Goal: Information Seeking & Learning: Learn about a topic

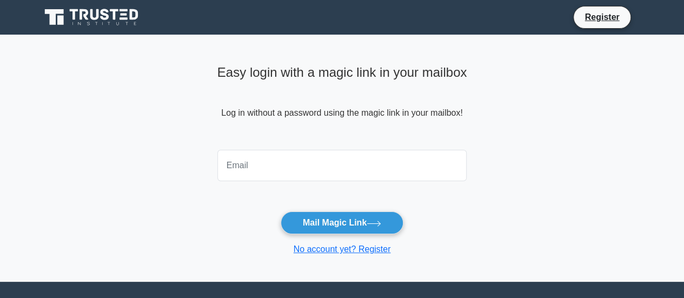
click at [277, 166] on input "email" at bounding box center [342, 165] width 250 height 31
type input "alenmiokovic1975@gmail.com"
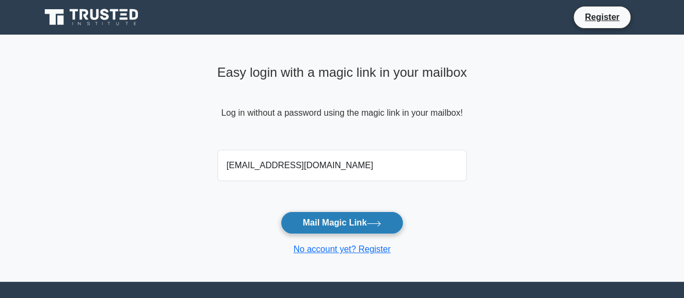
click at [332, 226] on button "Mail Magic Link" at bounding box center [342, 223] width 123 height 23
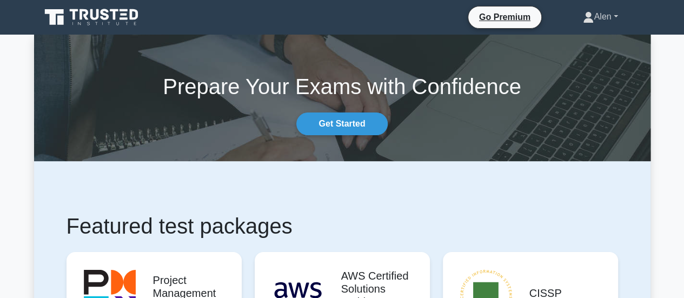
click at [584, 20] on icon at bounding box center [589, 20] width 10 height 4
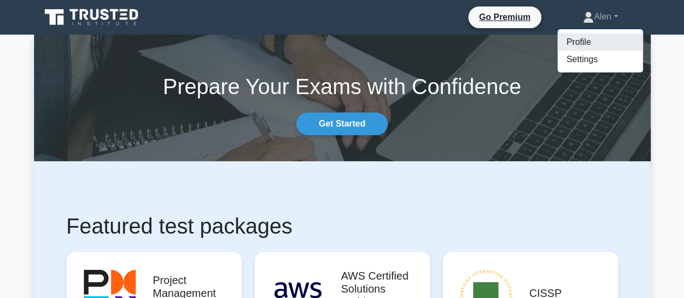
click at [582, 45] on link "Profile" at bounding box center [600, 42] width 85 height 17
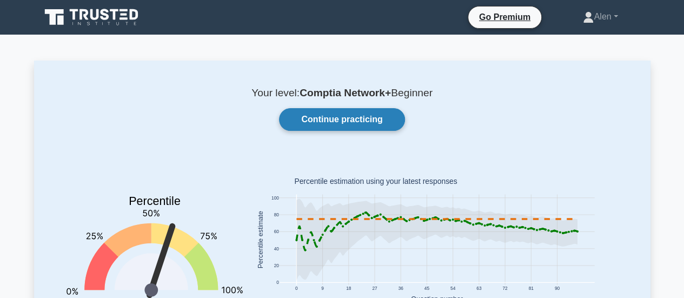
click at [354, 120] on link "Continue practicing" at bounding box center [342, 119] width 126 height 23
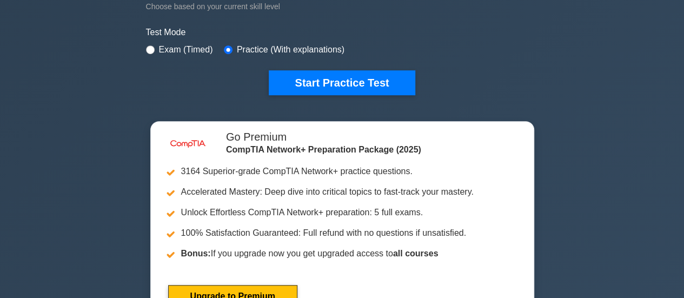
scroll to position [226, 0]
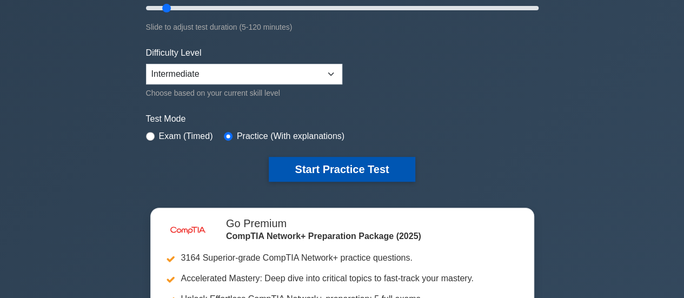
click at [347, 162] on button "Start Practice Test" at bounding box center [342, 169] width 146 height 25
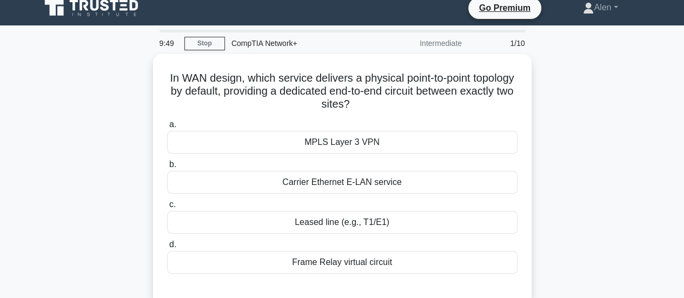
scroll to position [12, 0]
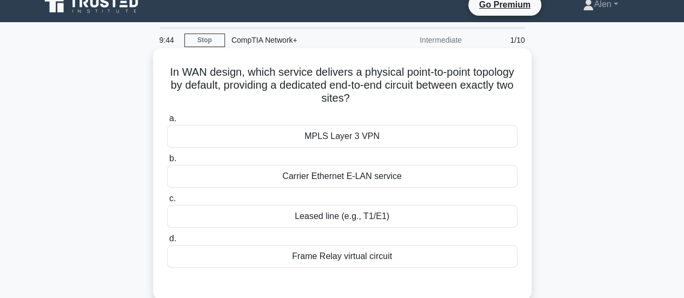
click at [332, 215] on div "Leased line (e.g., T1/E1)" at bounding box center [342, 216] width 351 height 23
click at [167, 202] on input "c. Leased line (e.g., T1/E1)" at bounding box center [167, 198] width 0 height 7
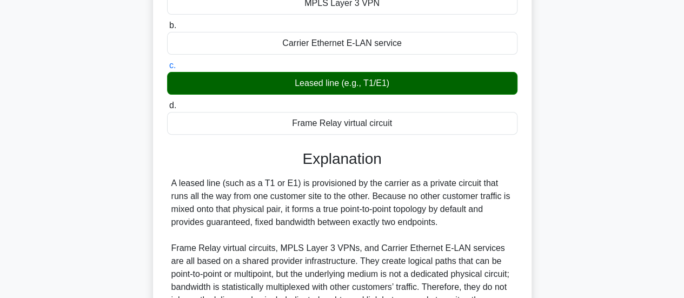
scroll to position [246, 0]
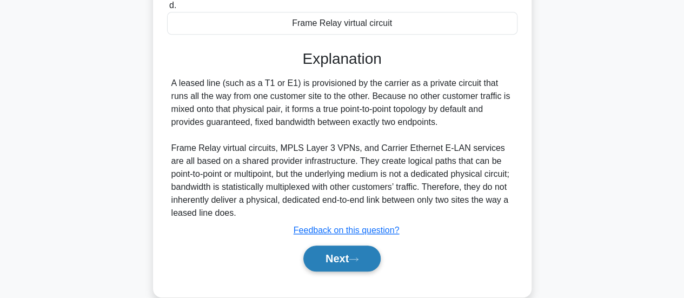
click at [338, 258] on button "Next" at bounding box center [342, 259] width 77 height 26
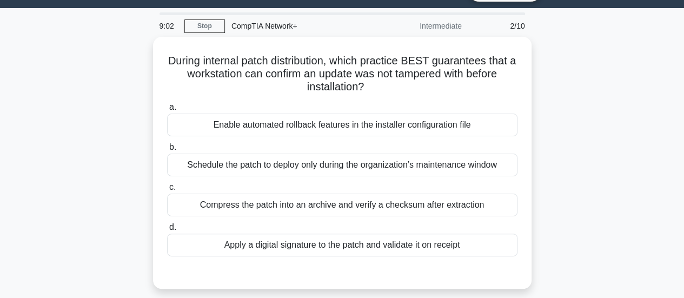
scroll to position [64, 0]
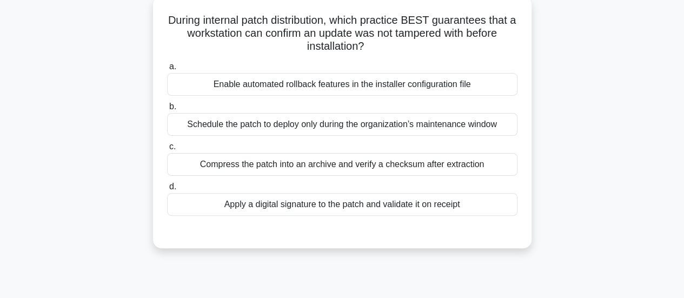
click at [427, 203] on div "Apply a digital signature to the patch and validate it on receipt" at bounding box center [342, 204] width 351 height 23
click at [167, 190] on input "d. Apply a digital signature to the patch and validate it on receipt" at bounding box center [167, 186] width 0 height 7
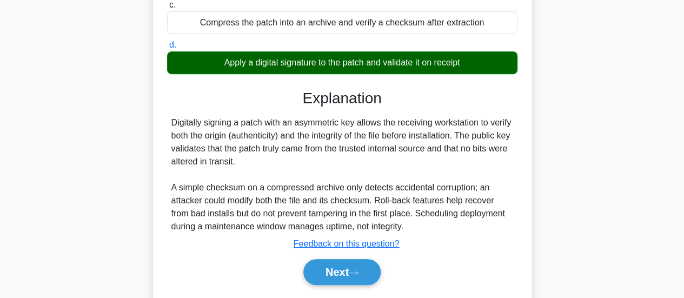
scroll to position [286, 0]
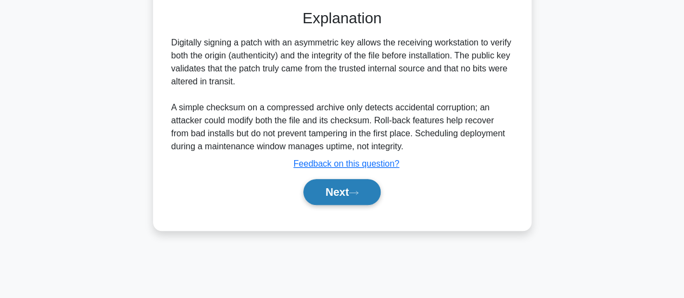
click at [342, 197] on button "Next" at bounding box center [342, 192] width 77 height 26
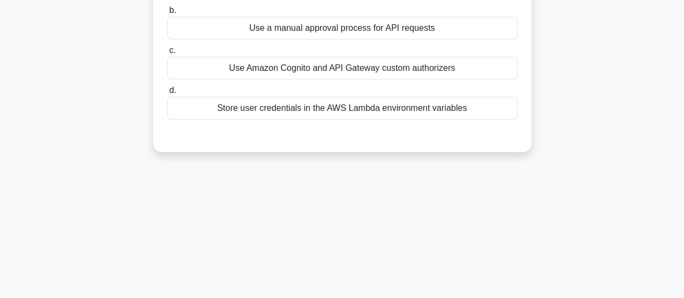
scroll to position [25, 0]
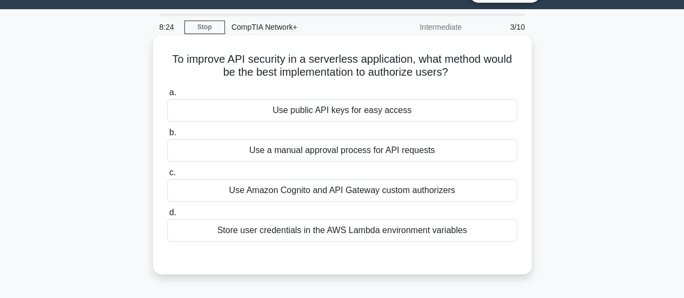
click at [368, 232] on div "Store user credentials in the AWS Lambda environment variables" at bounding box center [342, 230] width 351 height 23
click at [167, 216] on input "d. Store user credentials in the AWS Lambda environment variables" at bounding box center [167, 212] width 0 height 7
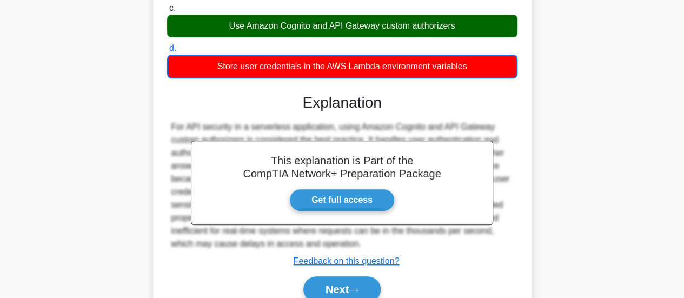
scroll to position [286, 0]
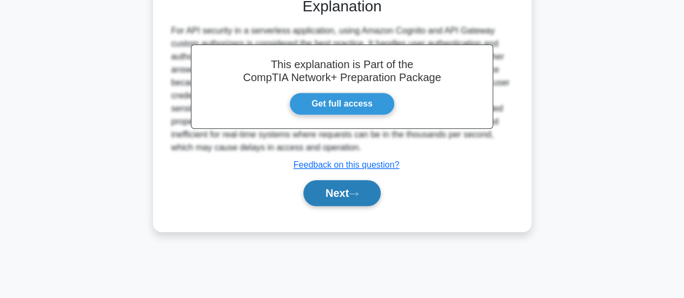
click at [331, 197] on button "Next" at bounding box center [342, 193] width 77 height 26
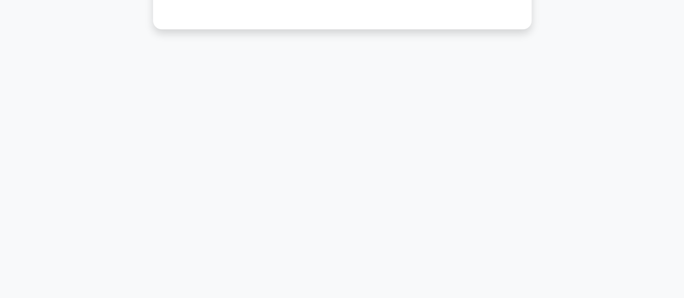
scroll to position [25, 0]
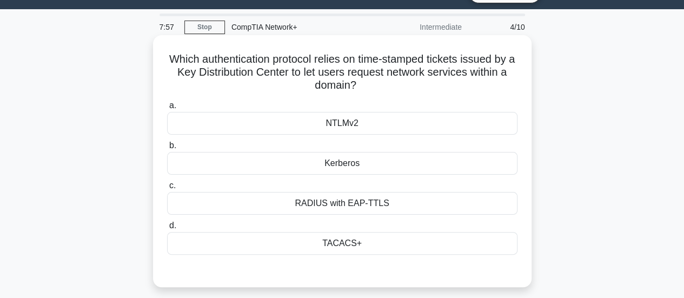
click at [348, 240] on div "TACACS+" at bounding box center [342, 243] width 351 height 23
click at [167, 229] on input "d. TACACS+" at bounding box center [167, 225] width 0 height 7
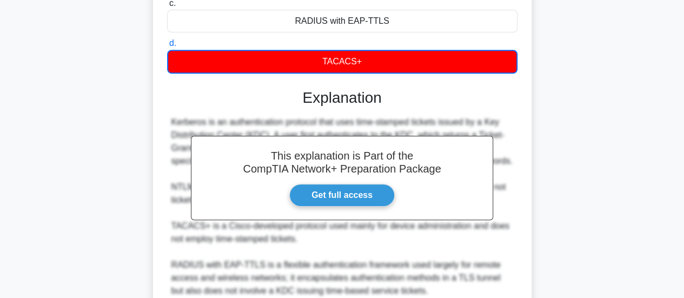
scroll to position [304, 0]
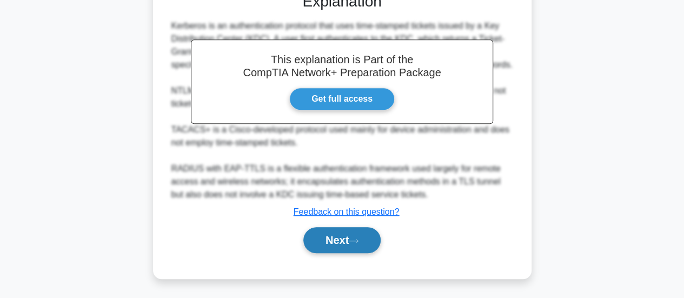
click at [322, 241] on button "Next" at bounding box center [342, 240] width 77 height 26
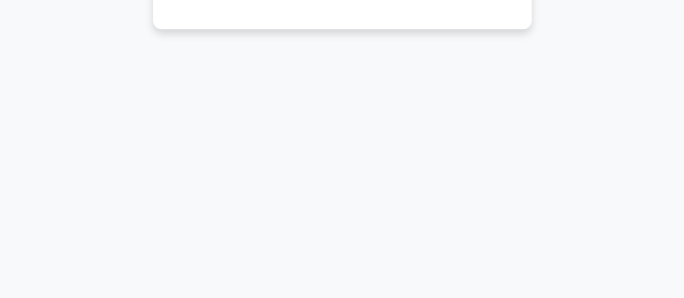
scroll to position [25, 0]
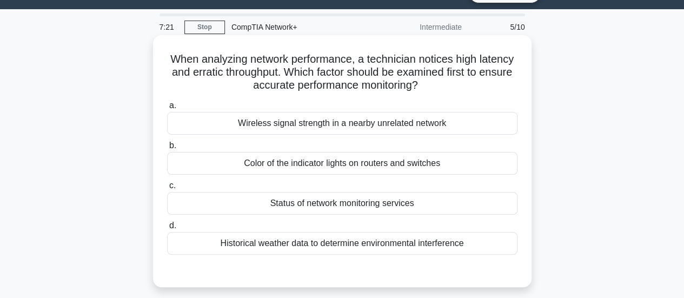
click at [331, 207] on div "Status of network monitoring services" at bounding box center [342, 203] width 351 height 23
click at [167, 189] on input "c. Status of network monitoring services" at bounding box center [167, 185] width 0 height 7
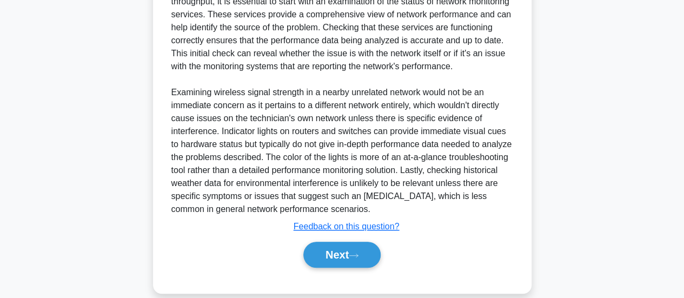
scroll to position [354, 0]
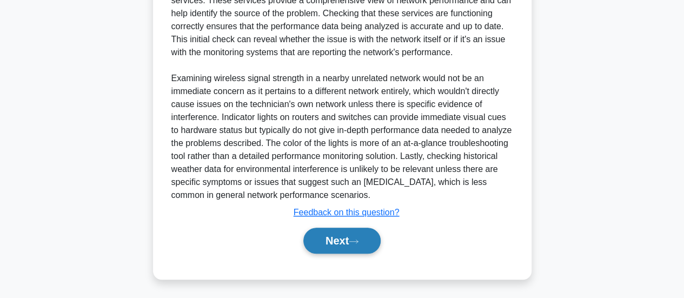
click at [315, 247] on button "Next" at bounding box center [342, 241] width 77 height 26
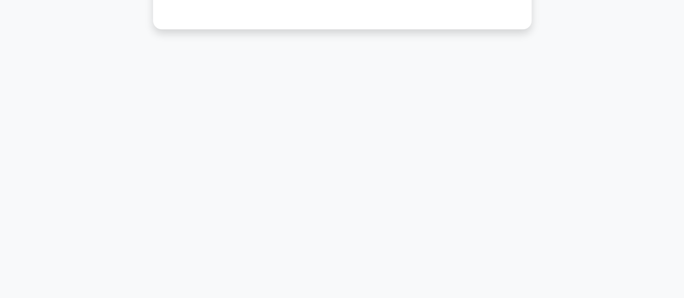
scroll to position [25, 0]
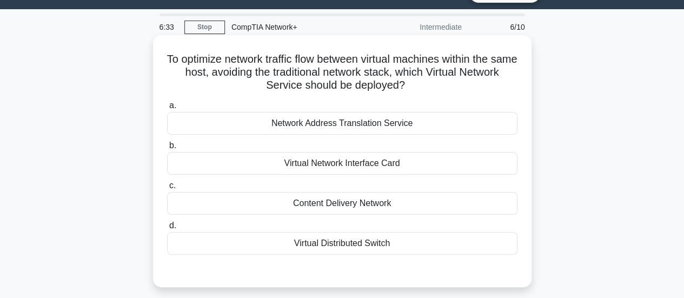
click at [380, 243] on div "Virtual Distributed Switch" at bounding box center [342, 243] width 351 height 23
click at [167, 229] on input "d. Virtual Distributed Switch" at bounding box center [167, 225] width 0 height 7
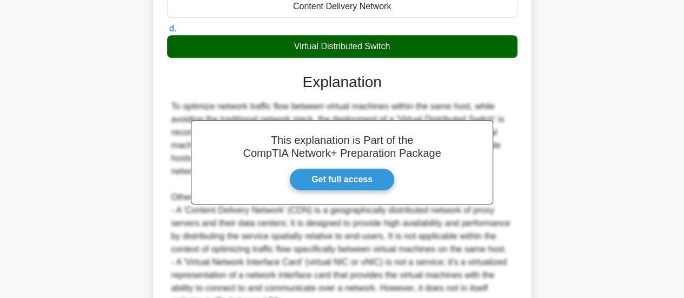
scroll to position [380, 0]
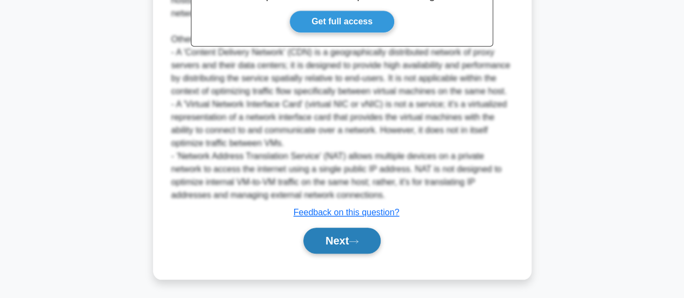
click at [359, 242] on icon at bounding box center [354, 242] width 10 height 6
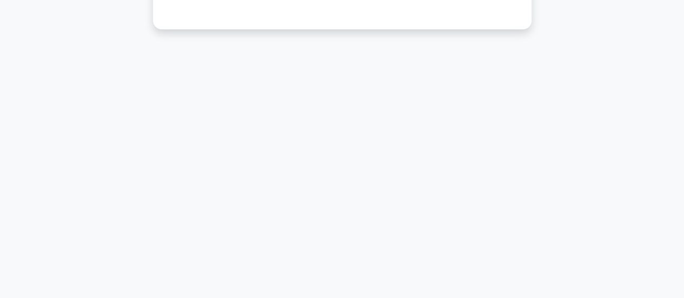
scroll to position [25, 0]
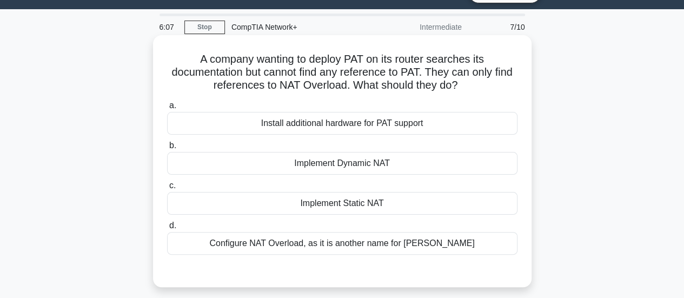
click at [376, 245] on div "Configure NAT Overload, as it is another name for PAT" at bounding box center [342, 243] width 351 height 23
click at [167, 229] on input "d. Configure NAT Overload, as it is another name for PAT" at bounding box center [167, 225] width 0 height 7
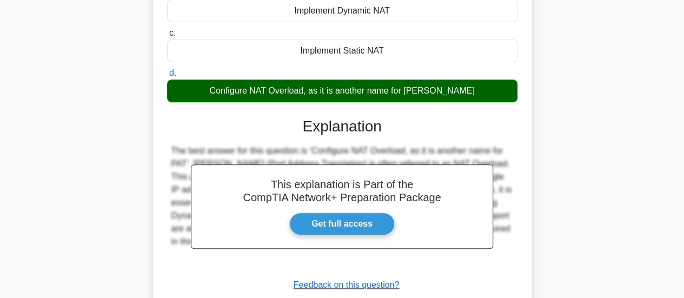
scroll to position [286, 0]
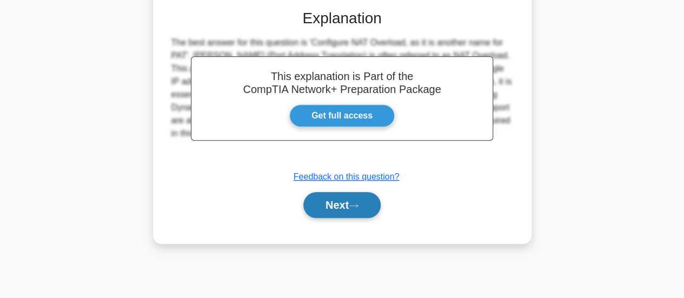
click at [359, 195] on button "Next" at bounding box center [342, 205] width 77 height 26
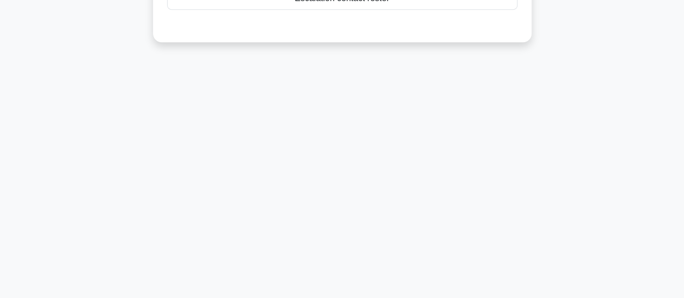
scroll to position [25, 0]
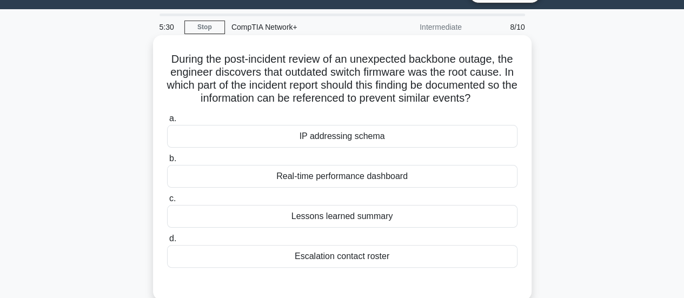
click at [360, 228] on div "Lessons learned summary" at bounding box center [342, 216] width 351 height 23
click at [167, 202] on input "c. Lessons learned summary" at bounding box center [167, 198] width 0 height 7
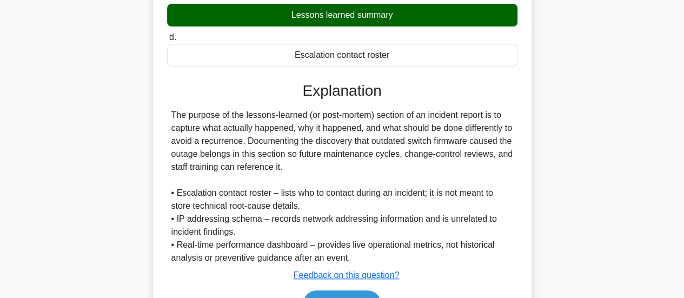
scroll to position [280, 0]
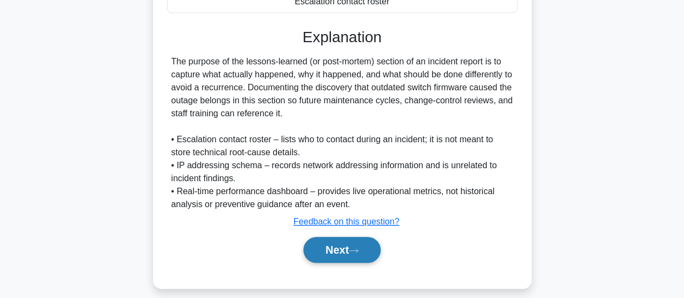
click at [346, 263] on button "Next" at bounding box center [342, 250] width 77 height 26
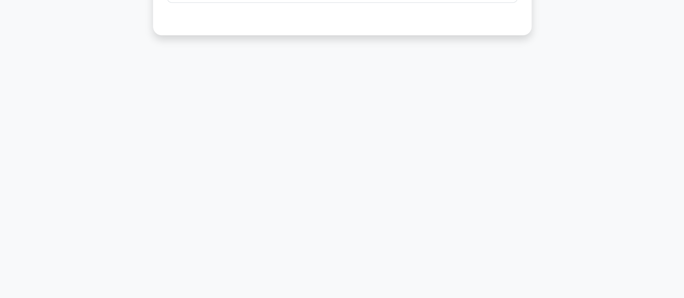
scroll to position [19, 0]
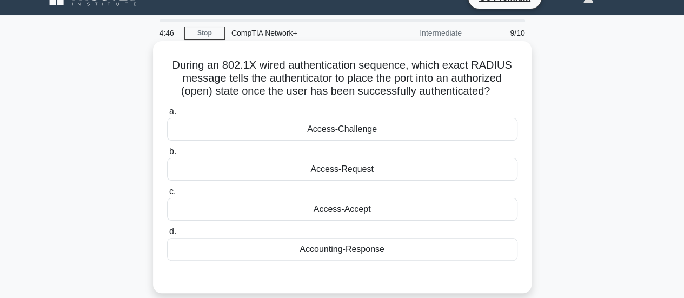
click at [380, 239] on div "Accounting-Response" at bounding box center [342, 249] width 351 height 23
click at [167, 235] on input "d. Accounting-Response" at bounding box center [167, 231] width 0 height 7
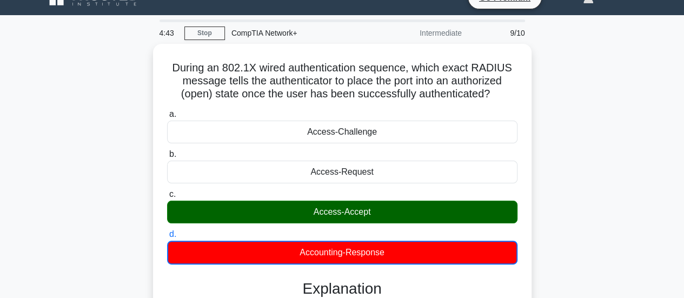
scroll to position [286, 0]
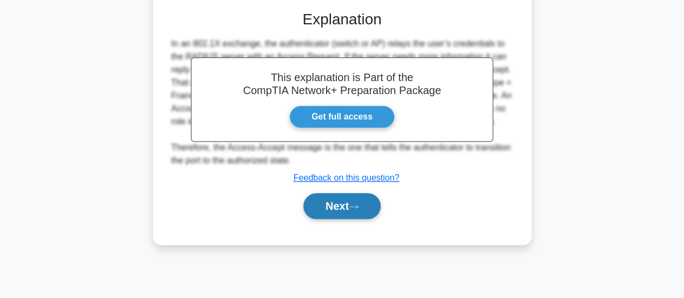
click at [346, 200] on button "Next" at bounding box center [342, 206] width 77 height 26
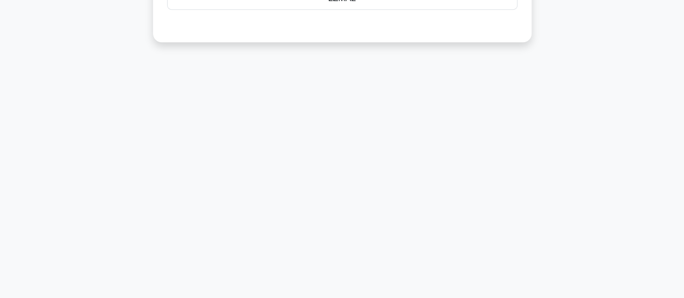
scroll to position [25, 0]
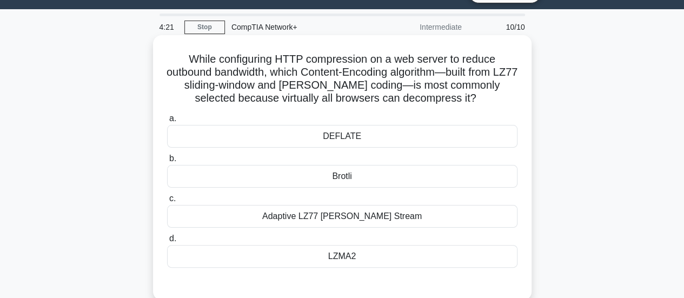
click at [400, 138] on div "DEFLATE" at bounding box center [342, 136] width 351 height 23
click at [167, 122] on input "a. DEFLATE" at bounding box center [167, 118] width 0 height 7
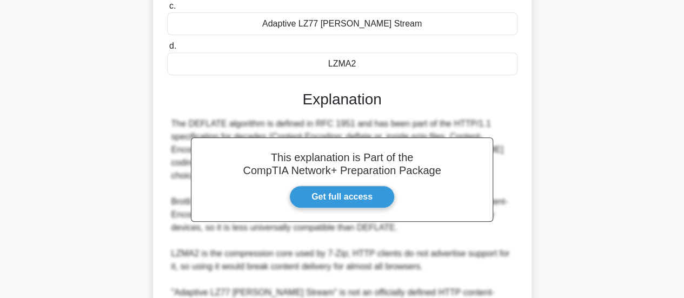
scroll to position [328, 0]
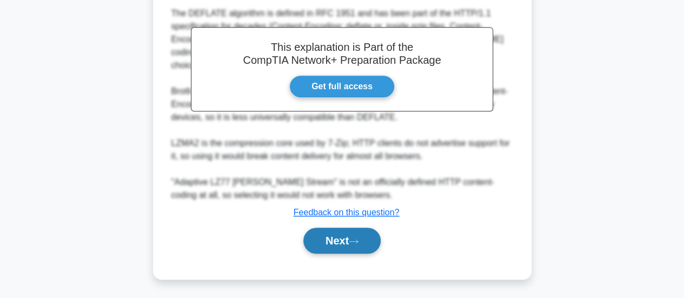
click at [356, 239] on icon at bounding box center [354, 242] width 10 height 6
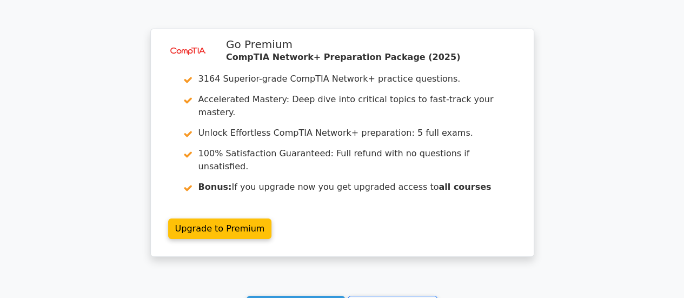
scroll to position [1753, 0]
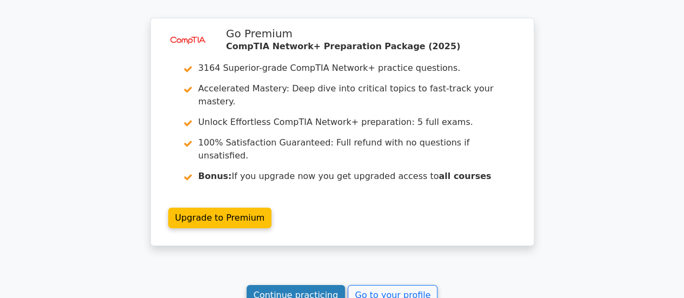
click at [317, 285] on link "Continue practicing" at bounding box center [296, 295] width 99 height 21
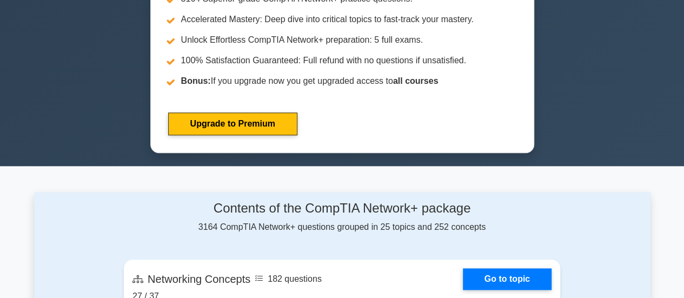
scroll to position [368, 0]
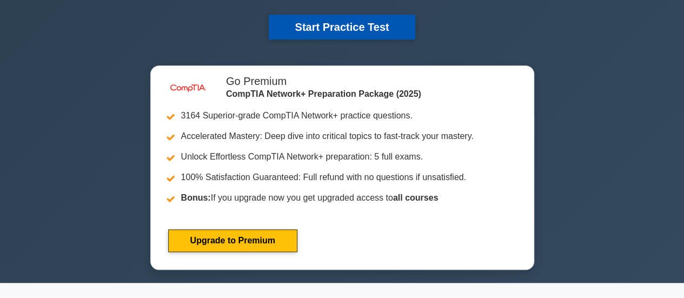
click at [394, 19] on button "Start Practice Test" at bounding box center [342, 27] width 146 height 25
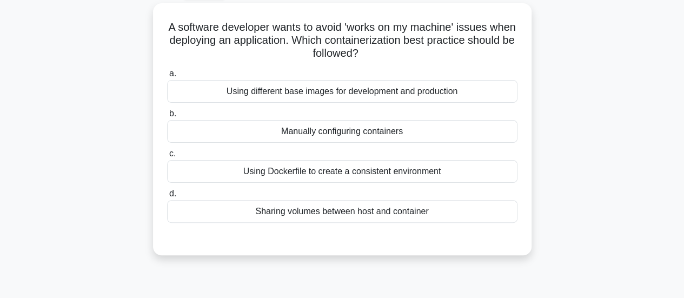
scroll to position [62, 0]
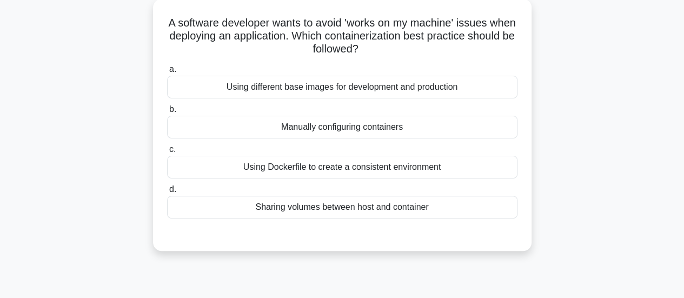
click at [436, 205] on div "Sharing volumes between host and container" at bounding box center [342, 207] width 351 height 23
click at [167, 193] on input "d. Sharing volumes between host and container" at bounding box center [167, 189] width 0 height 7
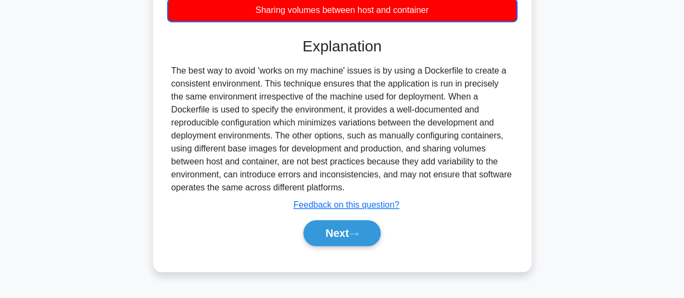
scroll to position [263, 0]
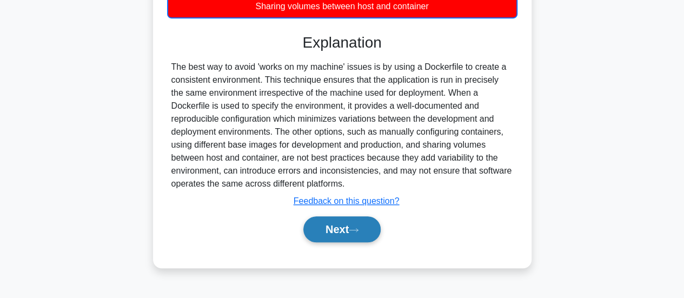
click at [357, 227] on icon at bounding box center [354, 230] width 10 height 6
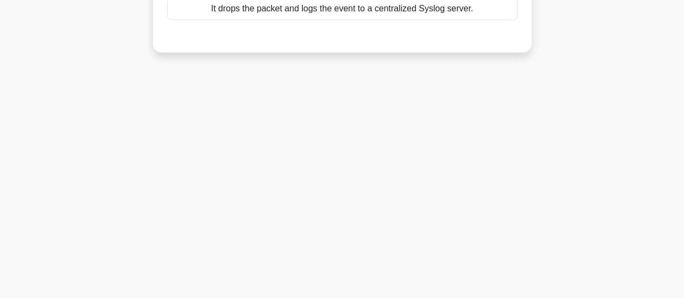
click at [683, 57] on main "9:11 Stop CompTIA Network+ Intermediate 2/10 In an SDN deployment using OpenFlo…" at bounding box center [342, 47] width 684 height 550
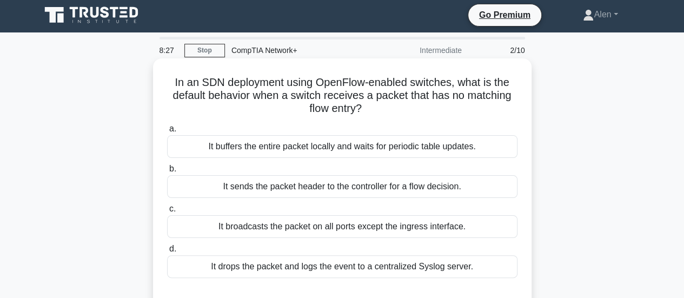
click at [386, 192] on div "It sends the packet header to the controller for a flow decision." at bounding box center [342, 186] width 351 height 23
click at [167, 173] on input "b. It sends the packet header to the controller for a flow decision." at bounding box center [167, 169] width 0 height 7
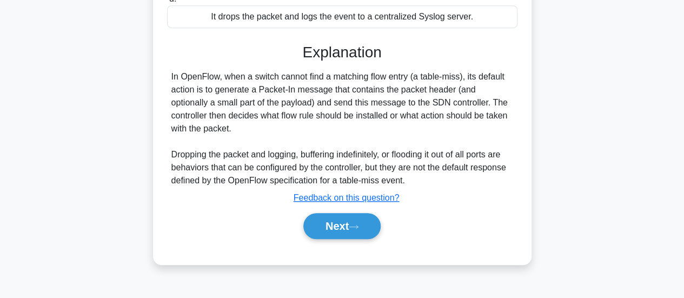
scroll to position [263, 0]
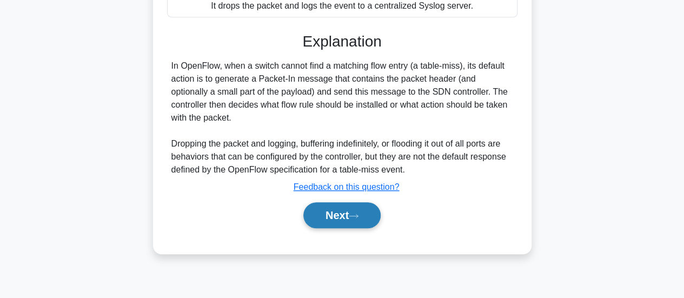
click at [356, 218] on button "Next" at bounding box center [342, 215] width 77 height 26
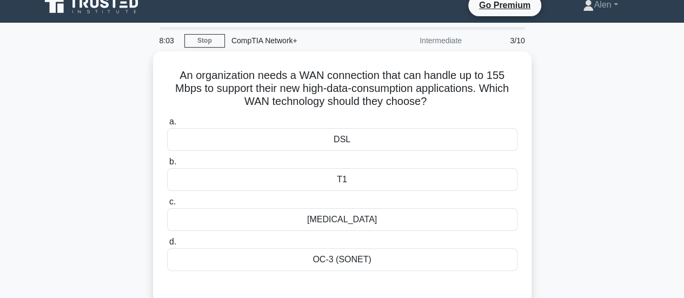
scroll to position [25, 0]
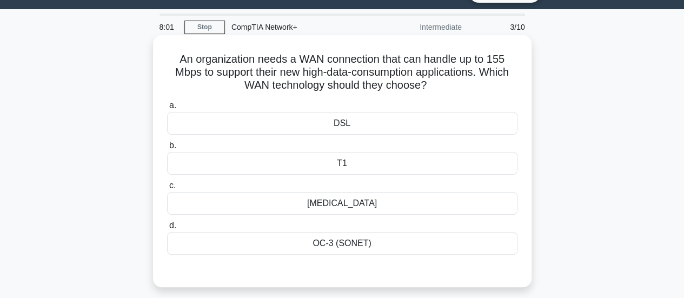
click at [360, 200] on div "T3" at bounding box center [342, 203] width 351 height 23
click at [167, 189] on input "c. T3" at bounding box center [167, 185] width 0 height 7
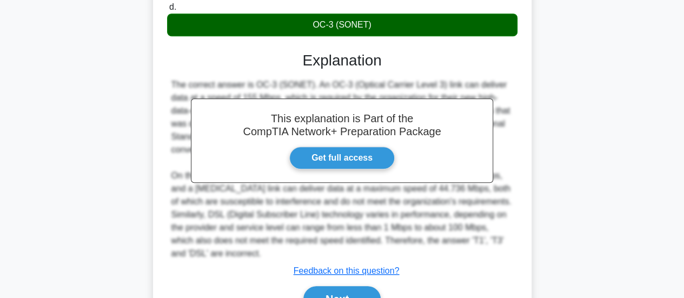
scroll to position [304, 0]
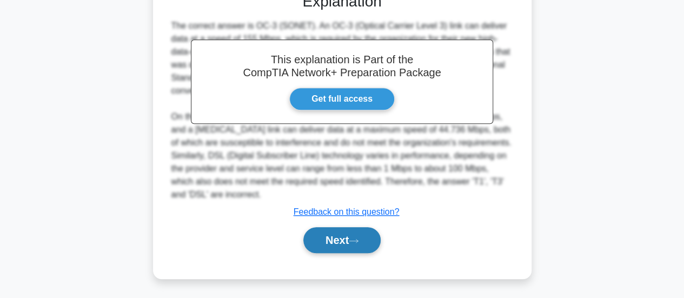
click at [338, 244] on button "Next" at bounding box center [342, 240] width 77 height 26
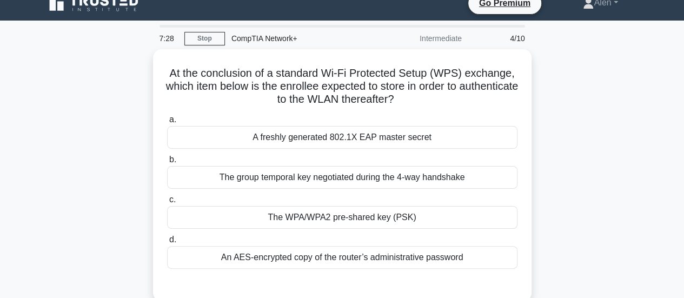
scroll to position [13, 0]
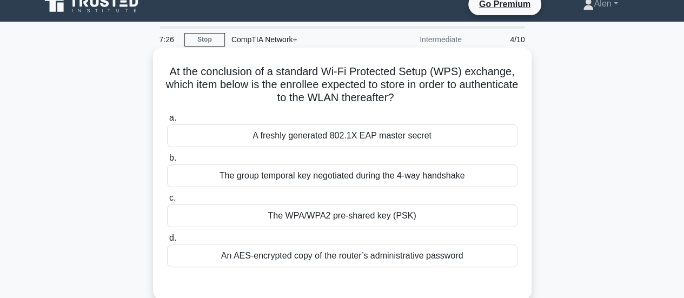
click at [378, 221] on div "The WPA/WPA2 pre-shared key (PSK)" at bounding box center [342, 216] width 351 height 23
click at [167, 202] on input "c. The WPA/WPA2 pre-shared key (PSK)" at bounding box center [167, 198] width 0 height 7
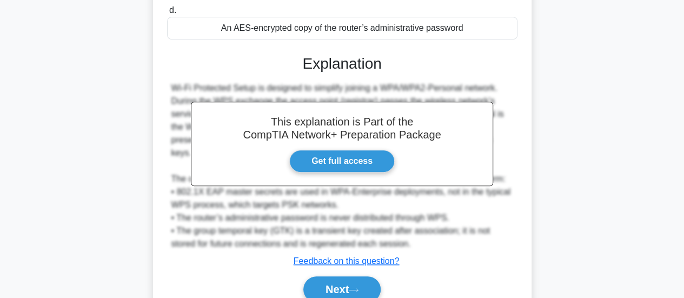
scroll to position [246, 0]
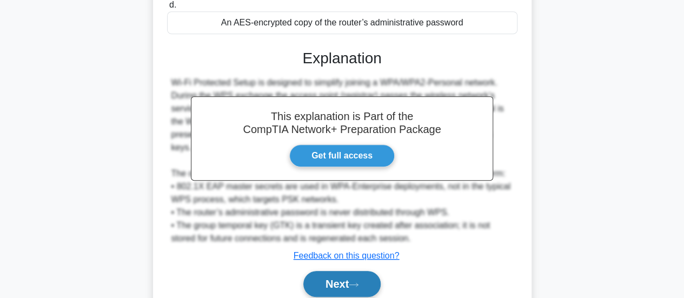
click at [315, 271] on button "Next" at bounding box center [342, 284] width 77 height 26
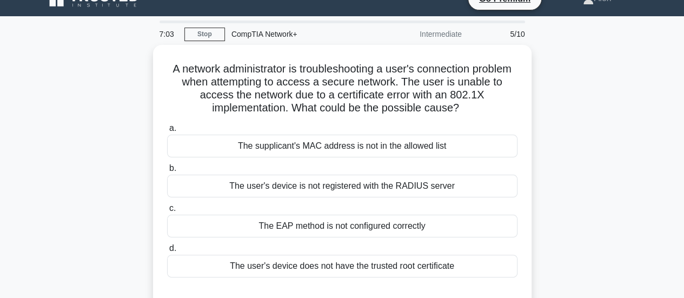
scroll to position [22, 0]
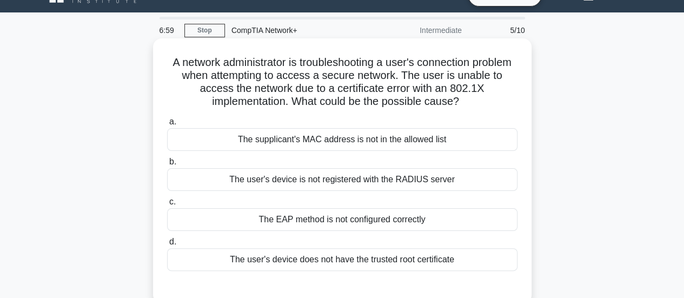
click at [393, 262] on div "The user's device does not have the trusted root certificate" at bounding box center [342, 259] width 351 height 23
click at [167, 246] on input "d. The user's device does not have the trusted root certificate" at bounding box center [167, 242] width 0 height 7
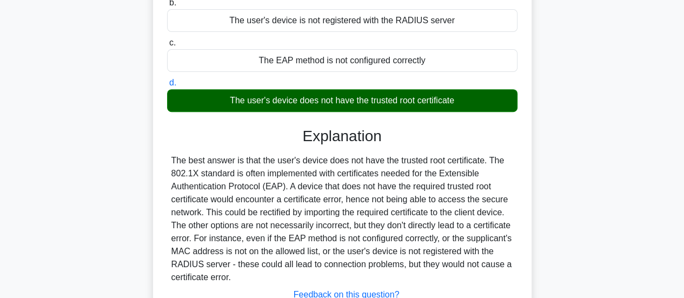
scroll to position [229, 0]
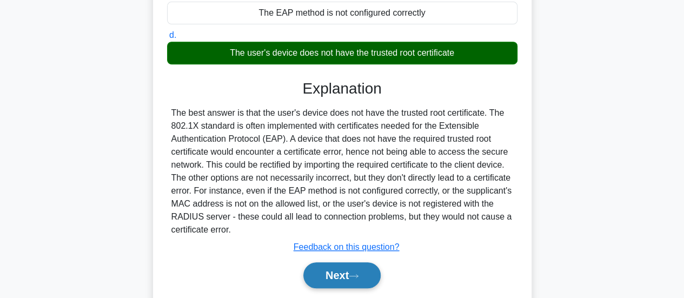
click at [352, 270] on button "Next" at bounding box center [342, 275] width 77 height 26
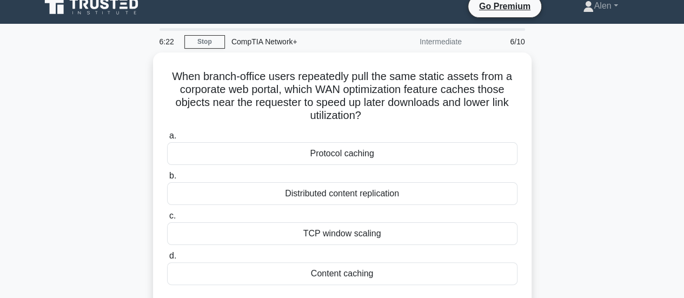
scroll to position [34, 0]
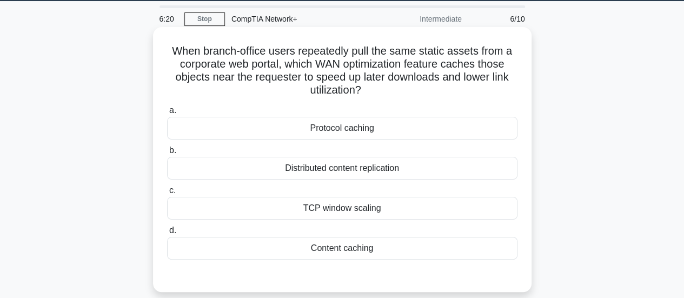
click at [353, 249] on div "Content caching" at bounding box center [342, 248] width 351 height 23
click at [167, 234] on input "d. Content caching" at bounding box center [167, 230] width 0 height 7
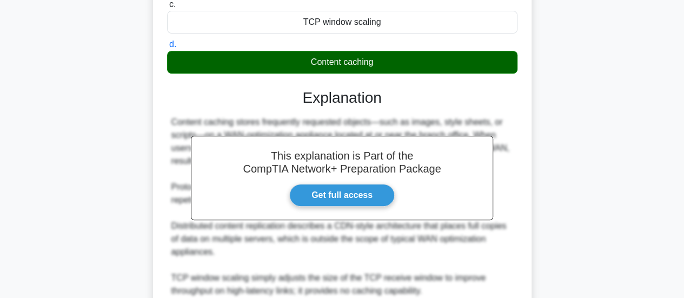
scroll to position [315, 0]
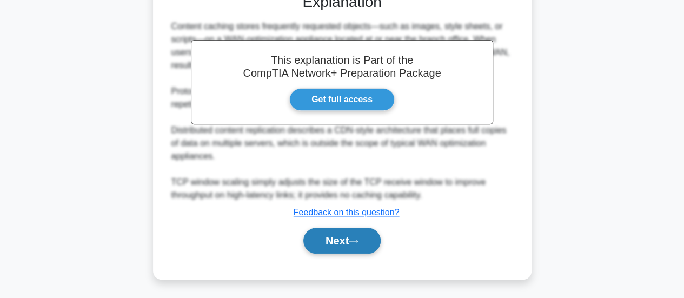
click at [331, 239] on button "Next" at bounding box center [342, 241] width 77 height 26
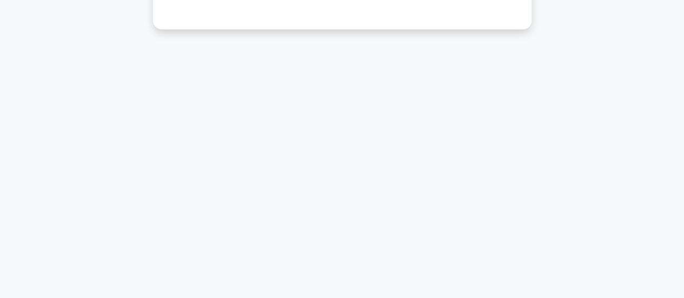
scroll to position [25, 0]
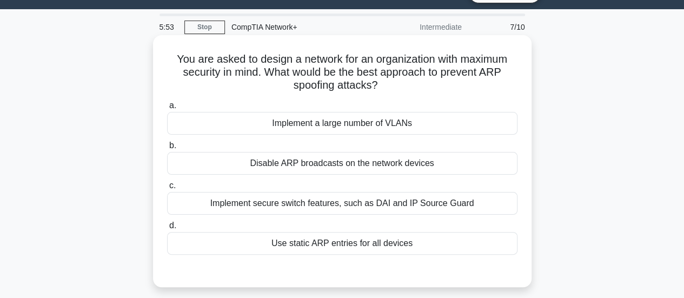
click at [381, 206] on div "Implement secure switch features, such as DAI and IP Source Guard" at bounding box center [342, 203] width 351 height 23
click at [167, 189] on input "c. Implement secure switch features, such as DAI and IP Source Guard" at bounding box center [167, 185] width 0 height 7
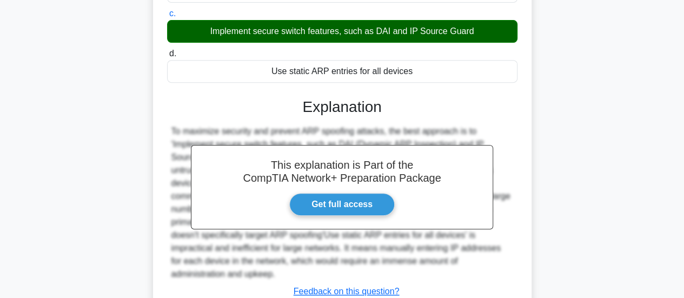
scroll to position [286, 0]
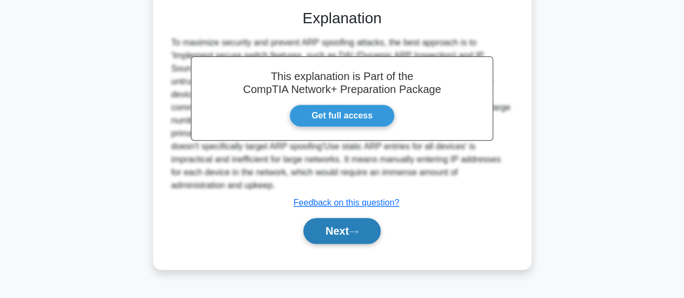
click at [373, 218] on button "Next" at bounding box center [342, 231] width 77 height 26
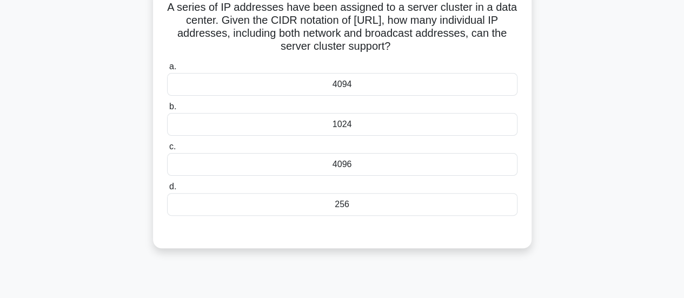
scroll to position [25, 0]
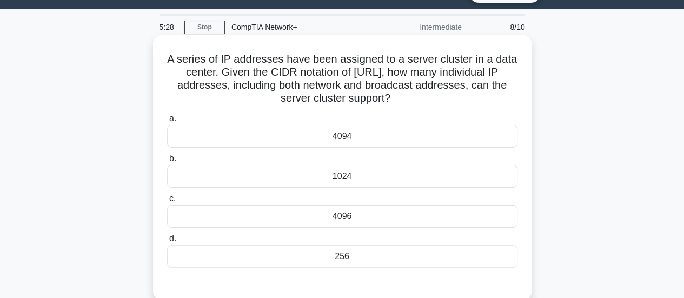
click at [354, 181] on div "1024" at bounding box center [342, 176] width 351 height 23
click at [167, 162] on input "b. 1024" at bounding box center [167, 158] width 0 height 7
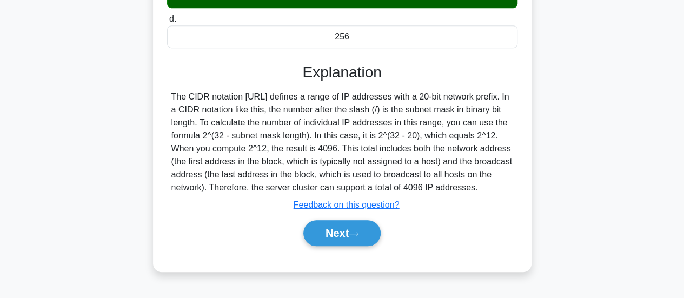
scroll to position [244, 0]
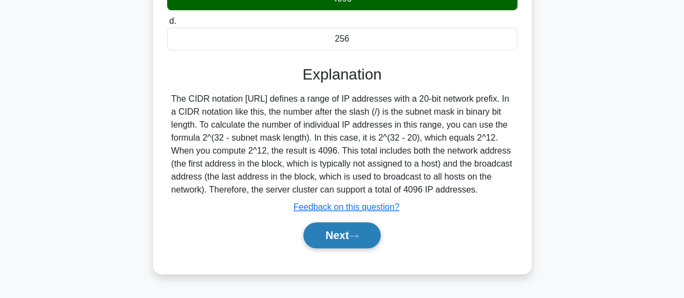
click at [347, 233] on button "Next" at bounding box center [342, 235] width 77 height 26
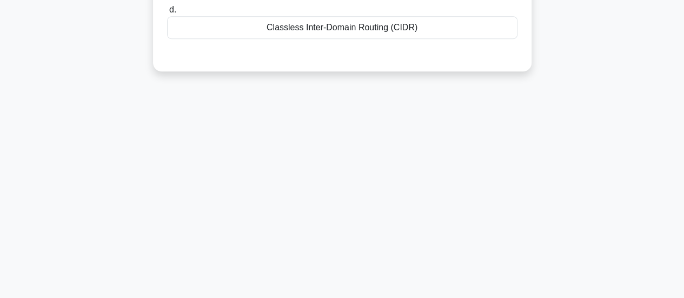
scroll to position [0, 0]
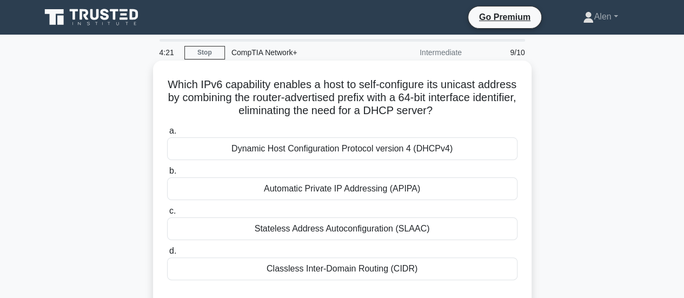
click at [366, 193] on div "Automatic Private IP Addressing (APIPA)" at bounding box center [342, 188] width 351 height 23
click at [167, 175] on input "b. Automatic Private IP Addressing (APIPA)" at bounding box center [167, 171] width 0 height 7
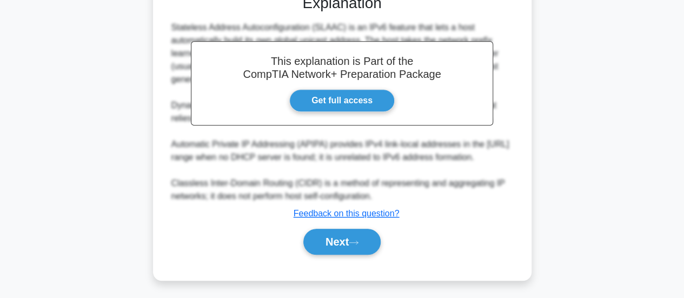
scroll to position [317, 0]
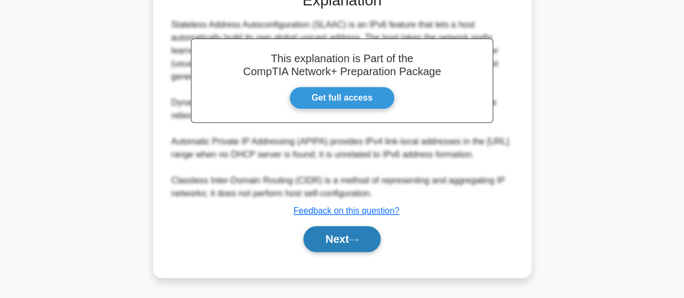
click at [350, 237] on button "Next" at bounding box center [342, 239] width 77 height 26
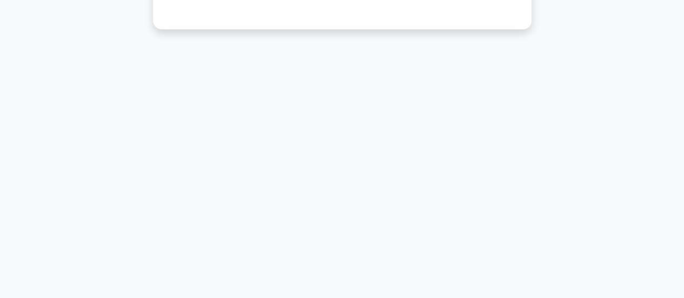
scroll to position [25, 0]
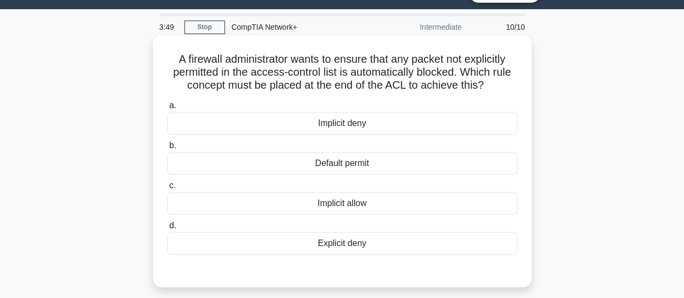
click at [378, 242] on div "Explicit deny" at bounding box center [342, 243] width 351 height 23
click at [167, 229] on input "d. Explicit deny" at bounding box center [167, 225] width 0 height 7
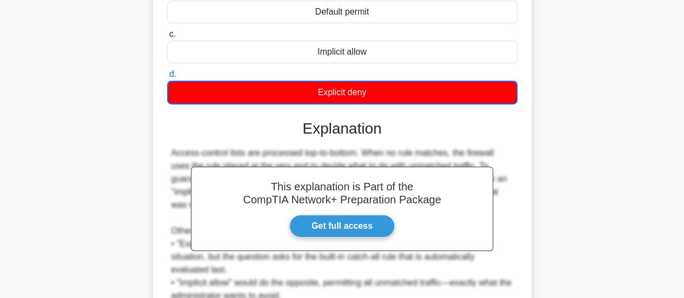
scroll to position [304, 0]
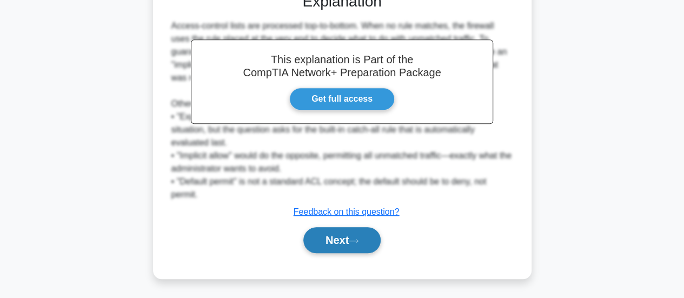
click at [352, 232] on button "Next" at bounding box center [342, 240] width 77 height 26
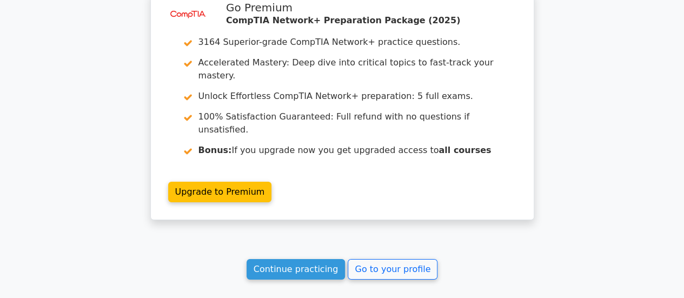
scroll to position [1755, 0]
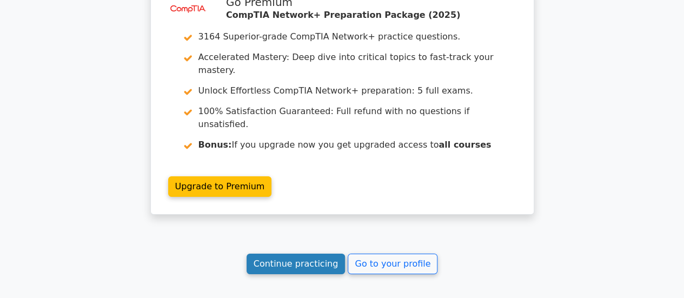
click at [309, 254] on link "Continue practicing" at bounding box center [296, 264] width 99 height 21
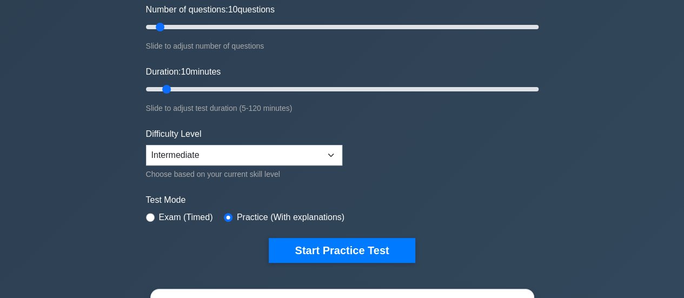
scroll to position [181, 0]
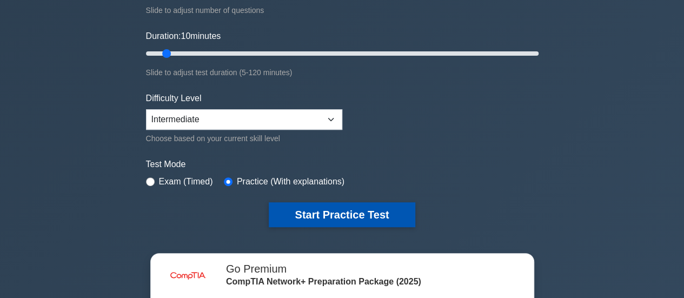
click at [339, 202] on button "Start Practice Test" at bounding box center [342, 214] width 146 height 25
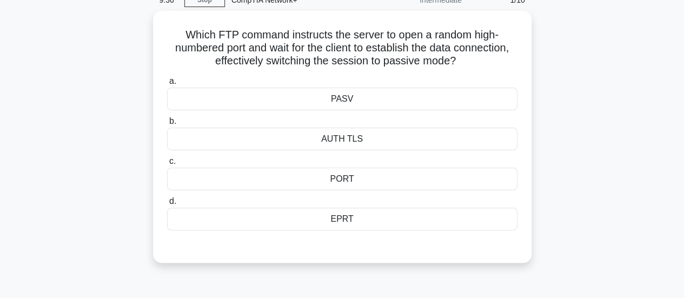
scroll to position [47, 0]
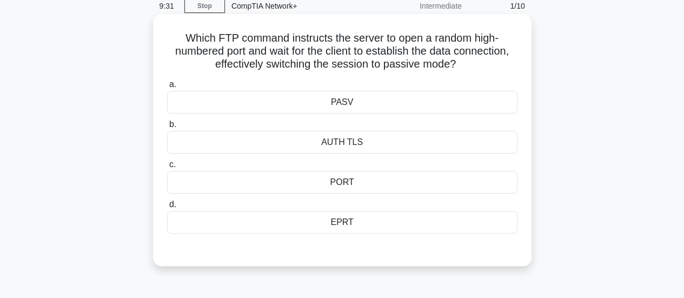
click at [342, 104] on div "PASV" at bounding box center [342, 102] width 351 height 23
click at [167, 88] on input "a. PASV" at bounding box center [167, 84] width 0 height 7
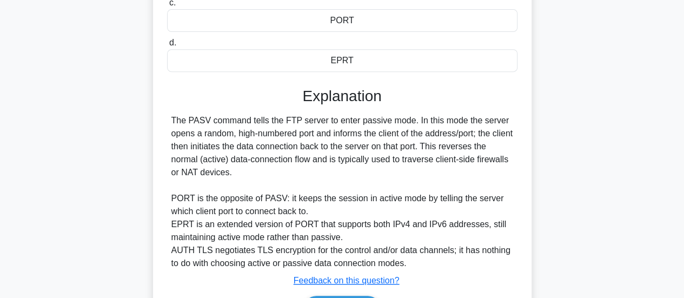
scroll to position [235, 0]
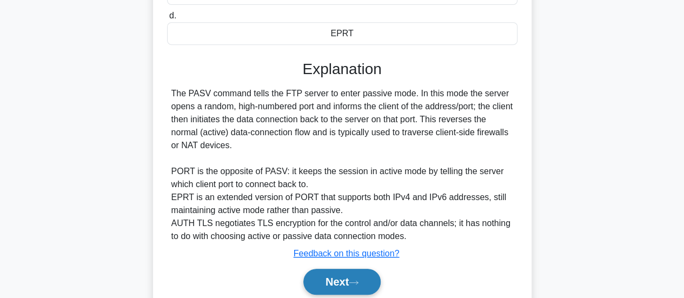
click at [361, 273] on button "Next" at bounding box center [342, 282] width 77 height 26
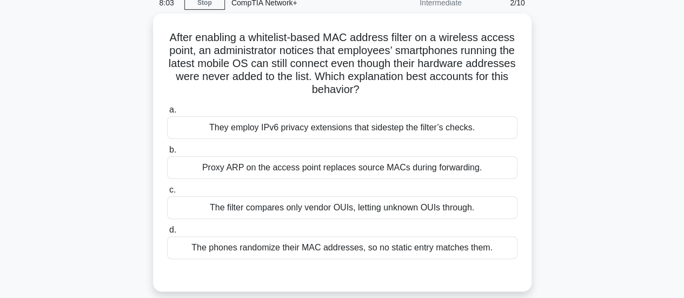
scroll to position [52, 0]
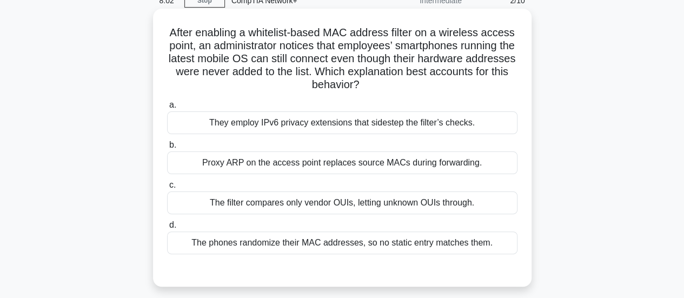
click at [499, 242] on div "The phones randomize their MAC addresses, so no static entry matches them." at bounding box center [342, 243] width 351 height 23
click at [167, 229] on input "d. The phones randomize their MAC addresses, so no static entry matches them." at bounding box center [167, 225] width 0 height 7
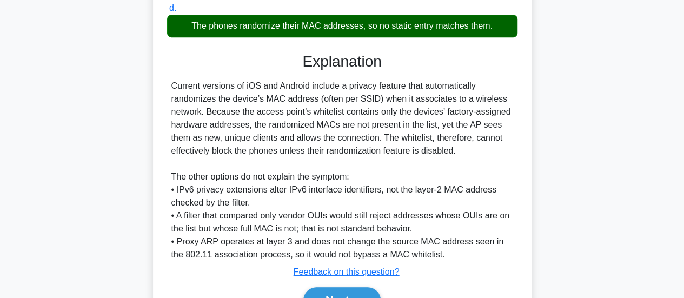
scroll to position [328, 0]
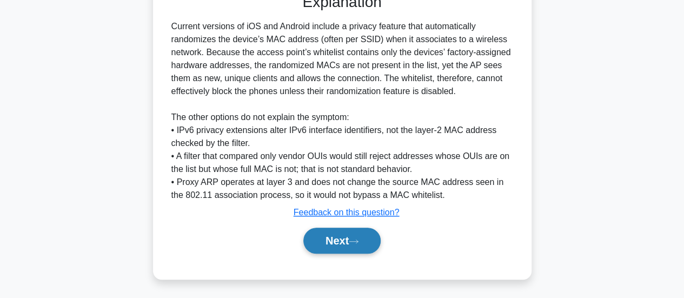
click at [339, 228] on button "Next" at bounding box center [342, 241] width 77 height 26
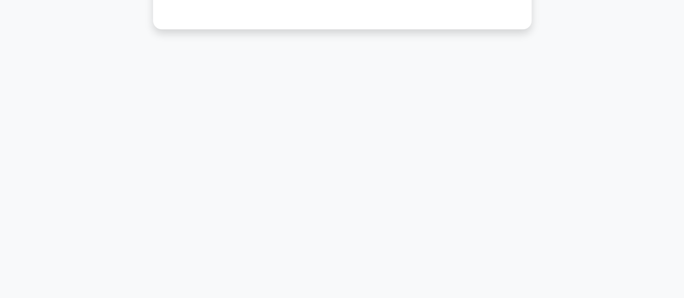
scroll to position [25, 0]
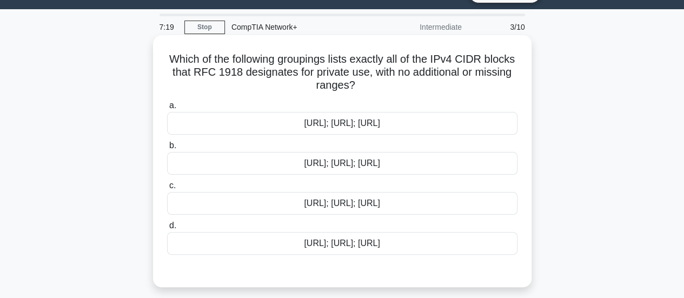
click at [390, 245] on div "10.0.0.0/8; 172.16.0.0/16; 192.168.0.0/16" at bounding box center [342, 243] width 351 height 23
click at [167, 229] on input "d. 10.0.0.0/8; 172.16.0.0/16; 192.168.0.0/16" at bounding box center [167, 225] width 0 height 7
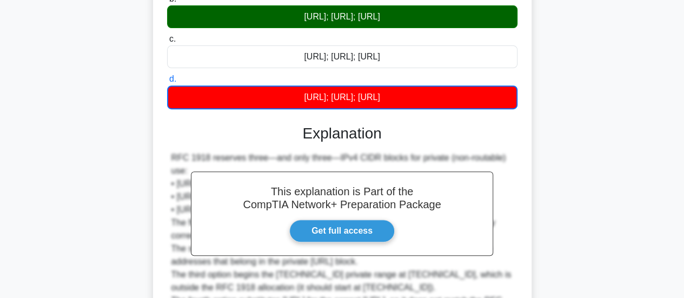
scroll to position [304, 0]
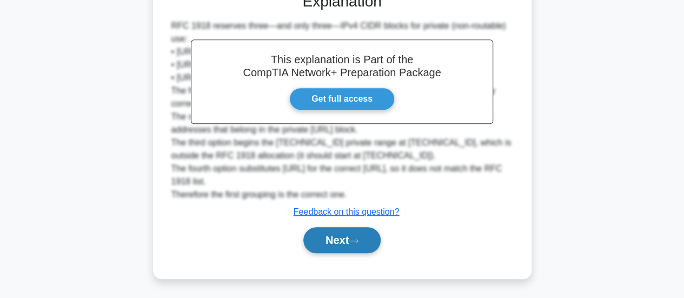
click at [355, 236] on button "Next" at bounding box center [342, 240] width 77 height 26
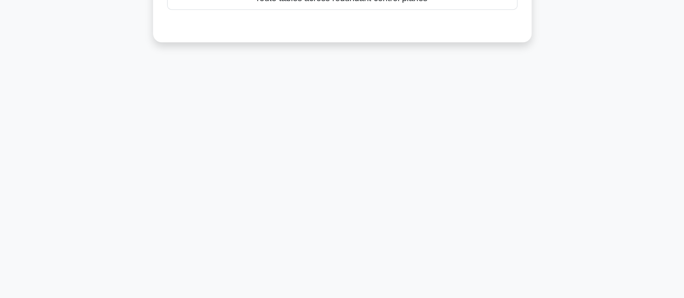
scroll to position [25, 0]
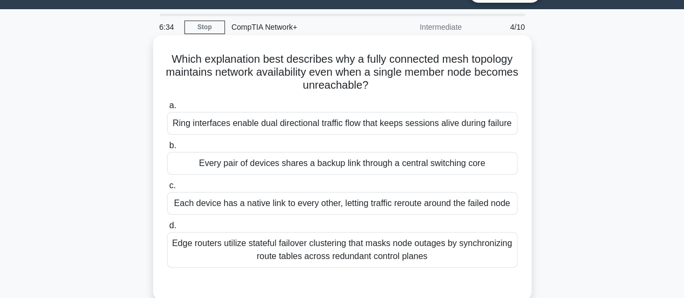
click at [354, 205] on div "Each device has a native link to every other, letting traffic reroute around th…" at bounding box center [342, 203] width 351 height 23
click at [167, 189] on input "c. Each device has a native link to every other, letting traffic reroute around…" at bounding box center [167, 185] width 0 height 7
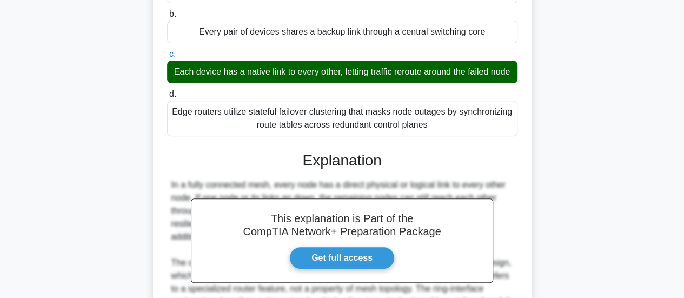
scroll to position [289, 0]
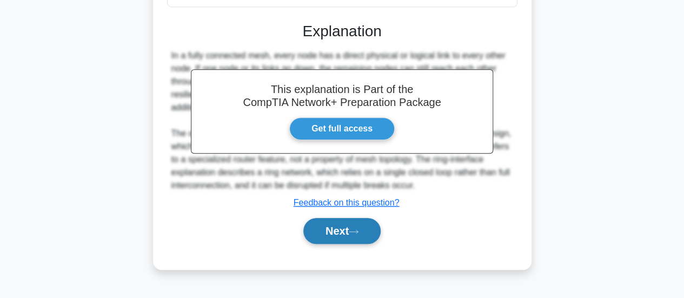
click at [335, 243] on button "Next" at bounding box center [342, 231] width 77 height 26
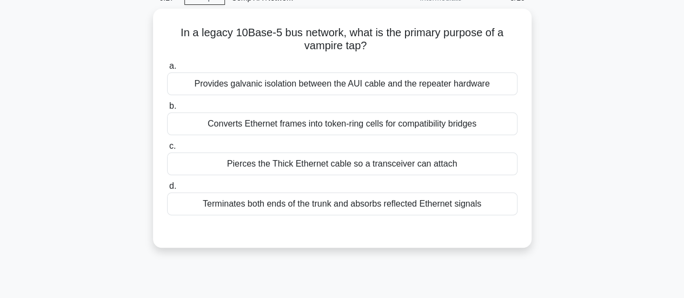
scroll to position [25, 0]
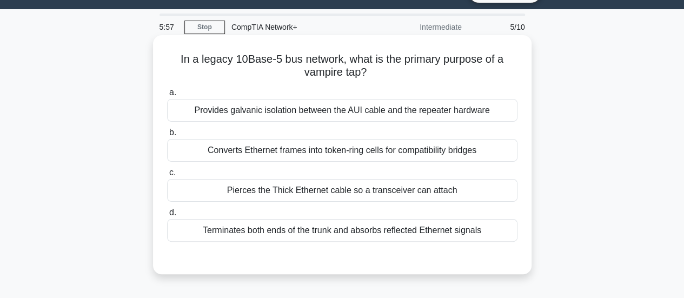
click at [378, 114] on div "Provides galvanic isolation between the AUI cable and the repeater hardware" at bounding box center [342, 110] width 351 height 23
click at [167, 96] on input "a. Provides galvanic isolation between the AUI cable and the repeater hardware" at bounding box center [167, 92] width 0 height 7
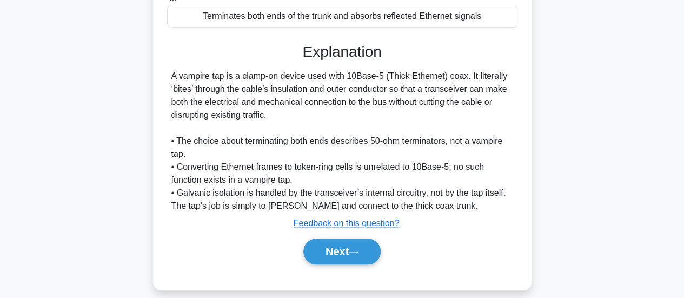
scroll to position [255, 0]
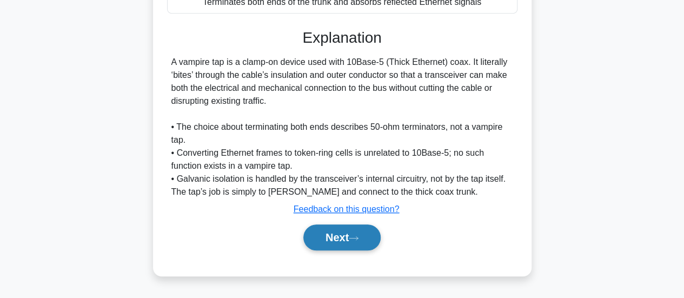
click at [355, 236] on icon at bounding box center [354, 238] width 10 height 6
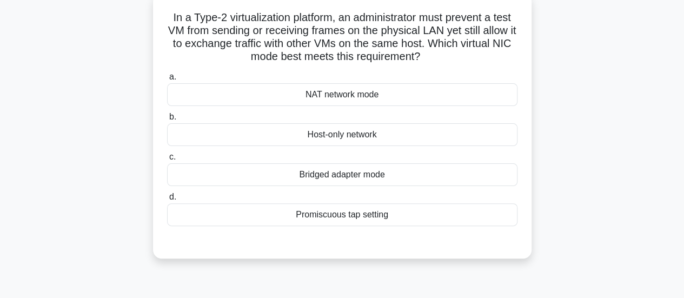
scroll to position [67, 0]
click at [390, 170] on div "Bridged adapter mode" at bounding box center [342, 175] width 351 height 23
click at [167, 161] on input "c. Bridged adapter mode" at bounding box center [167, 157] width 0 height 7
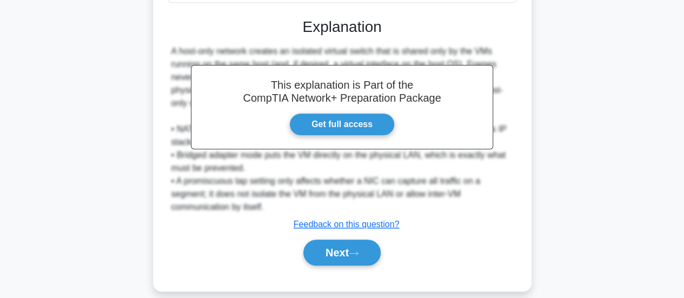
scroll to position [300, 0]
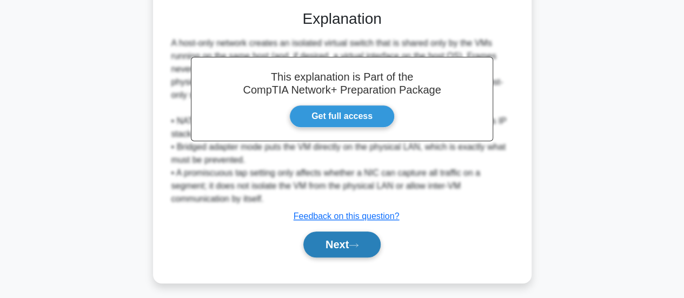
click at [356, 241] on button "Next" at bounding box center [342, 245] width 77 height 26
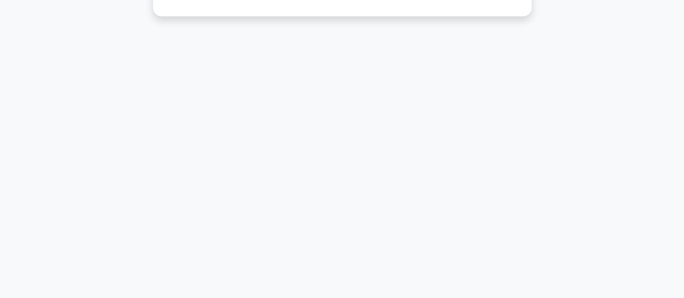
scroll to position [25, 0]
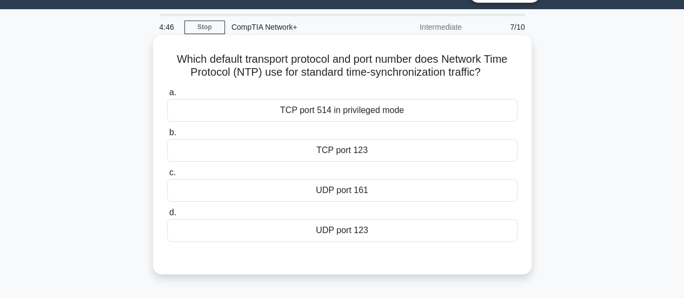
click at [371, 160] on div "TCP port 123" at bounding box center [342, 150] width 351 height 23
click at [167, 136] on input "b. TCP port 123" at bounding box center [167, 132] width 0 height 7
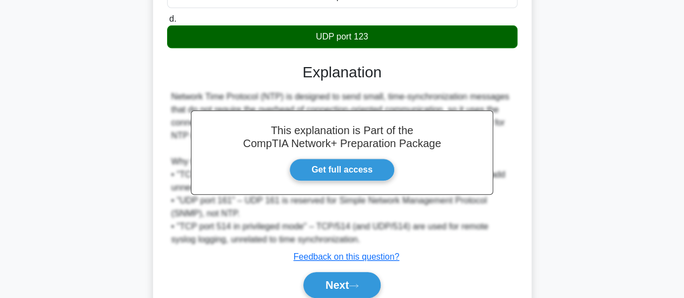
scroll to position [286, 0]
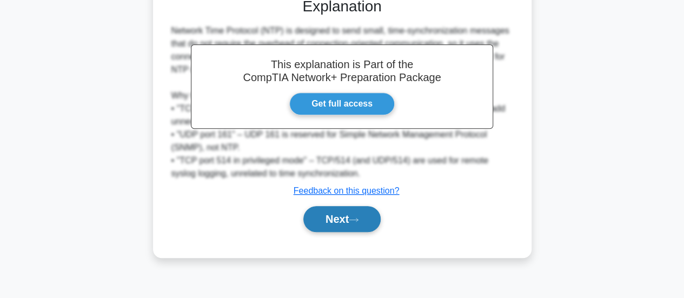
click at [331, 220] on button "Next" at bounding box center [342, 219] width 77 height 26
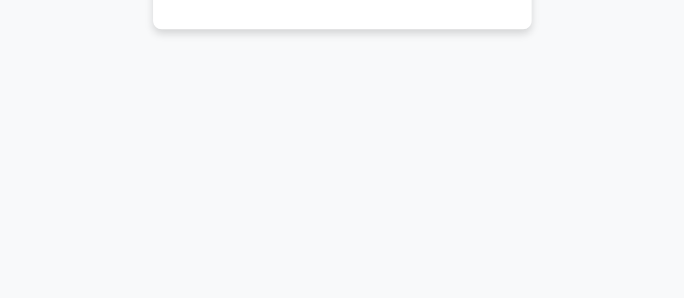
scroll to position [25, 0]
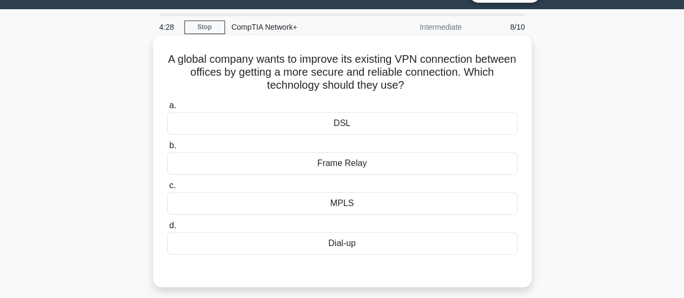
click at [353, 207] on div "MPLS" at bounding box center [342, 203] width 351 height 23
click at [167, 189] on input "c. MPLS" at bounding box center [167, 185] width 0 height 7
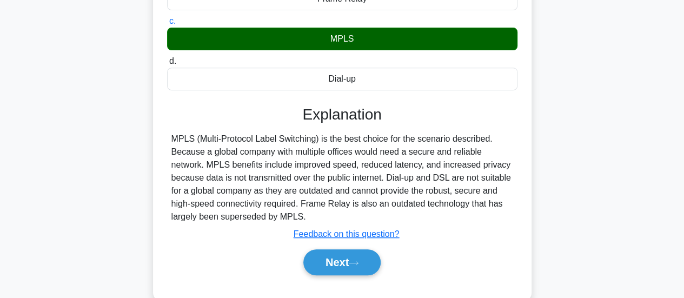
scroll to position [201, 0]
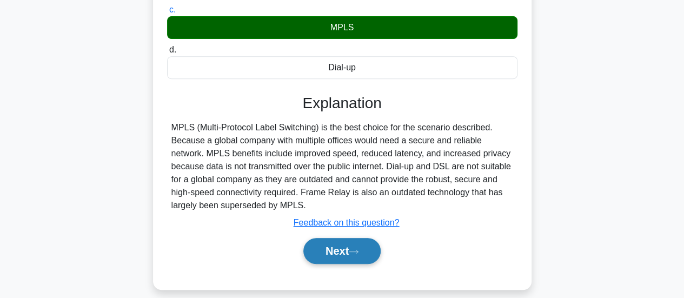
click at [346, 254] on button "Next" at bounding box center [342, 251] width 77 height 26
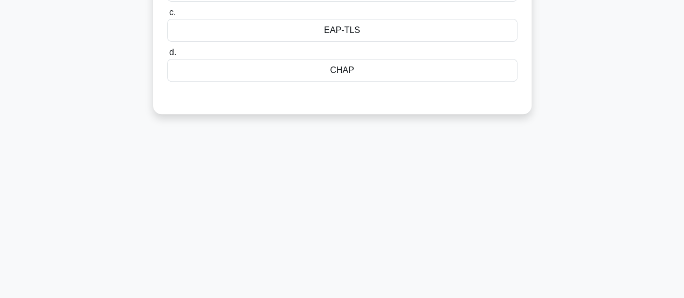
scroll to position [0, 0]
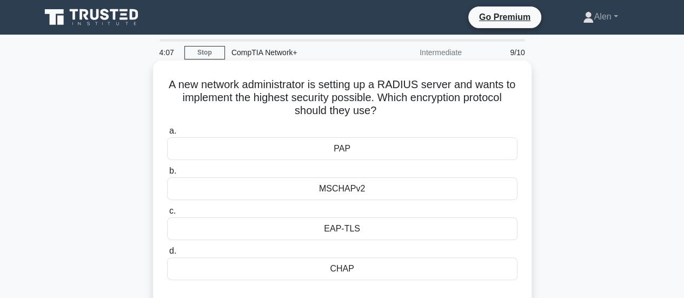
click at [379, 190] on div "MSCHAPv2" at bounding box center [342, 188] width 351 height 23
click at [167, 175] on input "b. MSCHAPv2" at bounding box center [167, 171] width 0 height 7
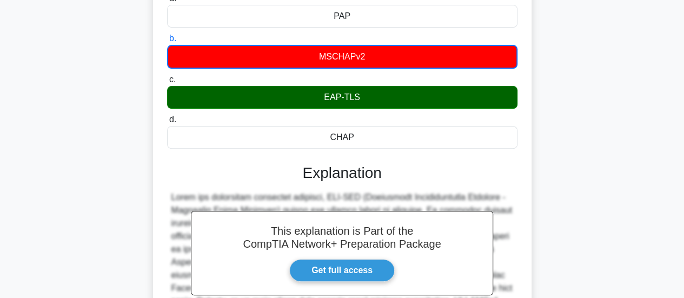
scroll to position [286, 0]
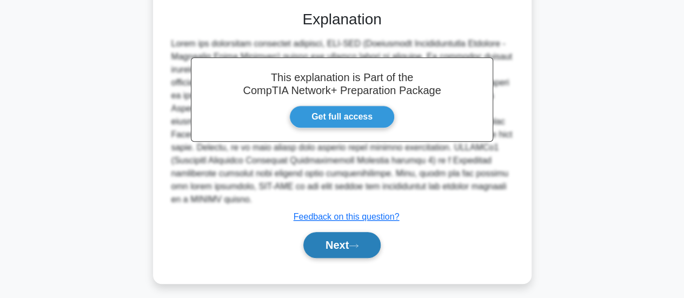
click at [321, 240] on button "Next" at bounding box center [342, 245] width 77 height 26
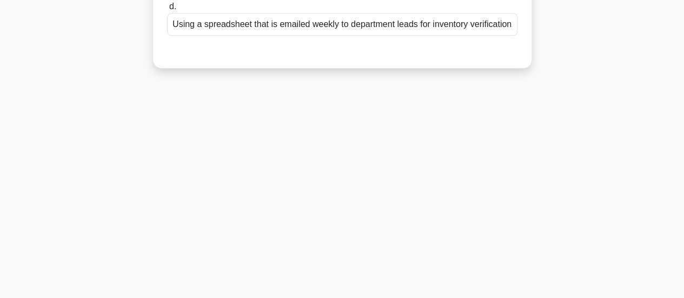
scroll to position [25, 0]
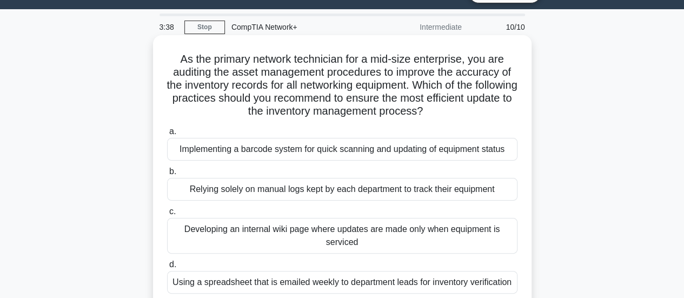
click at [279, 151] on div "Implementing a barcode system for quick scanning and updating of equipment stat…" at bounding box center [342, 149] width 351 height 23
click at [167, 135] on input "a. Implementing a barcode system for quick scanning and updating of equipment s…" at bounding box center [167, 131] width 0 height 7
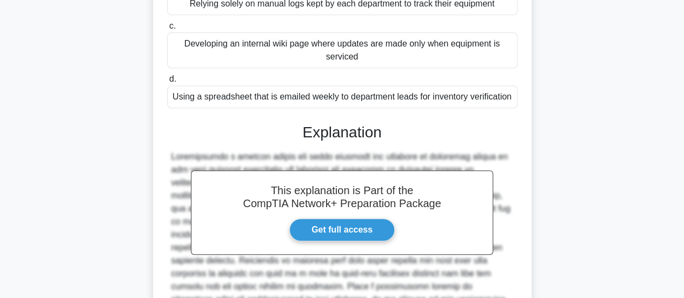
scroll to position [341, 0]
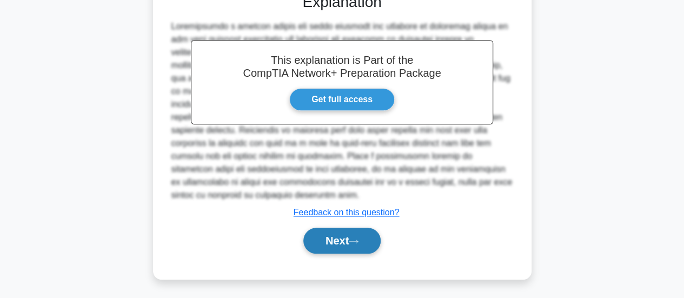
click at [334, 240] on button "Next" at bounding box center [342, 241] width 77 height 26
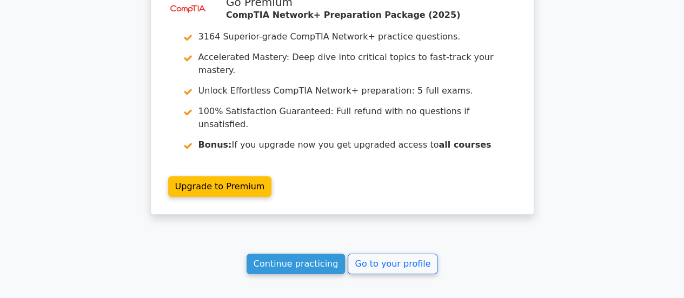
scroll to position [1834, 0]
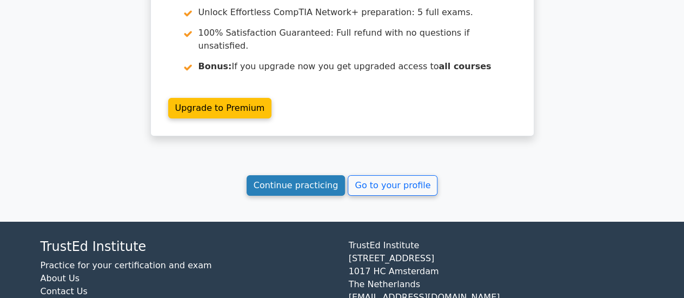
click at [326, 175] on link "Continue practicing" at bounding box center [296, 185] width 99 height 21
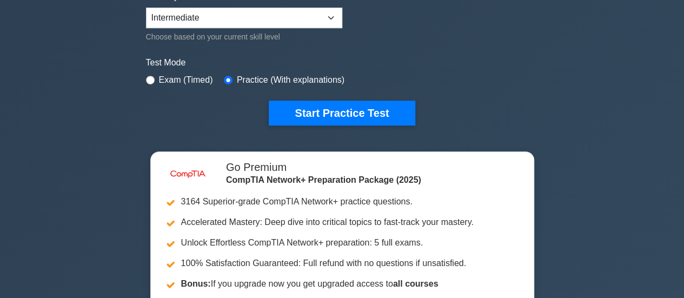
scroll to position [287, 0]
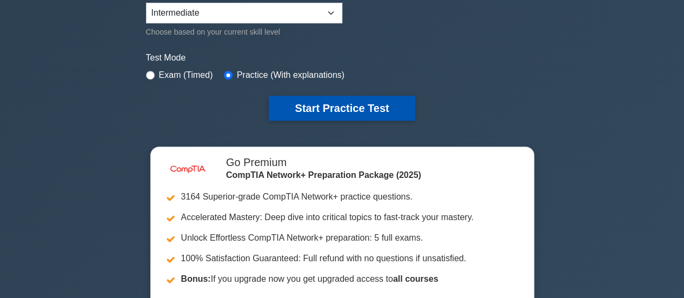
click at [370, 106] on button "Start Practice Test" at bounding box center [342, 108] width 146 height 25
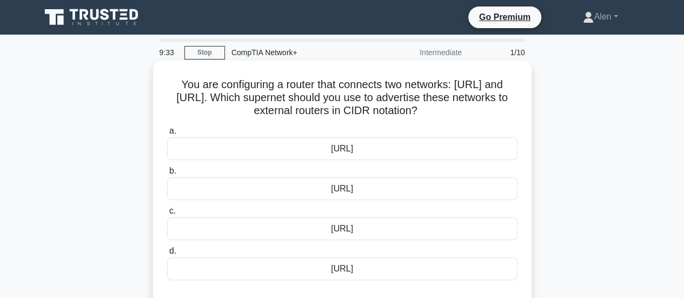
click at [333, 148] on div "[URL]" at bounding box center [342, 148] width 351 height 23
click at [167, 135] on input "a. [URL]" at bounding box center [167, 131] width 0 height 7
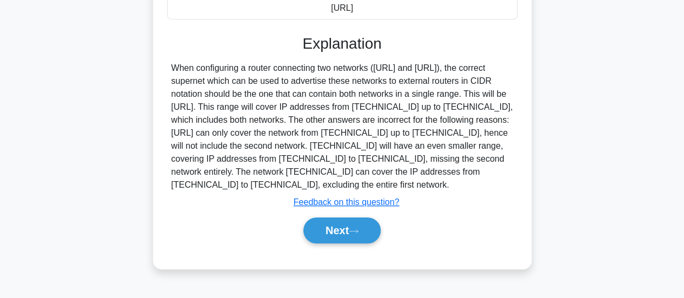
scroll to position [273, 0]
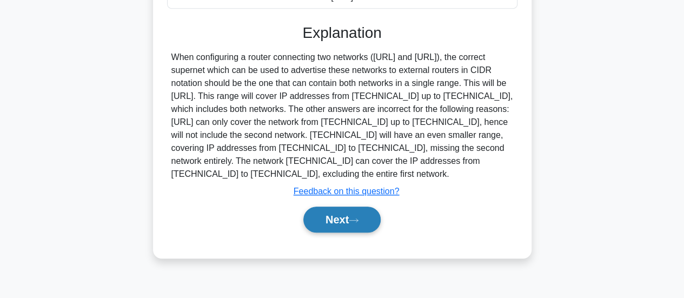
click at [330, 223] on button "Next" at bounding box center [342, 220] width 77 height 26
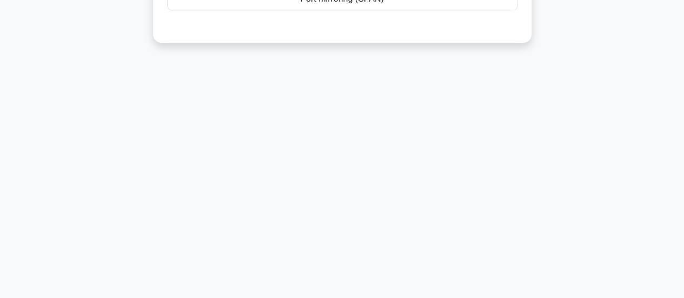
scroll to position [12, 0]
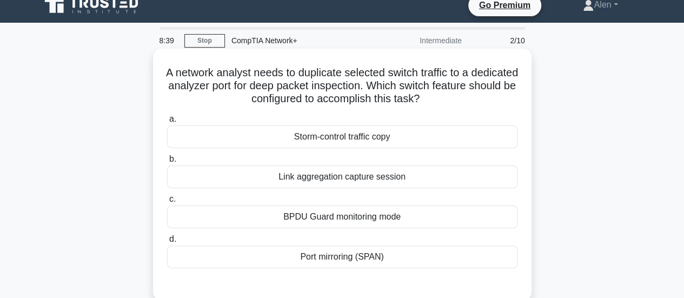
click at [406, 258] on div "Port mirroring (SPAN)" at bounding box center [342, 257] width 351 height 23
click at [167, 243] on input "d. Port mirroring (SPAN)" at bounding box center [167, 239] width 0 height 7
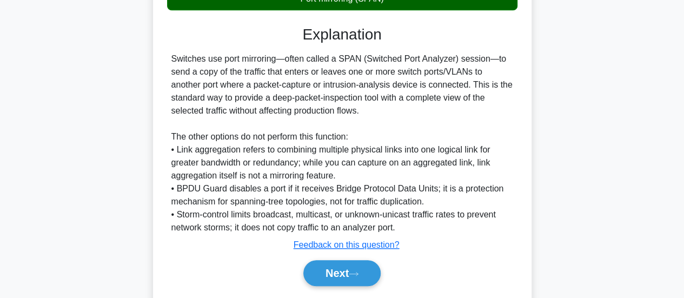
scroll to position [275, 0]
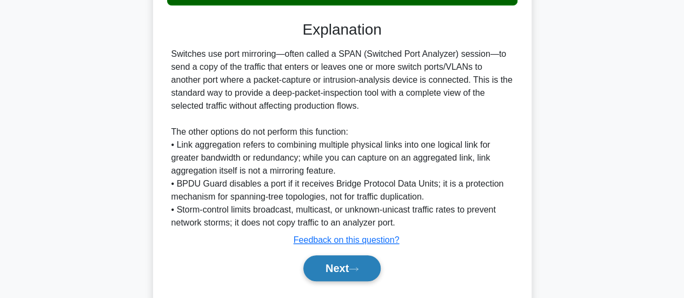
click at [359, 268] on icon at bounding box center [354, 269] width 10 height 6
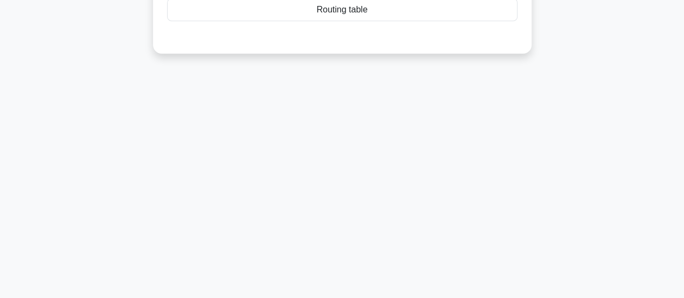
scroll to position [14, 0]
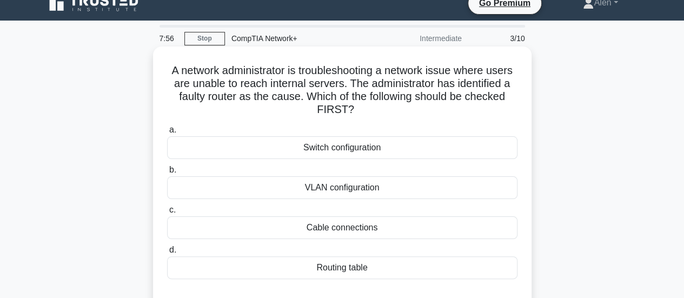
click at [416, 267] on div "Routing table" at bounding box center [342, 267] width 351 height 23
click at [167, 254] on input "d. Routing table" at bounding box center [167, 250] width 0 height 7
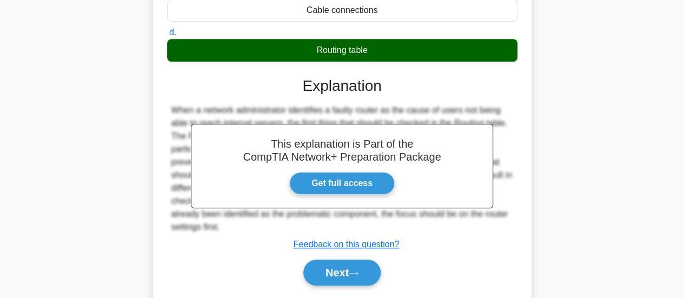
scroll to position [286, 0]
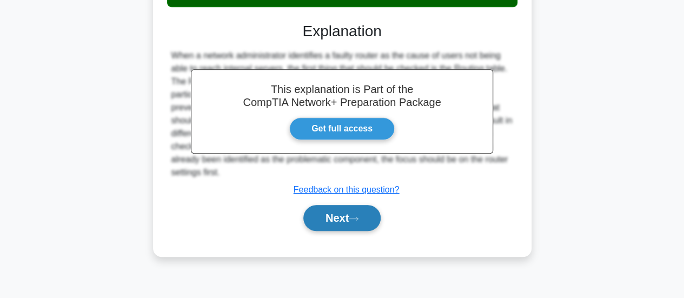
click at [332, 220] on button "Next" at bounding box center [342, 218] width 77 height 26
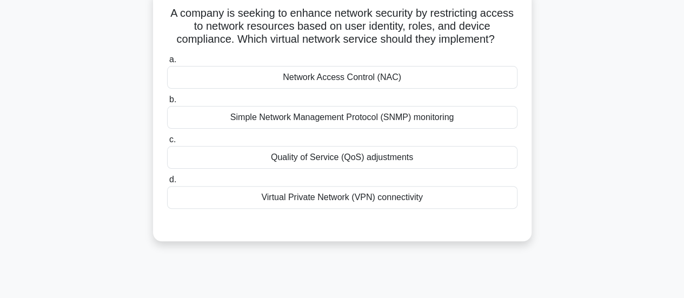
scroll to position [25, 0]
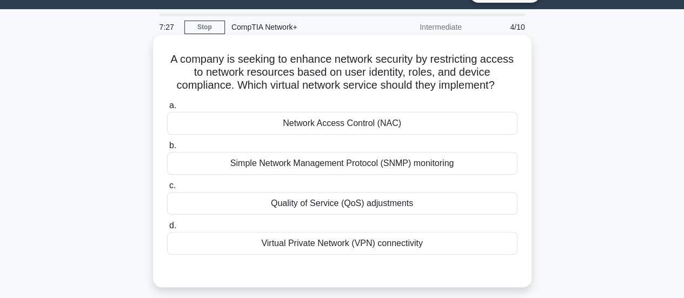
click at [383, 239] on div "Virtual Private Network (VPN) connectivity" at bounding box center [342, 243] width 351 height 23
click at [167, 229] on input "d. Virtual Private Network (VPN) connectivity" at bounding box center [167, 225] width 0 height 7
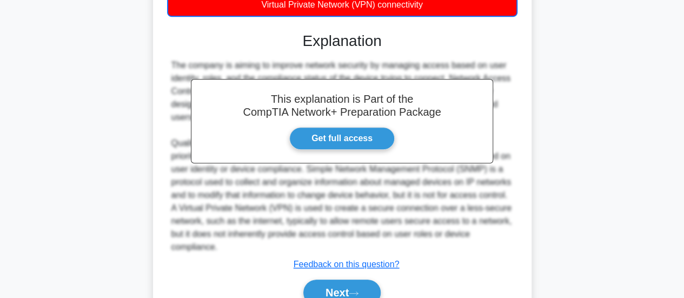
scroll to position [317, 0]
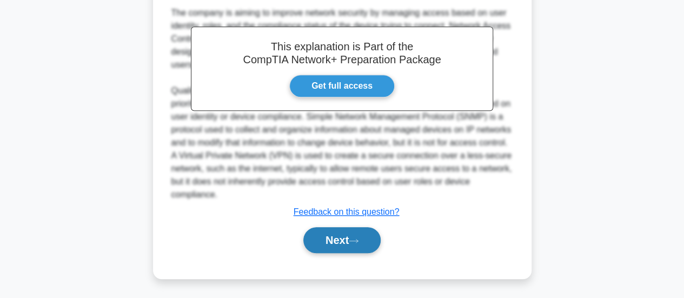
click at [358, 240] on icon at bounding box center [354, 240] width 9 height 3
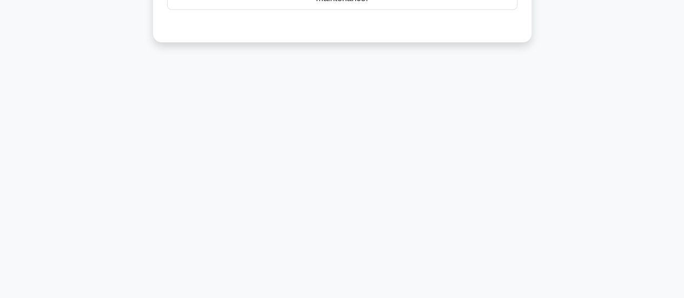
scroll to position [25, 0]
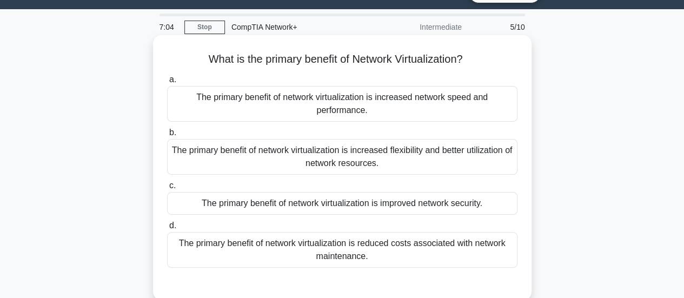
click at [401, 150] on div "The primary benefit of network virtualization is increased flexibility and bett…" at bounding box center [342, 157] width 351 height 36
click at [167, 136] on input "b. The primary benefit of network virtualization is increased flexibility and b…" at bounding box center [167, 132] width 0 height 7
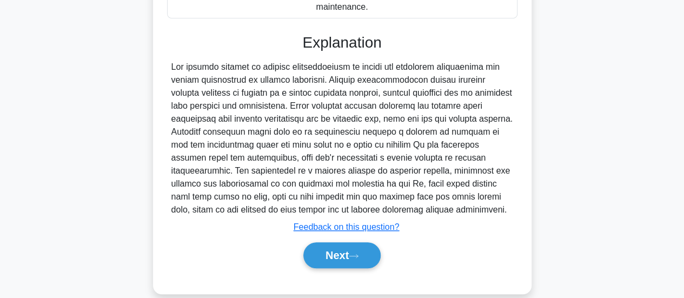
scroll to position [282, 0]
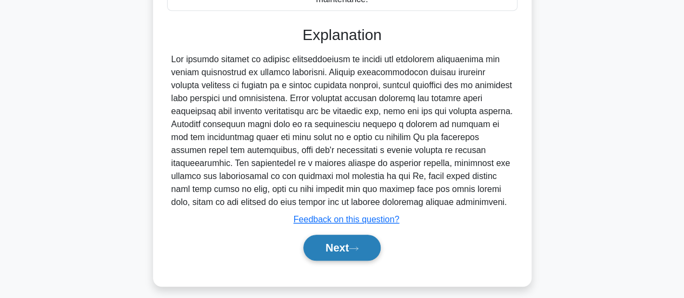
click at [351, 243] on button "Next" at bounding box center [342, 248] width 77 height 26
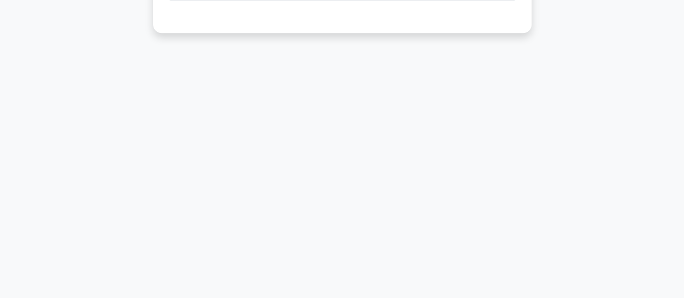
scroll to position [22, 0]
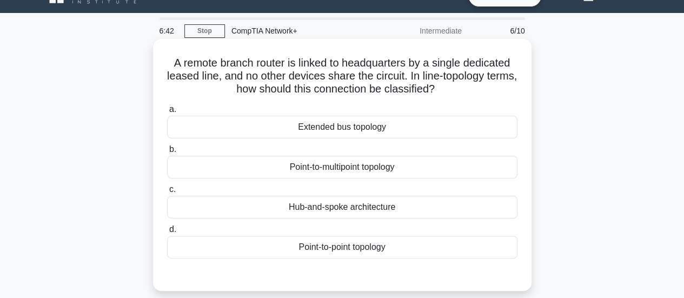
click at [378, 248] on div "Point-to-point topology" at bounding box center [342, 247] width 351 height 23
click at [167, 233] on input "d. Point-to-point topology" at bounding box center [167, 229] width 0 height 7
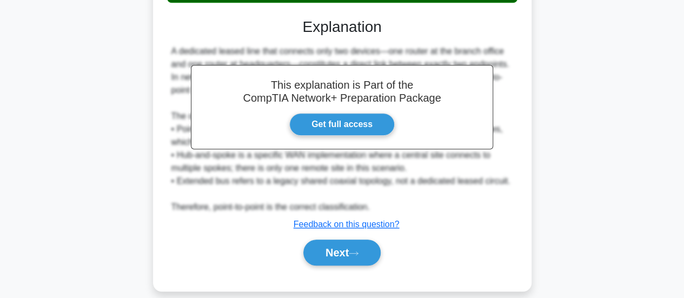
scroll to position [282, 0]
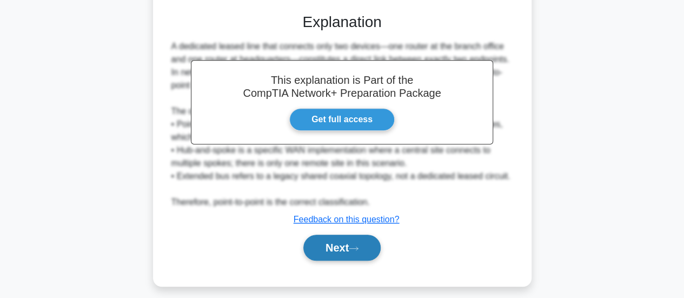
click at [374, 245] on button "Next" at bounding box center [342, 248] width 77 height 26
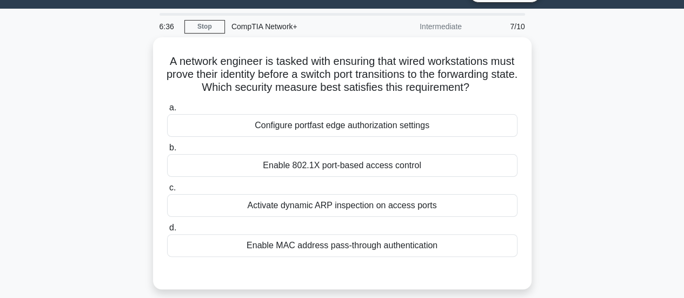
scroll to position [22, 0]
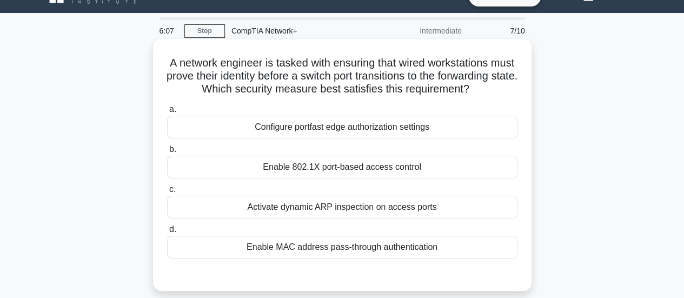
click at [379, 259] on div "Enable MAC address pass-through authentication" at bounding box center [342, 247] width 351 height 23
click at [167, 233] on input "d. Enable MAC address pass-through authentication" at bounding box center [167, 229] width 0 height 7
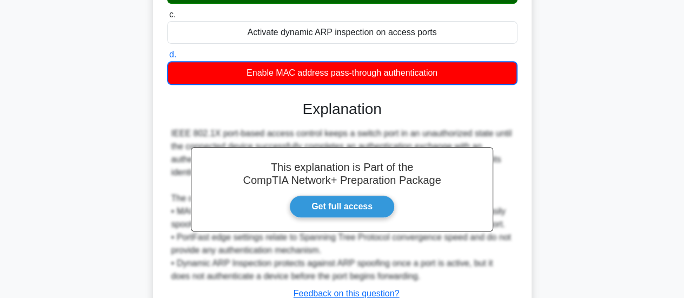
scroll to position [291, 0]
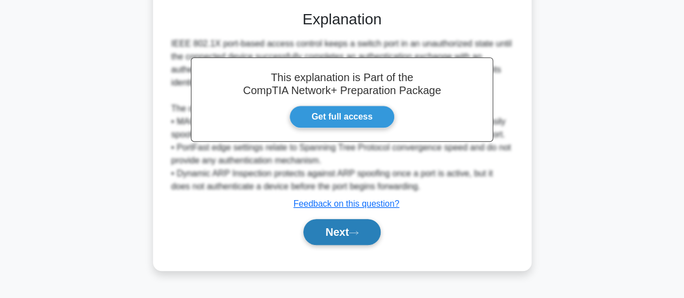
click at [359, 236] on icon at bounding box center [354, 233] width 10 height 6
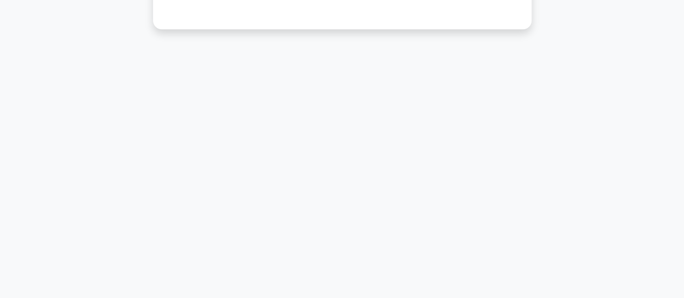
scroll to position [25, 0]
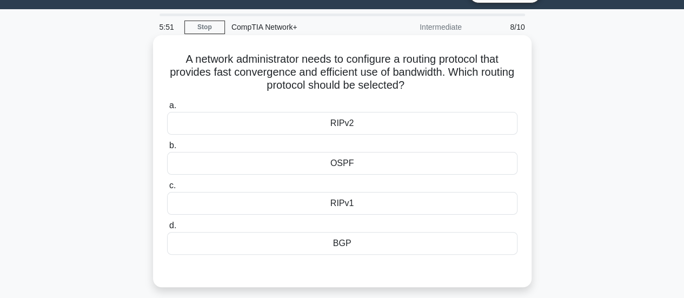
click at [372, 163] on div "OSPF" at bounding box center [342, 163] width 351 height 23
click at [167, 149] on input "b. OSPF" at bounding box center [167, 145] width 0 height 7
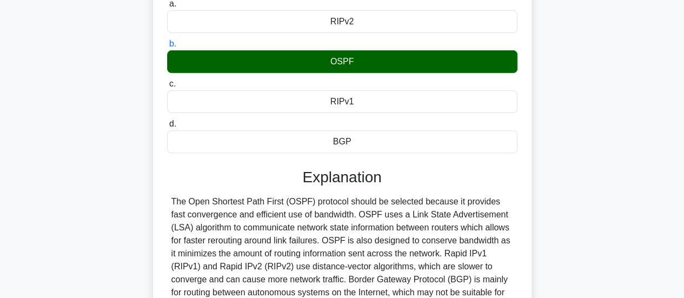
scroll to position [213, 0]
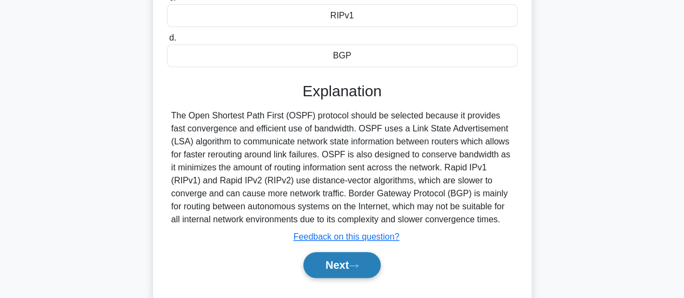
click at [352, 263] on button "Next" at bounding box center [342, 265] width 77 height 26
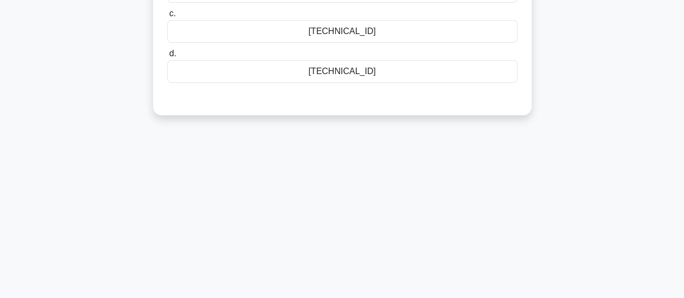
scroll to position [0, 0]
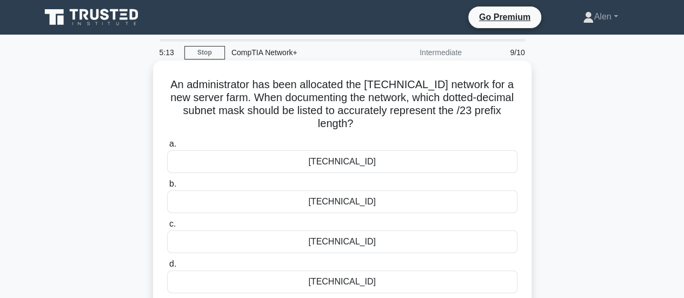
click at [401, 162] on div "255.255.248.0" at bounding box center [342, 161] width 351 height 23
click at [167, 148] on input "a. 255.255.248.0" at bounding box center [167, 144] width 0 height 7
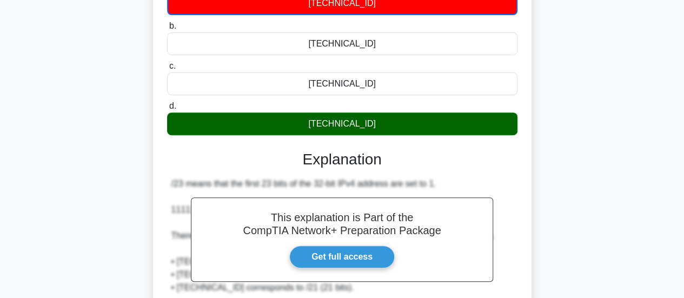
scroll to position [286, 0]
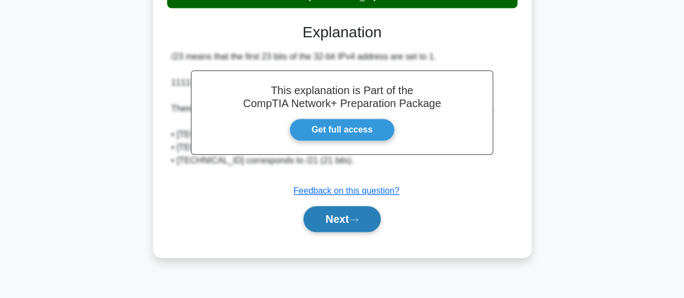
click at [338, 221] on button "Next" at bounding box center [342, 219] width 77 height 26
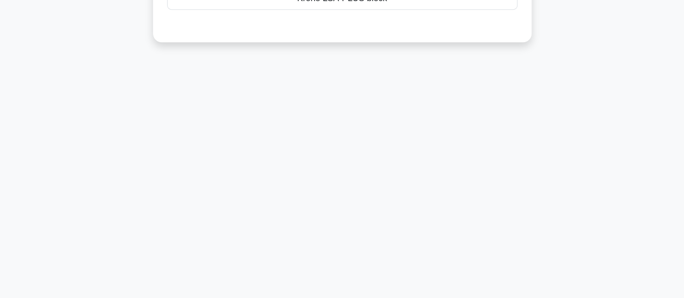
scroll to position [25, 0]
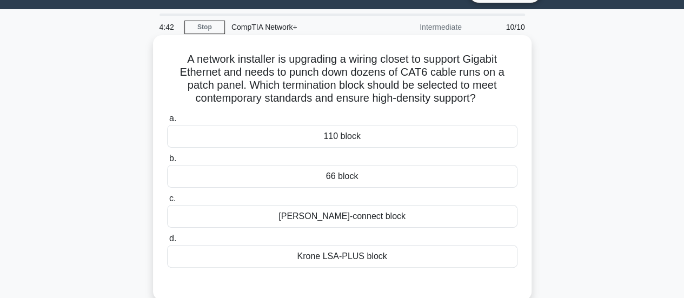
click at [358, 219] on div "BIX cross-connect block" at bounding box center [342, 216] width 351 height 23
click at [167, 202] on input "c. BIX cross-connect block" at bounding box center [167, 198] width 0 height 7
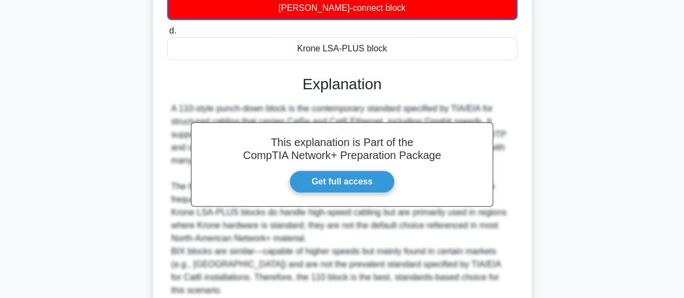
scroll to position [326, 0]
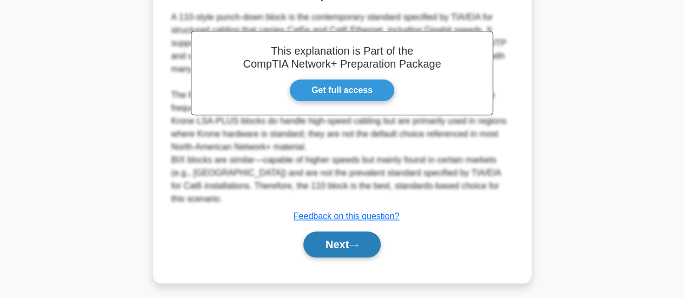
click at [366, 243] on button "Next" at bounding box center [342, 245] width 77 height 26
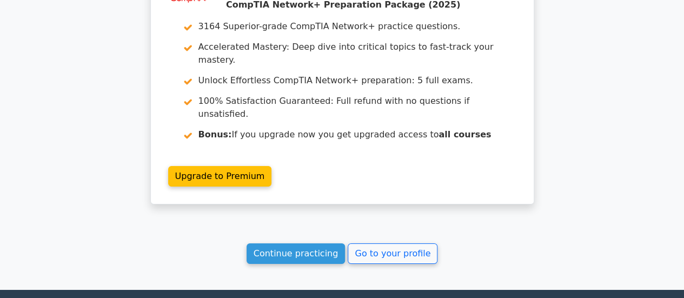
scroll to position [1841, 0]
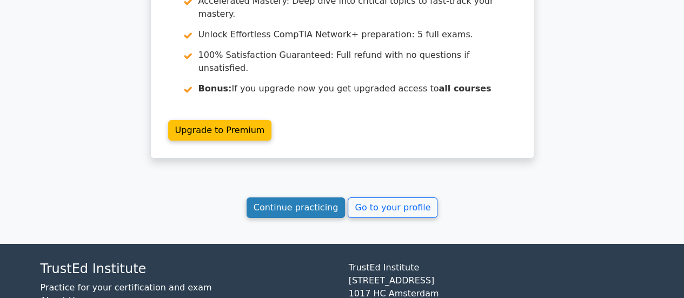
click at [324, 197] on link "Continue practicing" at bounding box center [296, 207] width 99 height 21
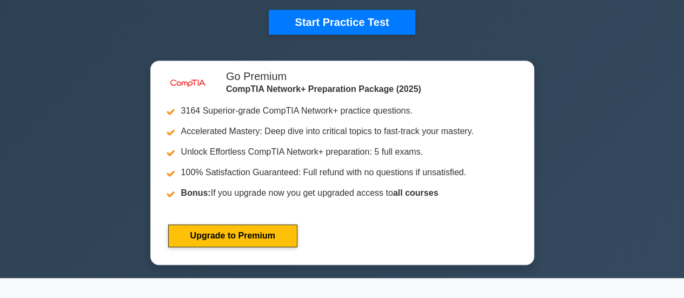
scroll to position [379, 0]
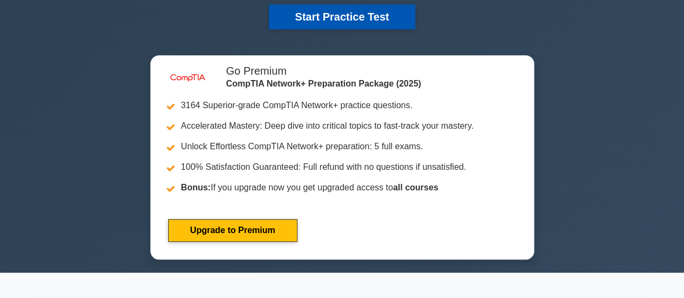
click at [358, 13] on button "Start Practice Test" at bounding box center [342, 16] width 146 height 25
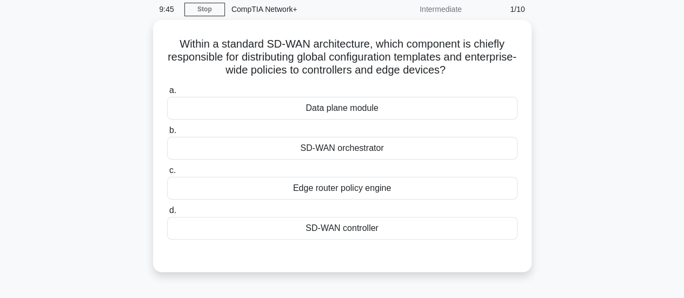
scroll to position [5, 0]
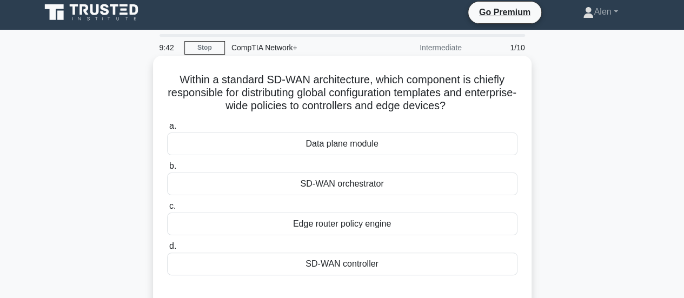
click at [417, 263] on div "SD-WAN controller" at bounding box center [342, 264] width 351 height 23
click at [167, 250] on input "d. SD-WAN controller" at bounding box center [167, 246] width 0 height 7
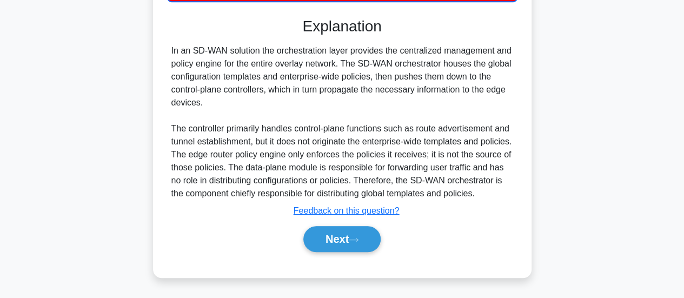
scroll to position [291, 0]
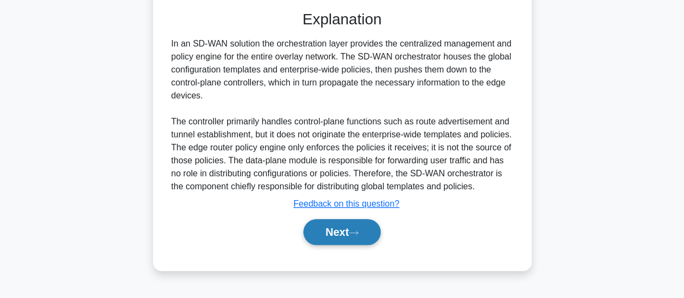
click at [360, 244] on button "Next" at bounding box center [342, 232] width 77 height 26
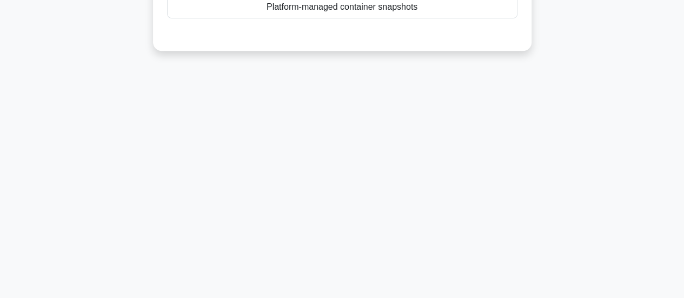
scroll to position [25, 0]
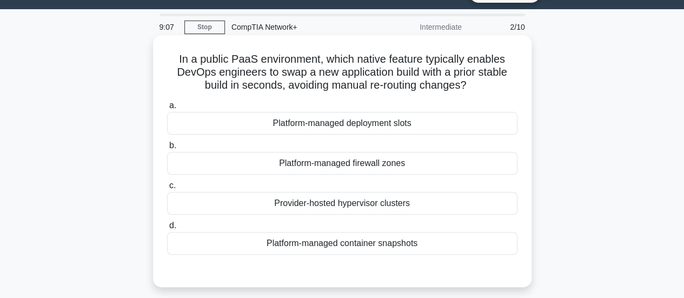
click at [365, 243] on div "Platform-managed container snapshots" at bounding box center [342, 243] width 351 height 23
click at [167, 229] on input "d. Platform-managed container snapshots" at bounding box center [167, 225] width 0 height 7
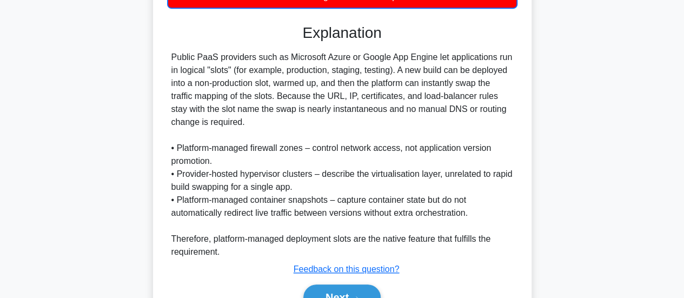
scroll to position [300, 0]
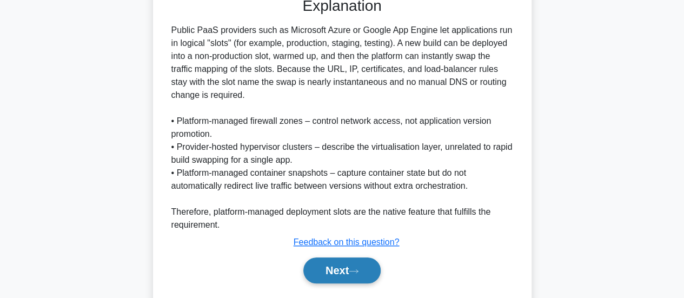
click at [321, 271] on button "Next" at bounding box center [342, 271] width 77 height 26
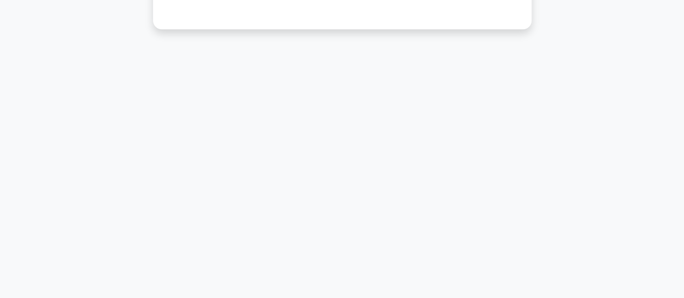
scroll to position [25, 0]
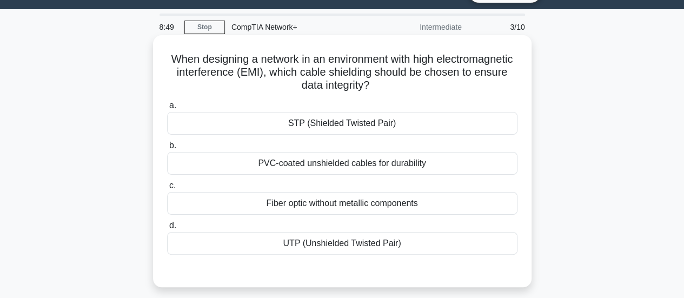
click at [327, 123] on div "STP (Shielded Twisted Pair)" at bounding box center [342, 123] width 351 height 23
click at [167, 109] on input "a. STP (Shielded Twisted Pair)" at bounding box center [167, 105] width 0 height 7
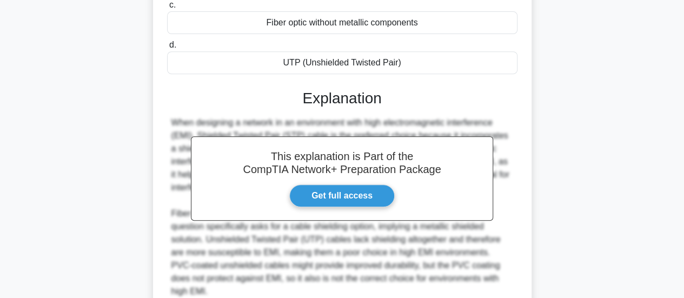
scroll to position [302, 0]
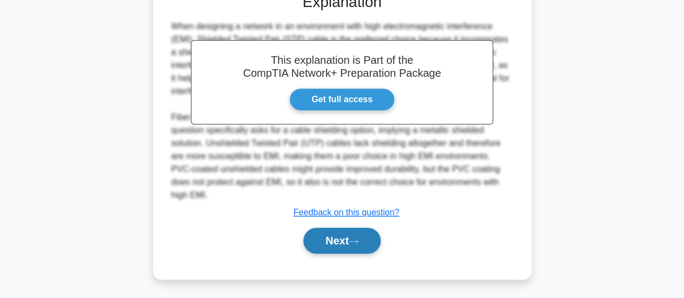
click at [338, 234] on button "Next" at bounding box center [342, 241] width 77 height 26
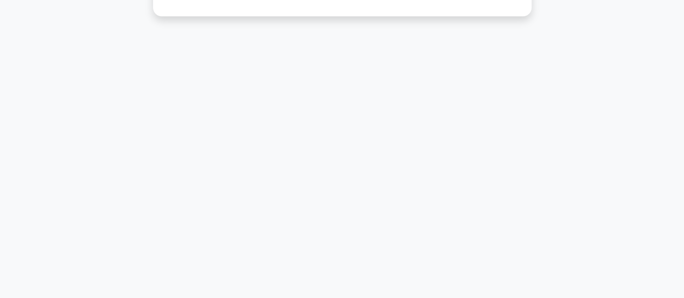
scroll to position [25, 0]
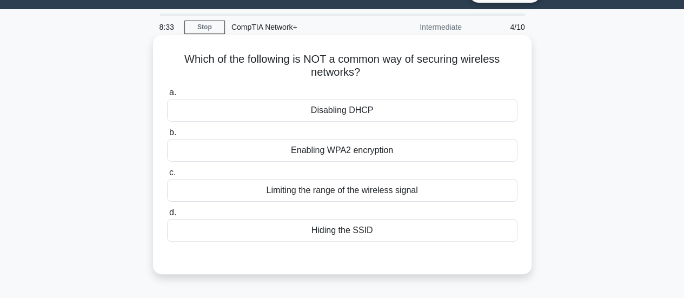
click at [329, 105] on div "Disabling DHCP" at bounding box center [342, 110] width 351 height 23
click at [167, 96] on input "a. Disabling DHCP" at bounding box center [167, 92] width 0 height 7
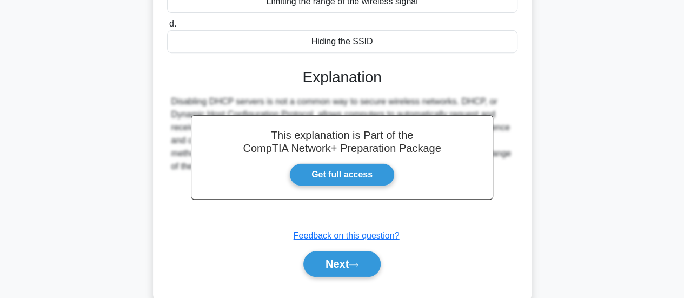
scroll to position [286, 0]
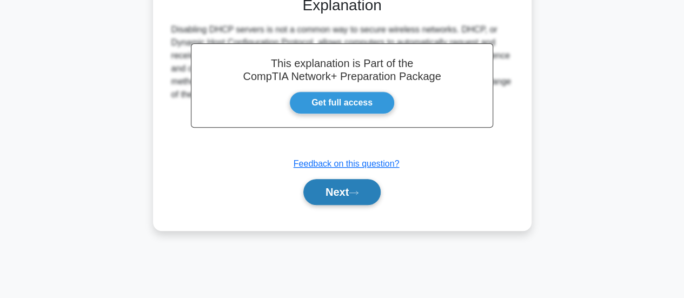
click at [320, 189] on button "Next" at bounding box center [342, 192] width 77 height 26
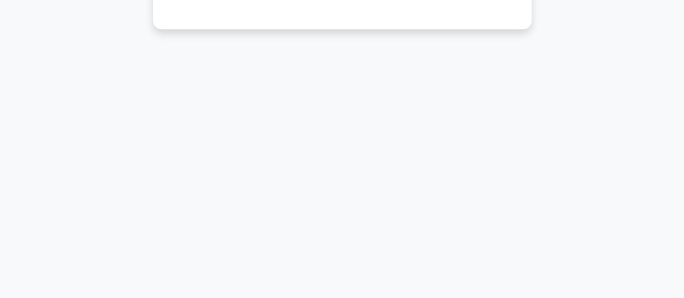
scroll to position [25, 0]
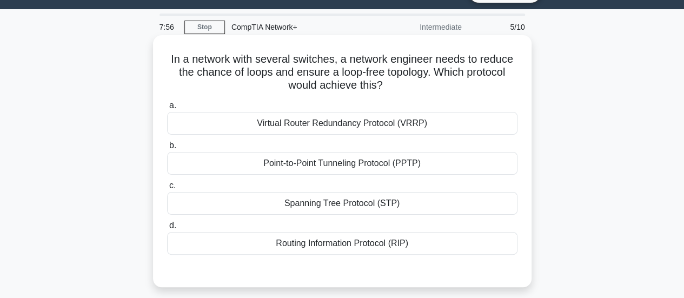
click at [326, 164] on div "Point-to-Point Tunneling Protocol (PPTP)" at bounding box center [342, 163] width 351 height 23
click at [167, 149] on input "b. Point-to-Point Tunneling Protocol (PPTP)" at bounding box center [167, 145] width 0 height 7
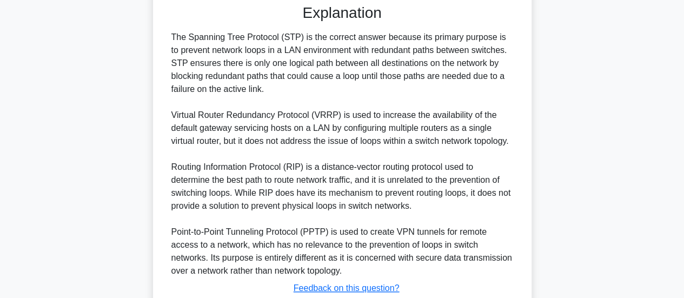
scroll to position [335, 0]
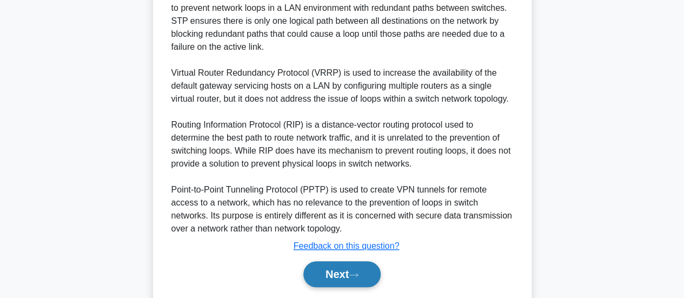
click at [369, 287] on button "Next" at bounding box center [342, 274] width 77 height 26
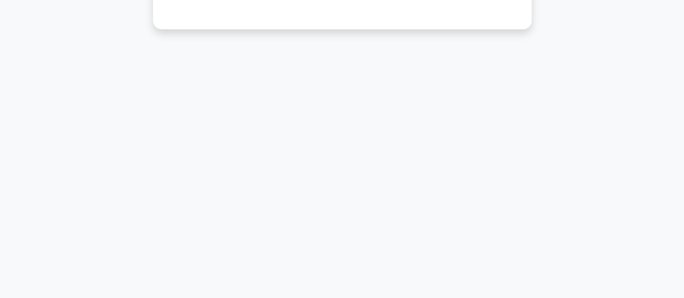
scroll to position [25, 0]
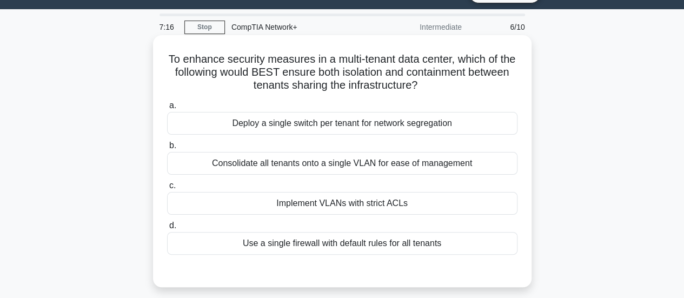
click at [357, 126] on div "Deploy a single switch per tenant for network segregation" at bounding box center [342, 123] width 351 height 23
click at [167, 109] on input "a. Deploy a single switch per tenant for network segregation" at bounding box center [167, 105] width 0 height 7
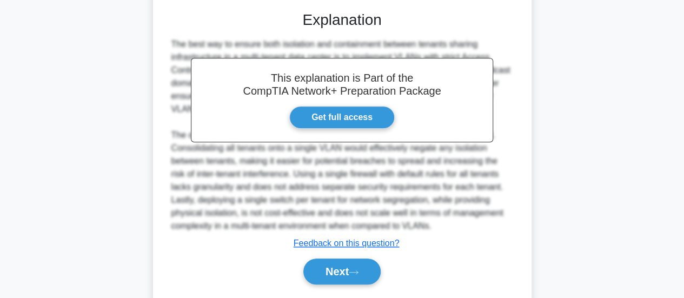
scroll to position [307, 0]
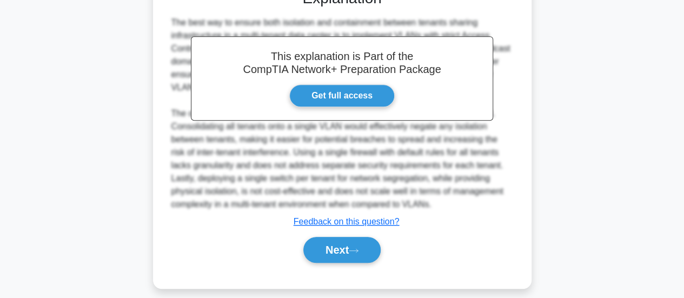
click at [336, 263] on div "Next" at bounding box center [342, 250] width 351 height 35
click at [335, 253] on button "Next" at bounding box center [342, 250] width 77 height 26
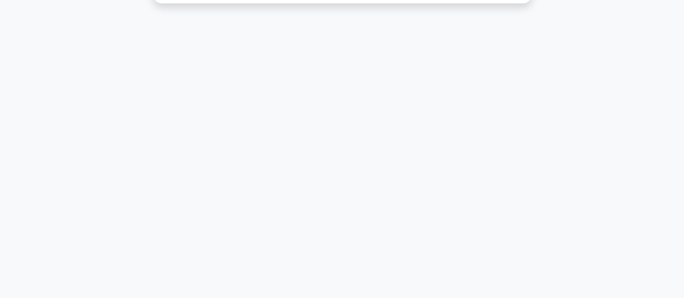
scroll to position [25, 0]
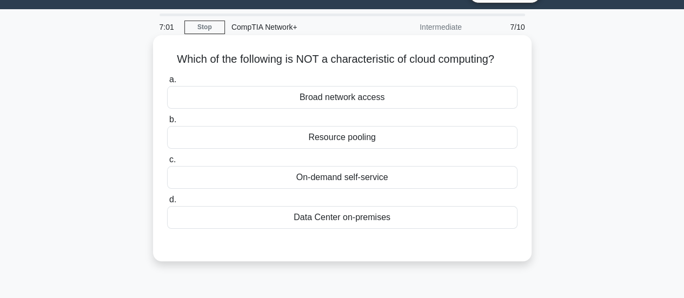
click at [356, 221] on div "Data Center on-premises" at bounding box center [342, 217] width 351 height 23
click at [167, 203] on input "d. Data Center on-premises" at bounding box center [167, 199] width 0 height 7
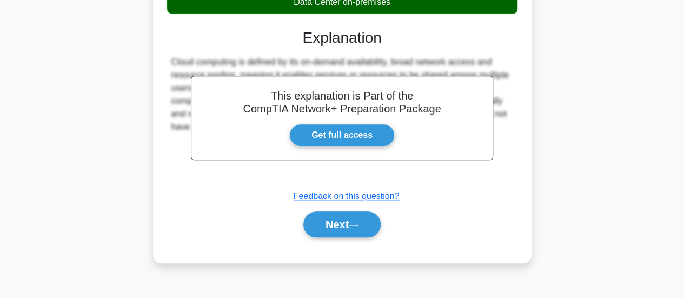
scroll to position [286, 0]
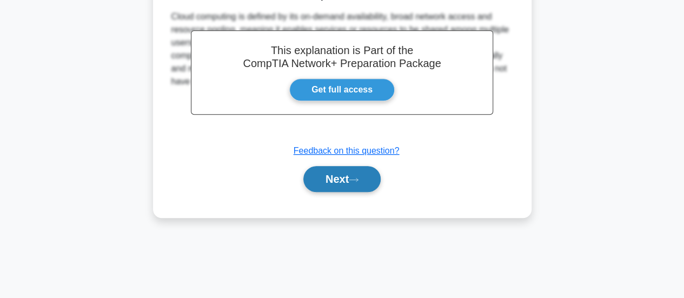
click at [335, 167] on button "Next" at bounding box center [342, 179] width 77 height 26
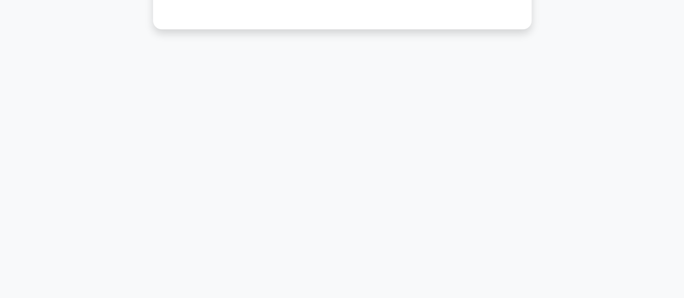
scroll to position [25, 0]
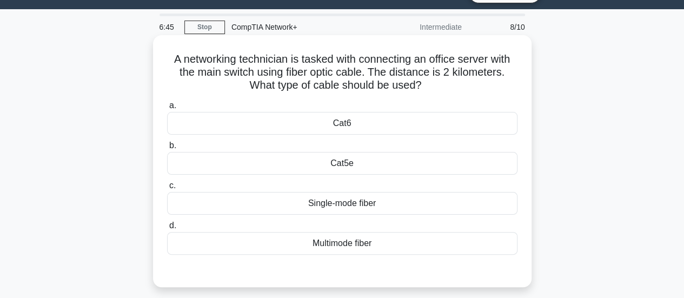
click at [370, 207] on div "Single-mode fiber" at bounding box center [342, 203] width 351 height 23
click at [167, 189] on input "c. Single-mode fiber" at bounding box center [167, 185] width 0 height 7
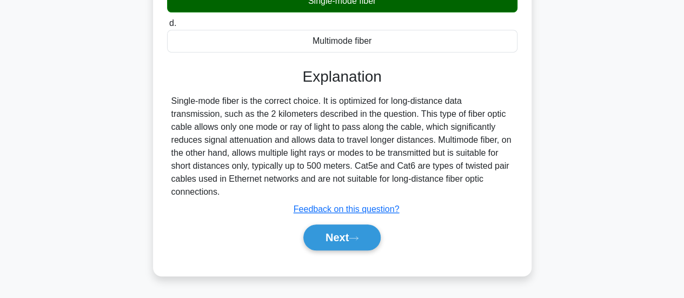
scroll to position [255, 0]
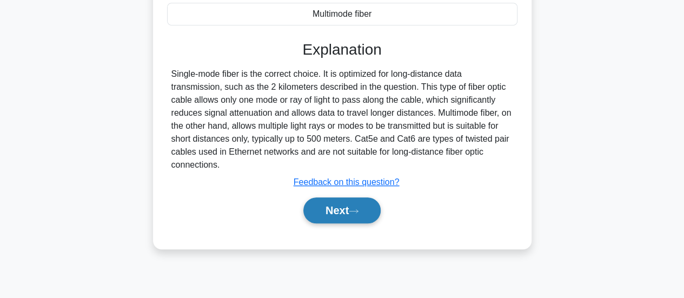
click at [341, 208] on button "Next" at bounding box center [342, 210] width 77 height 26
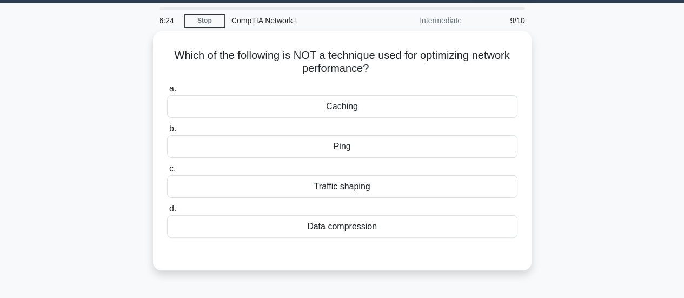
scroll to position [35, 0]
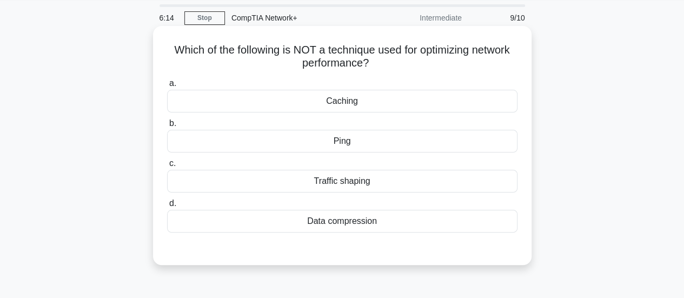
click at [338, 103] on div "Caching" at bounding box center [342, 101] width 351 height 23
click at [167, 87] on input "a. Caching" at bounding box center [167, 83] width 0 height 7
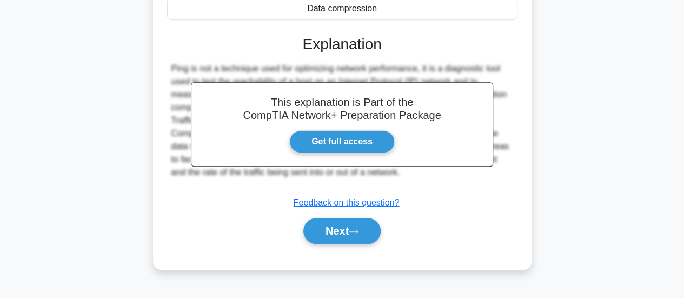
scroll to position [286, 0]
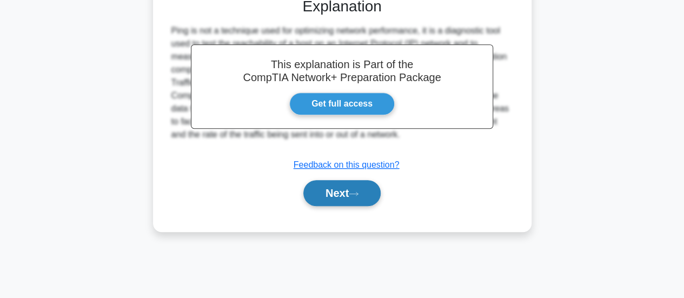
click at [370, 191] on button "Next" at bounding box center [342, 193] width 77 height 26
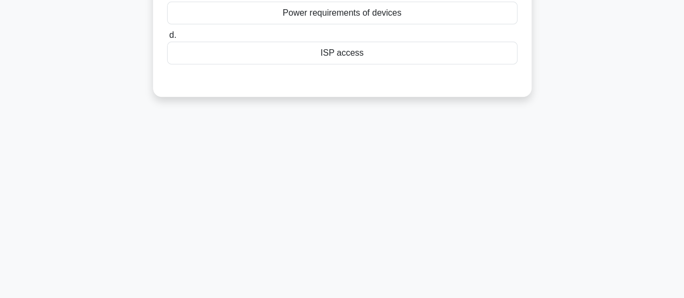
scroll to position [25, 0]
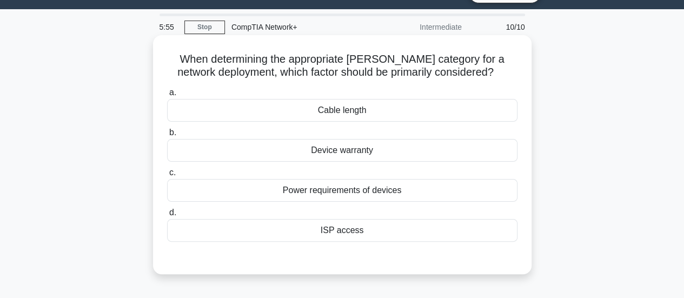
click at [357, 120] on div "Cable length" at bounding box center [342, 110] width 351 height 23
click at [167, 96] on input "a. Cable length" at bounding box center [167, 92] width 0 height 7
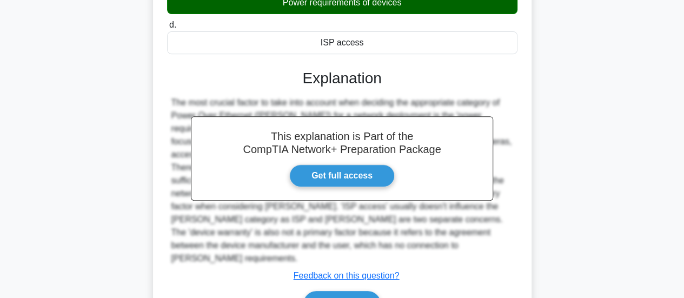
scroll to position [220, 0]
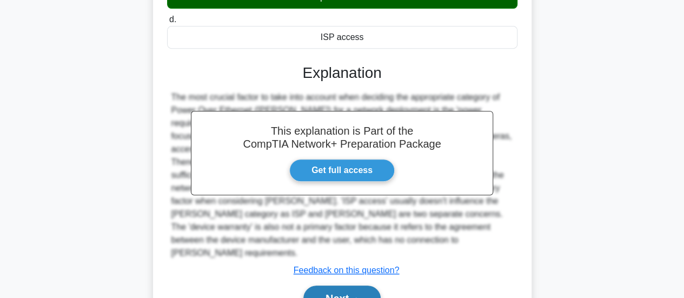
click at [352, 286] on button "Next" at bounding box center [342, 299] width 77 height 26
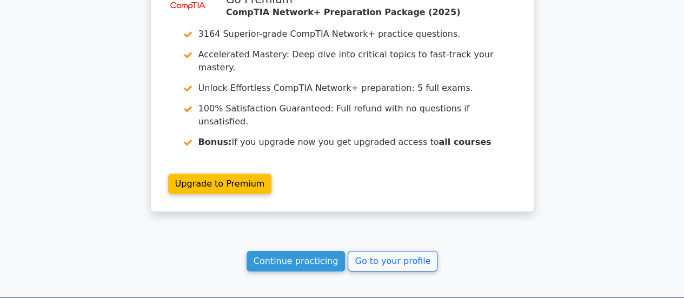
scroll to position [1807, 0]
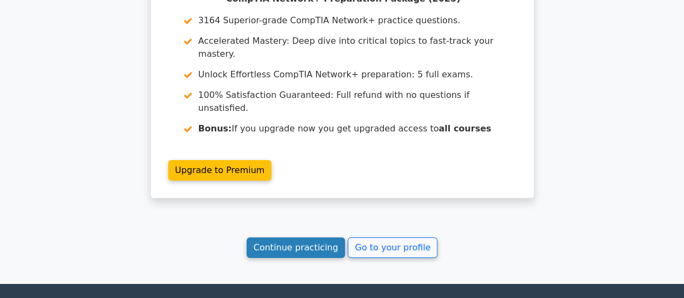
click at [332, 238] on link "Continue practicing" at bounding box center [296, 248] width 99 height 21
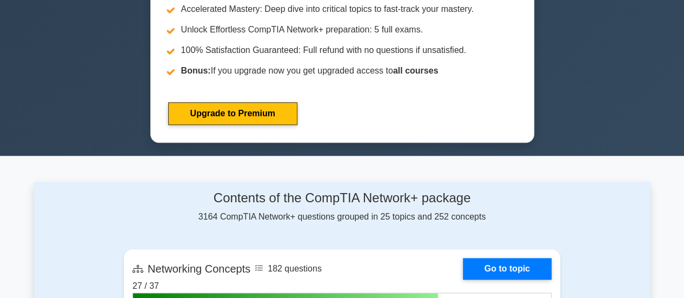
scroll to position [256, 0]
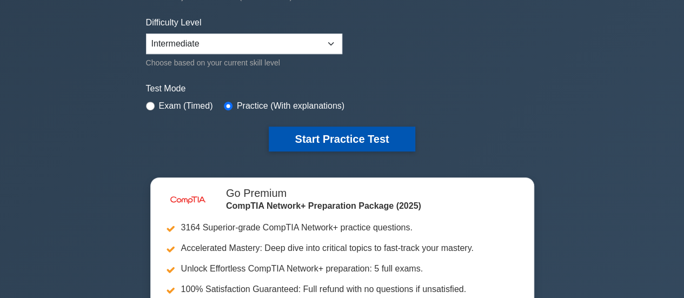
click at [365, 142] on button "Start Practice Test" at bounding box center [342, 139] width 146 height 25
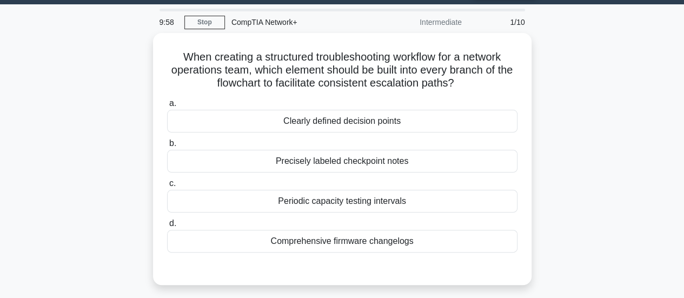
scroll to position [36, 0]
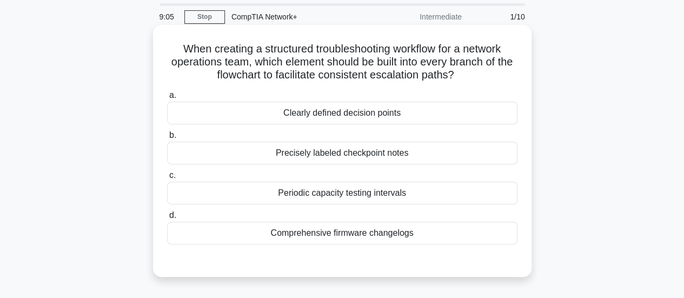
click at [325, 118] on div "Clearly defined decision points" at bounding box center [342, 113] width 351 height 23
click at [167, 99] on input "a. Clearly defined decision points" at bounding box center [167, 95] width 0 height 7
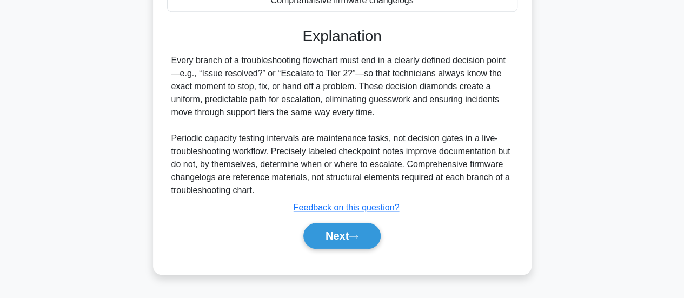
scroll to position [272, 0]
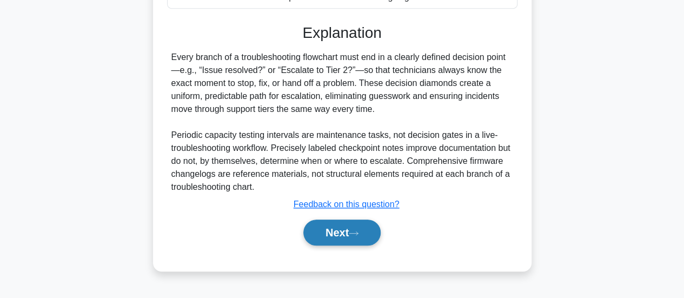
click at [352, 236] on button "Next" at bounding box center [342, 233] width 77 height 26
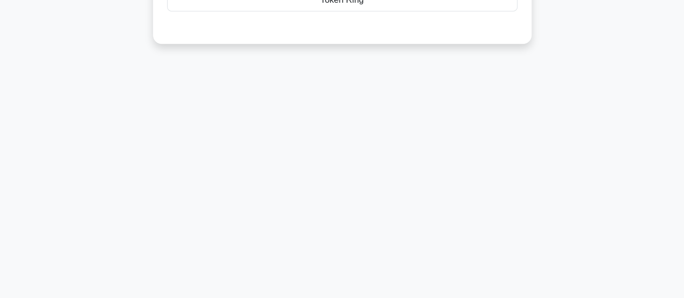
scroll to position [11, 0]
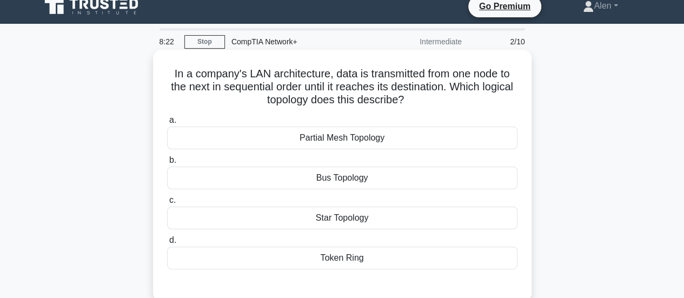
click at [366, 175] on div "Bus Topology" at bounding box center [342, 178] width 351 height 23
click at [167, 164] on input "b. Bus Topology" at bounding box center [167, 160] width 0 height 7
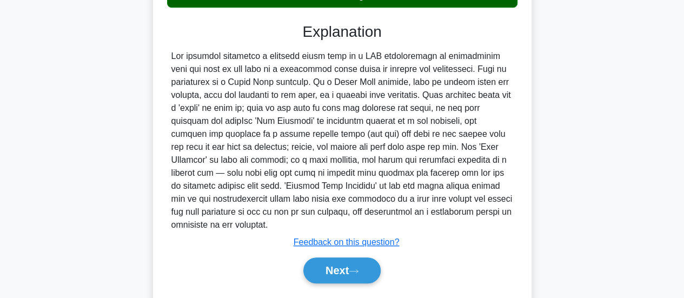
scroll to position [285, 0]
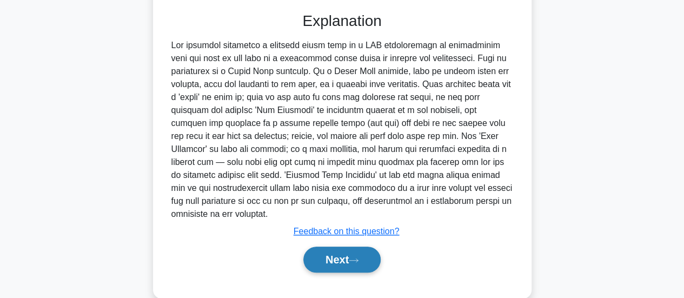
click at [334, 267] on button "Next" at bounding box center [342, 260] width 77 height 26
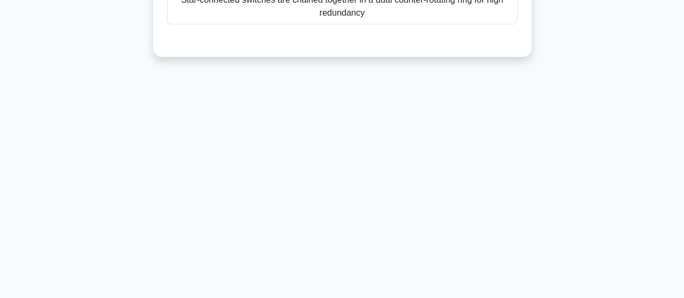
scroll to position [24, 0]
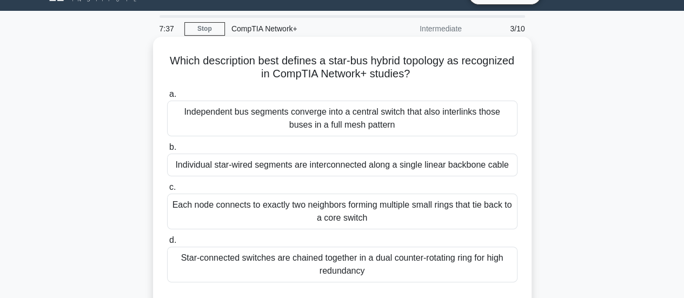
click at [342, 124] on div "Independent bus segments converge into a central switch that also interlinks th…" at bounding box center [342, 119] width 351 height 36
click at [167, 98] on input "a. Independent bus segments converge into a central switch that also interlinks…" at bounding box center [167, 94] width 0 height 7
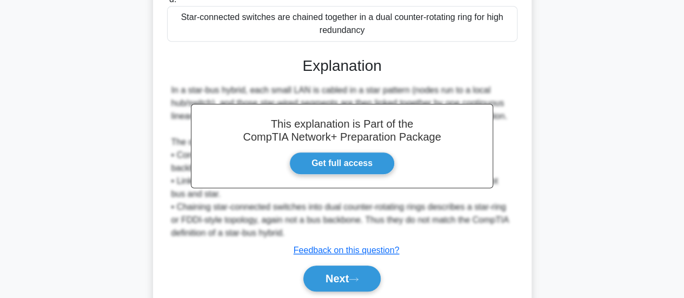
scroll to position [317, 0]
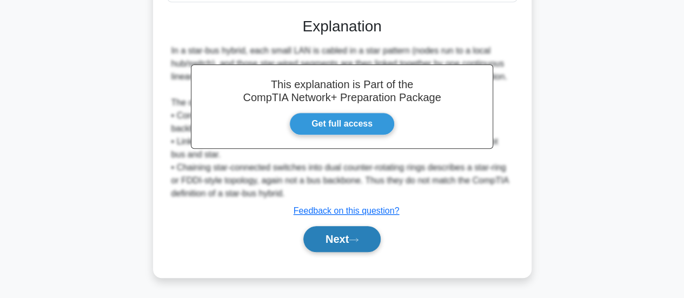
click at [316, 232] on button "Next" at bounding box center [342, 239] width 77 height 26
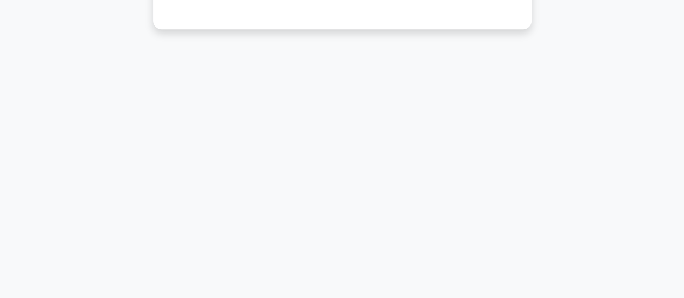
scroll to position [25, 0]
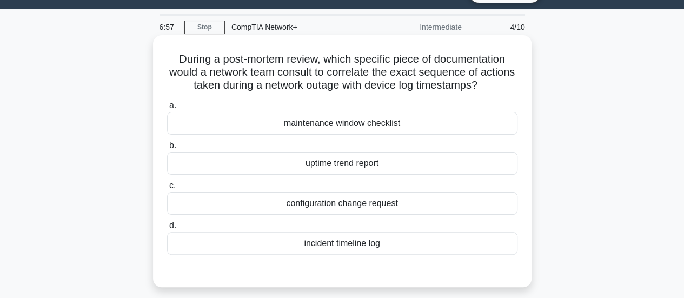
click at [356, 243] on div "incident timeline log" at bounding box center [342, 243] width 351 height 23
click at [167, 229] on input "d. incident timeline log" at bounding box center [167, 225] width 0 height 7
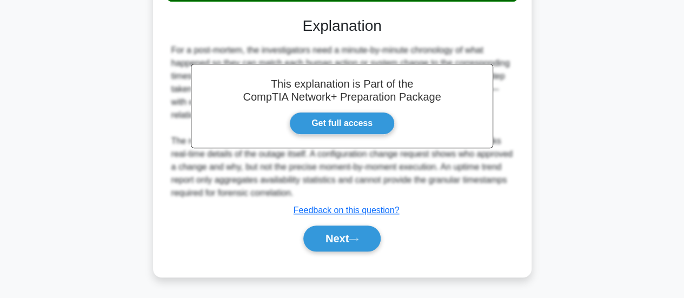
scroll to position [286, 0]
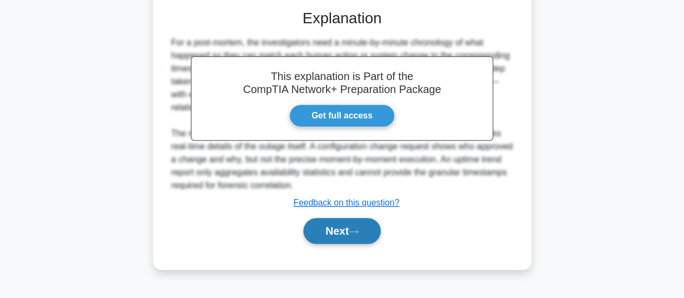
click at [347, 223] on button "Next" at bounding box center [342, 231] width 77 height 26
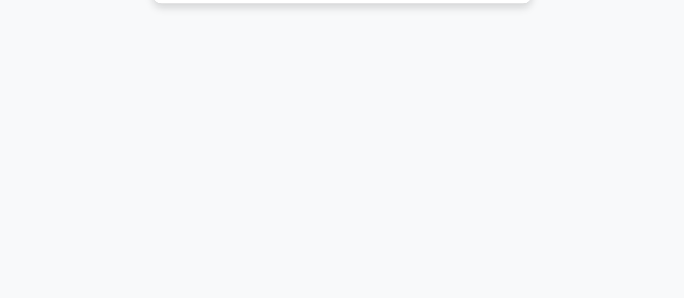
scroll to position [25, 0]
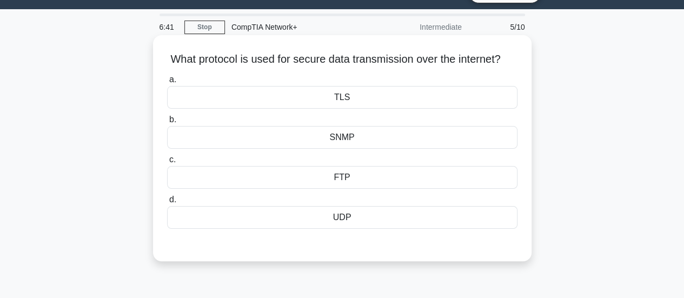
click at [341, 109] on div "TLS" at bounding box center [342, 97] width 351 height 23
click at [167, 83] on input "a. TLS" at bounding box center [167, 79] width 0 height 7
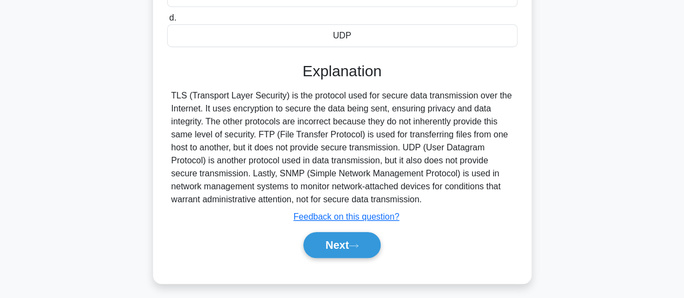
scroll to position [213, 0]
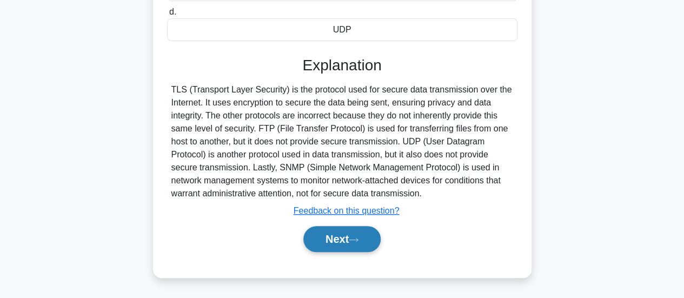
click at [371, 252] on button "Next" at bounding box center [342, 239] width 77 height 26
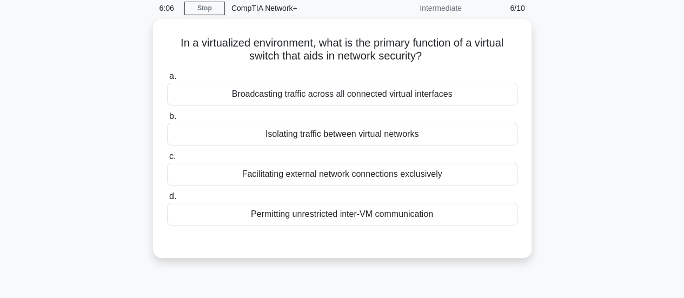
scroll to position [36, 0]
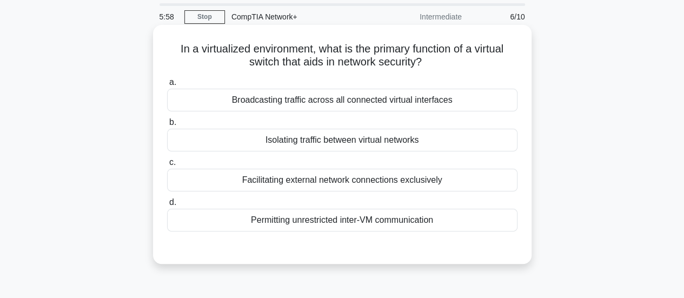
click at [344, 142] on div "Isolating traffic between virtual networks" at bounding box center [342, 140] width 351 height 23
click at [167, 126] on input "b. Isolating traffic between virtual networks" at bounding box center [167, 122] width 0 height 7
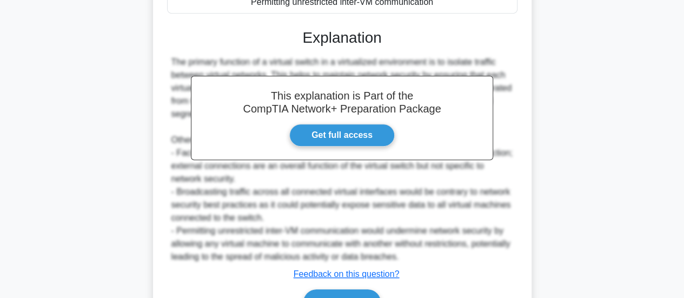
scroll to position [282, 0]
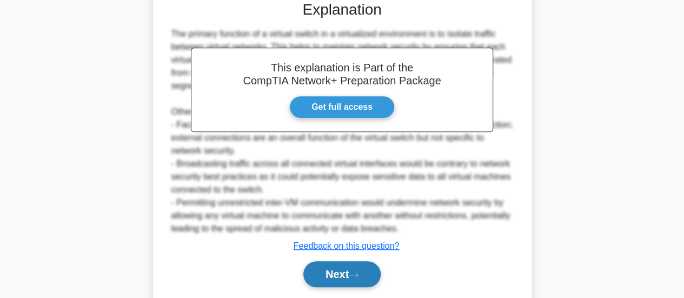
click at [345, 270] on button "Next" at bounding box center [342, 274] width 77 height 26
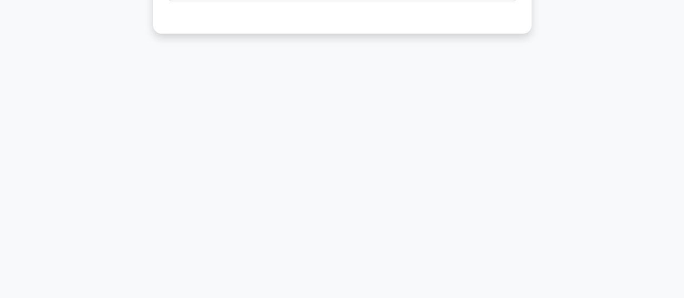
scroll to position [21, 0]
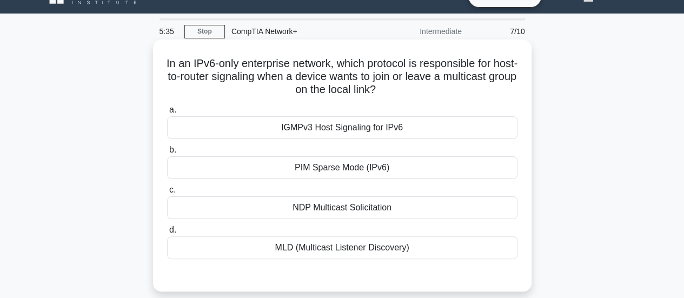
click at [314, 129] on div "IGMPv3 Host Signaling for IPv6" at bounding box center [342, 127] width 351 height 23
click at [167, 114] on input "a. IGMPv3 Host Signaling for IPv6" at bounding box center [167, 110] width 0 height 7
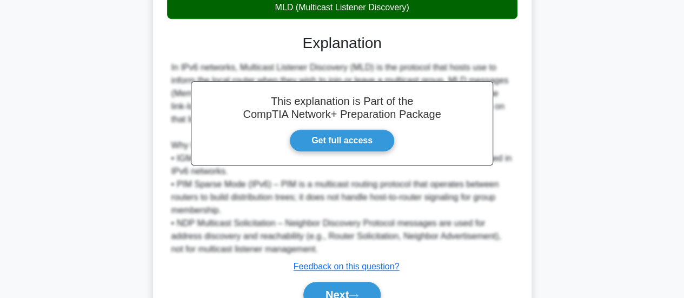
scroll to position [317, 0]
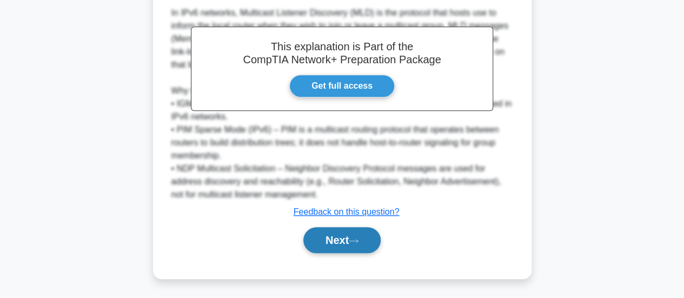
click at [319, 232] on button "Next" at bounding box center [342, 240] width 77 height 26
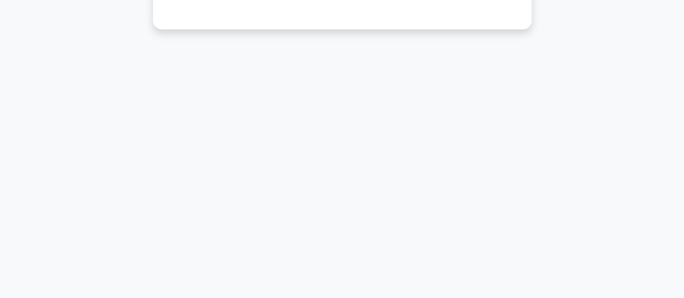
scroll to position [25, 0]
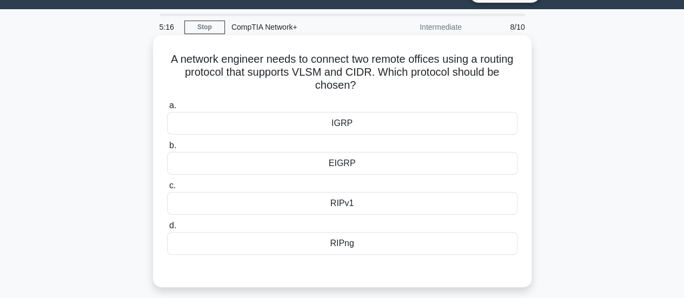
click at [353, 167] on div "EIGRP" at bounding box center [342, 163] width 351 height 23
click at [167, 149] on input "b. EIGRP" at bounding box center [167, 145] width 0 height 7
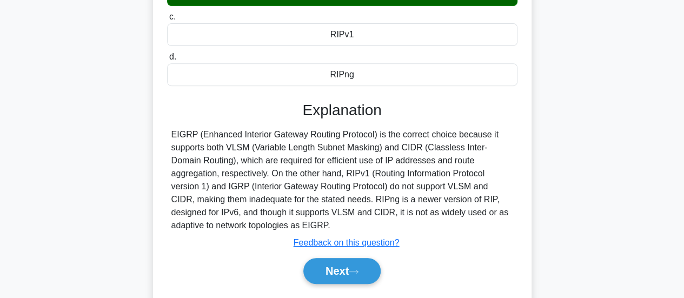
scroll to position [203, 0]
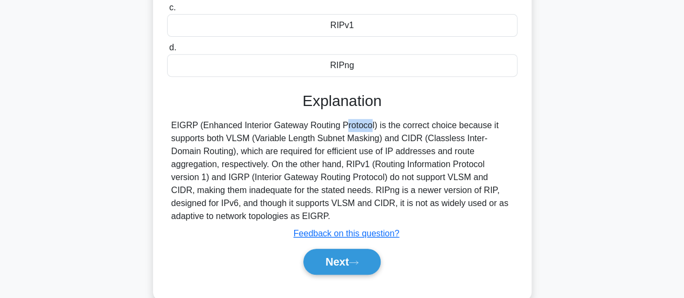
drag, startPoint x: 269, startPoint y: 125, endPoint x: 308, endPoint y: 120, distance: 39.3
click at [308, 120] on div "EIGRP (Enhanced Interior Gateway Routing Protocol) is the correct choice becaus…" at bounding box center [343, 171] width 342 height 104
click at [340, 119] on div "EIGRP (Enhanced Interior Gateway Routing Protocol) is the correct choice becaus…" at bounding box center [343, 171] width 342 height 104
click at [222, 142] on div "EIGRP (Enhanced Interior Gateway Routing Protocol) is the correct choice becaus…" at bounding box center [343, 171] width 342 height 104
click at [350, 268] on button "Next" at bounding box center [342, 262] width 77 height 26
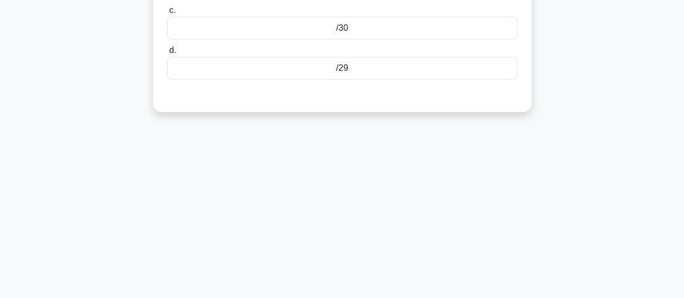
scroll to position [0, 0]
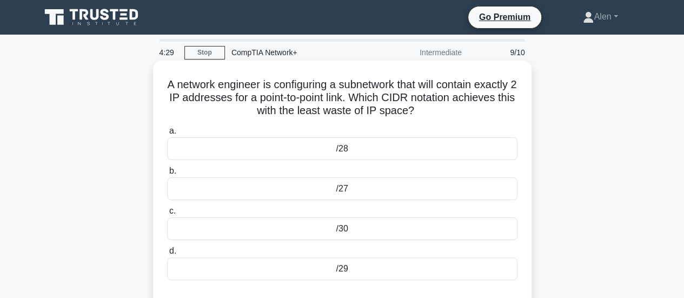
click at [350, 267] on div "/29" at bounding box center [342, 269] width 351 height 23
click at [167, 255] on input "d. /29" at bounding box center [167, 251] width 0 height 7
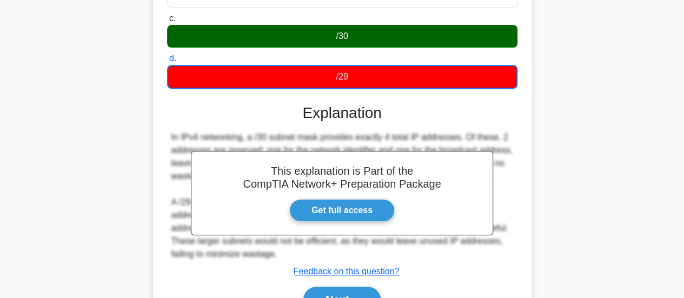
scroll to position [286, 0]
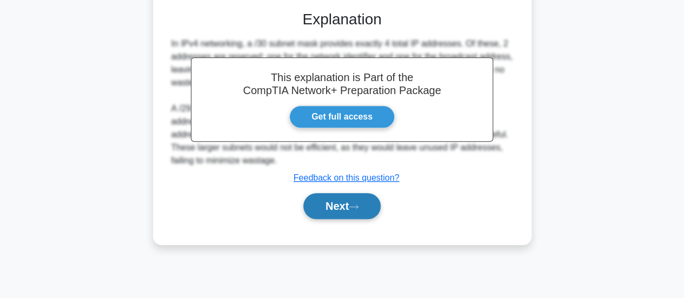
click at [349, 206] on button "Next" at bounding box center [342, 206] width 77 height 26
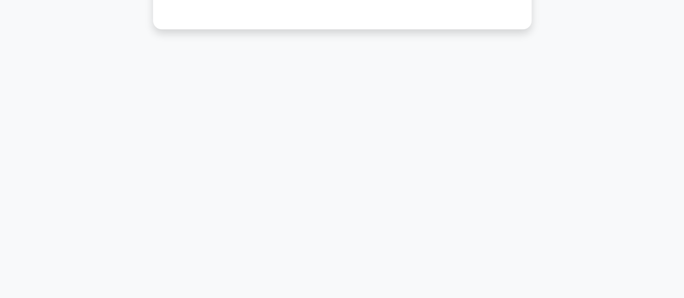
scroll to position [25, 0]
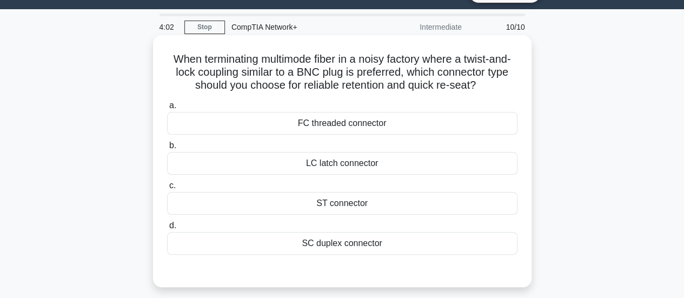
click at [377, 245] on div "SC duplex connector" at bounding box center [342, 243] width 351 height 23
click at [167, 229] on input "d. SC duplex connector" at bounding box center [167, 225] width 0 height 7
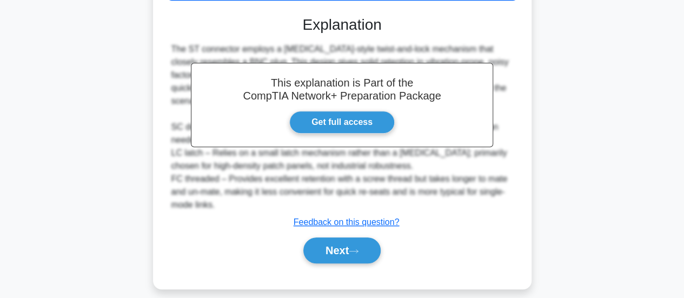
scroll to position [285, 0]
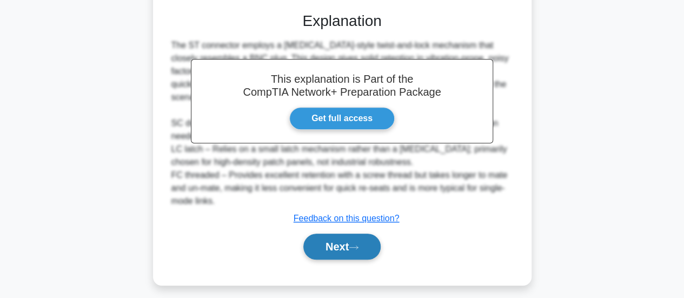
click at [367, 241] on button "Next" at bounding box center [342, 247] width 77 height 26
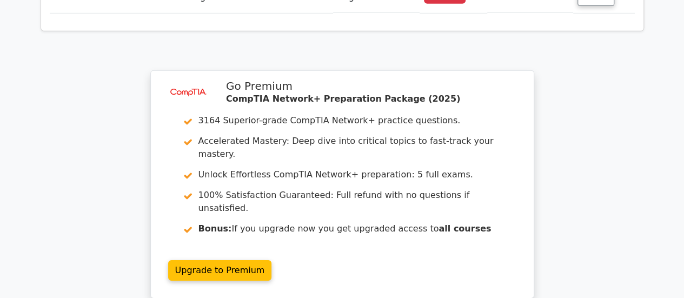
scroll to position [1728, 0]
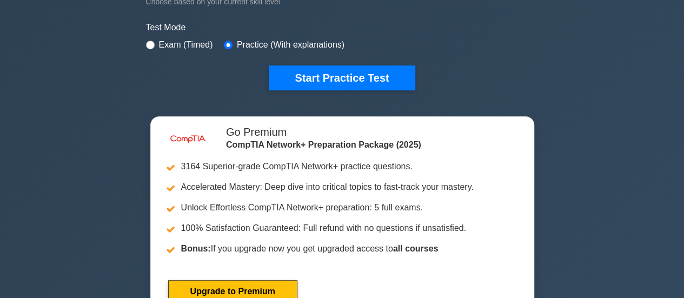
scroll to position [364, 0]
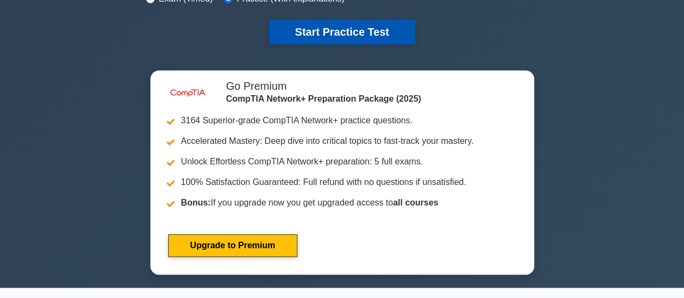
click at [352, 36] on button "Start Practice Test" at bounding box center [342, 31] width 146 height 25
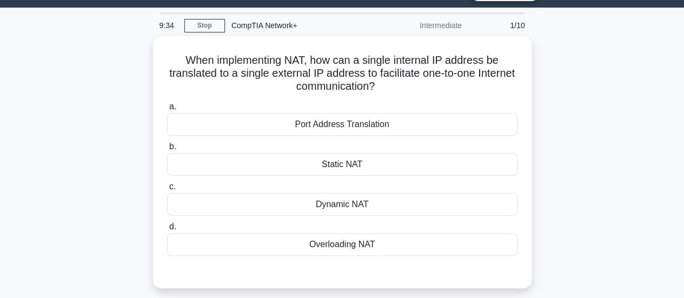
scroll to position [37, 0]
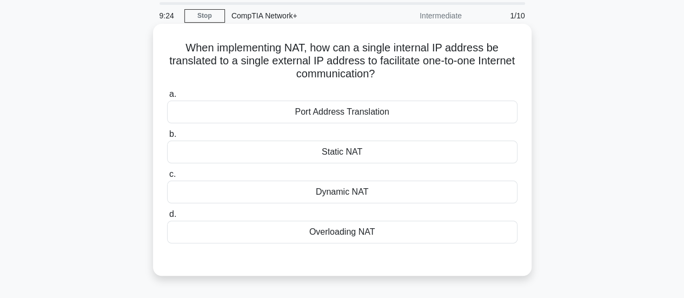
click at [385, 110] on div "Port Address Translation" at bounding box center [342, 112] width 351 height 23
click at [167, 98] on input "a. Port Address Translation" at bounding box center [167, 94] width 0 height 7
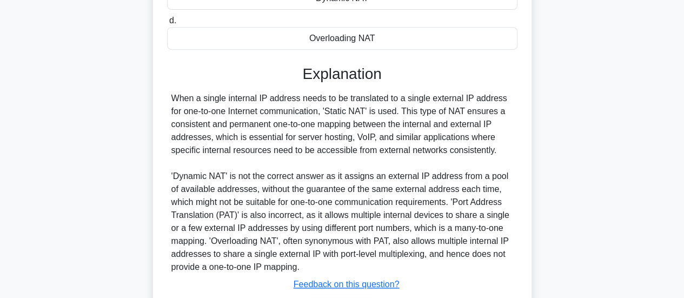
scroll to position [304, 0]
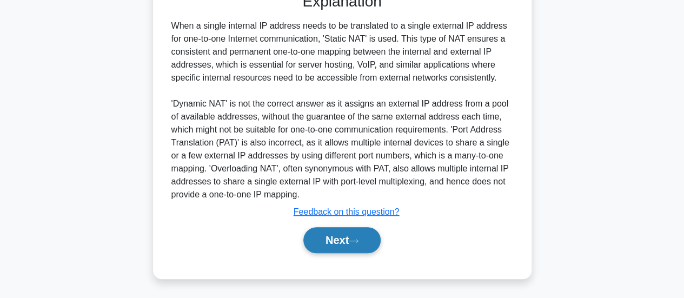
click at [349, 239] on button "Next" at bounding box center [342, 240] width 77 height 26
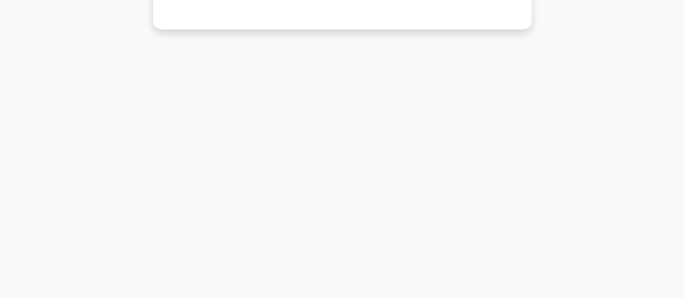
scroll to position [25, 0]
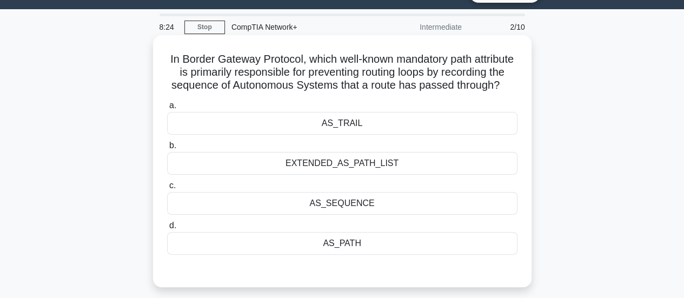
click at [367, 175] on div "EXTENDED_AS_PATH_LIST" at bounding box center [342, 163] width 351 height 23
click at [167, 149] on input "b. EXTENDED_AS_PATH_LIST" at bounding box center [167, 145] width 0 height 7
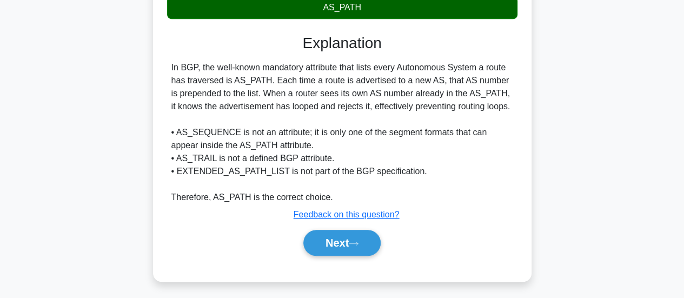
scroll to position [266, 0]
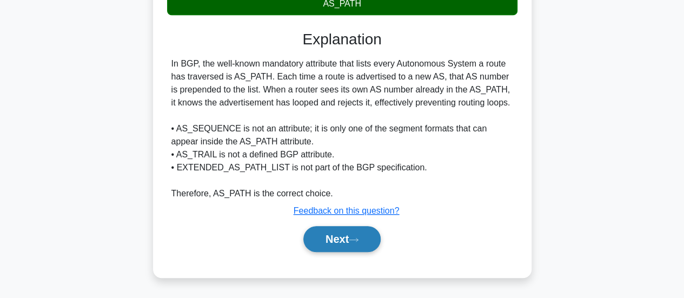
click at [360, 252] on button "Next" at bounding box center [342, 239] width 77 height 26
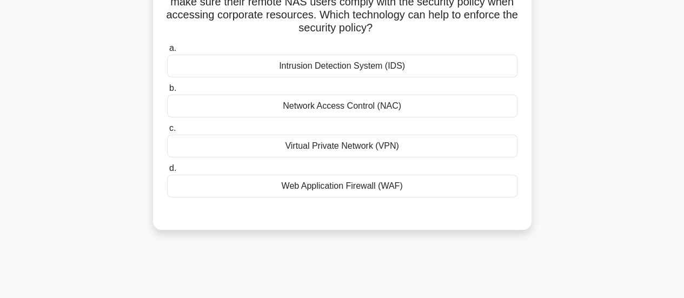
scroll to position [92, 0]
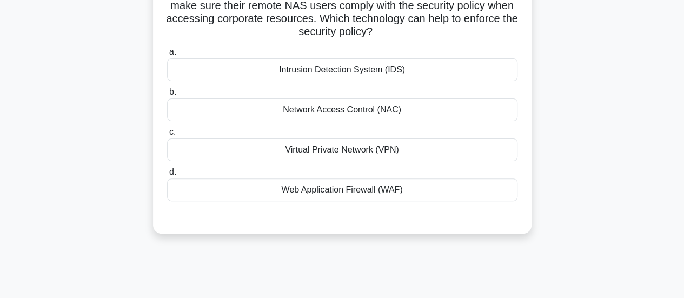
click at [388, 116] on div "Network Access Control (NAC)" at bounding box center [342, 109] width 351 height 23
click at [167, 96] on input "b. Network Access Control (NAC)" at bounding box center [167, 92] width 0 height 7
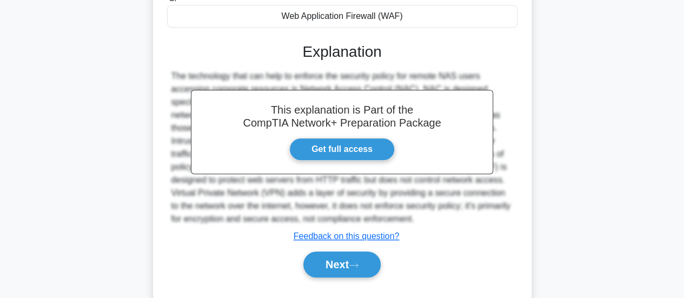
scroll to position [289, 0]
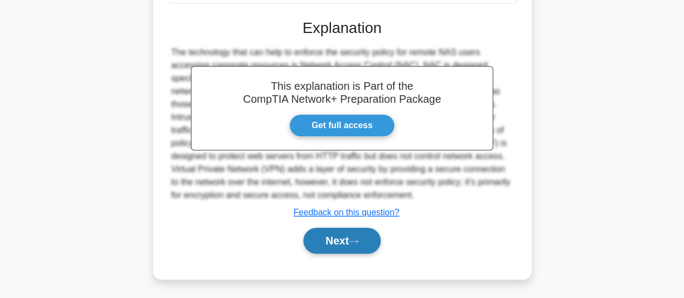
click at [353, 242] on icon at bounding box center [354, 242] width 10 height 6
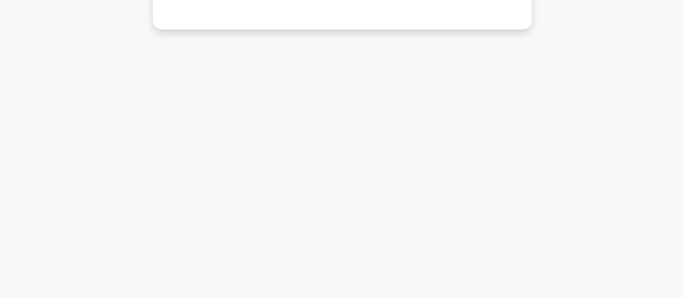
scroll to position [25, 0]
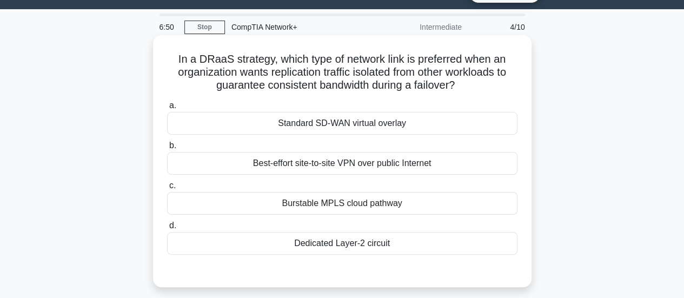
click at [350, 246] on div "Dedicated Layer-2 circuit" at bounding box center [342, 243] width 351 height 23
click at [167, 229] on input "d. Dedicated Layer-2 circuit" at bounding box center [167, 225] width 0 height 7
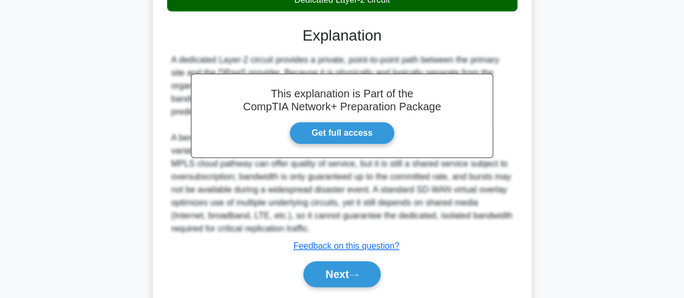
scroll to position [302, 0]
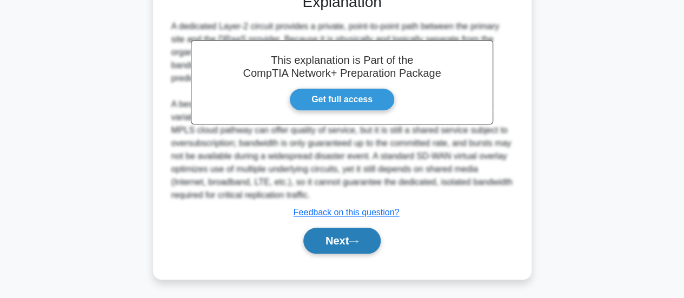
click at [339, 239] on button "Next" at bounding box center [342, 241] width 77 height 26
click at [352, 237] on button "Next" at bounding box center [342, 241] width 77 height 26
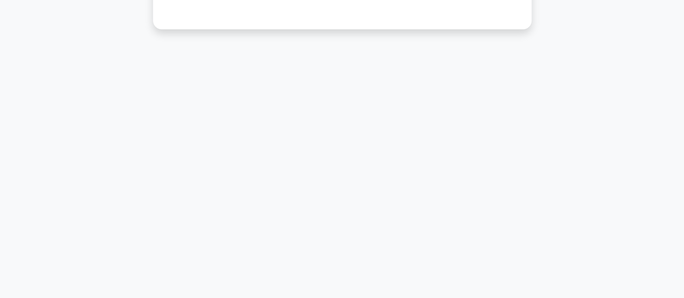
scroll to position [25, 0]
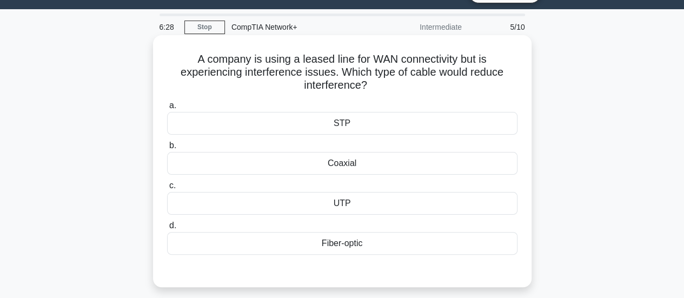
click at [366, 241] on div "Fiber-optic" at bounding box center [342, 243] width 351 height 23
click at [167, 229] on input "d. Fiber-optic" at bounding box center [167, 225] width 0 height 7
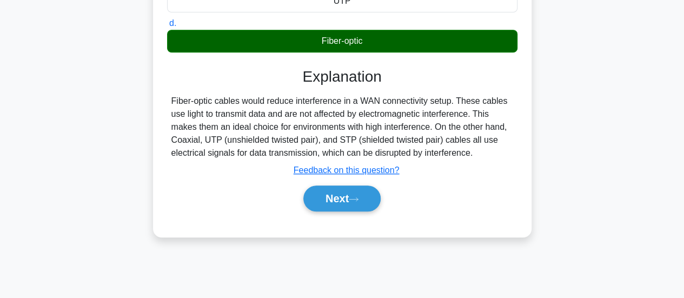
scroll to position [237, 0]
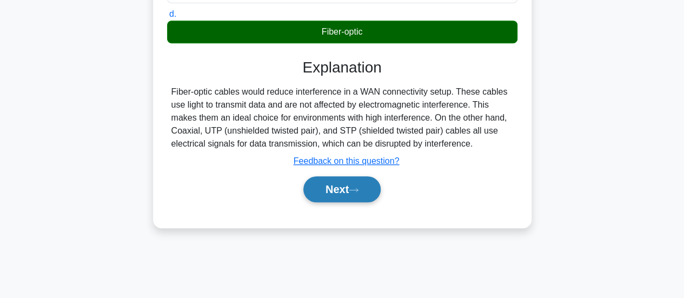
click at [357, 190] on icon at bounding box center [354, 190] width 10 height 6
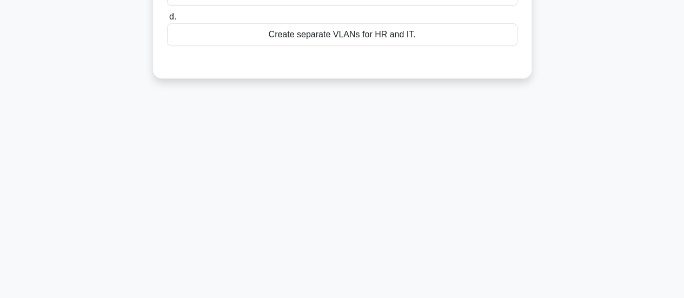
click at [683, 22] on main "6:17 Stop CompTIA Network+ Intermediate 6/10 A network designer is configuring …" at bounding box center [342, 73] width 684 height 550
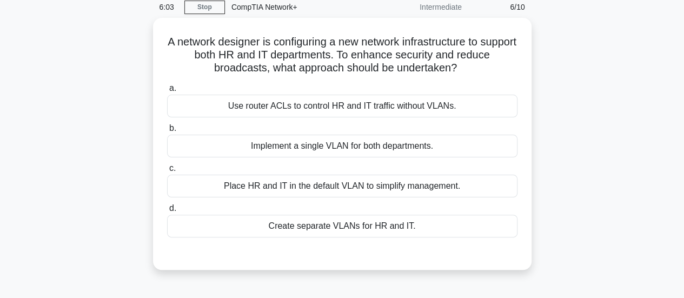
scroll to position [47, 0]
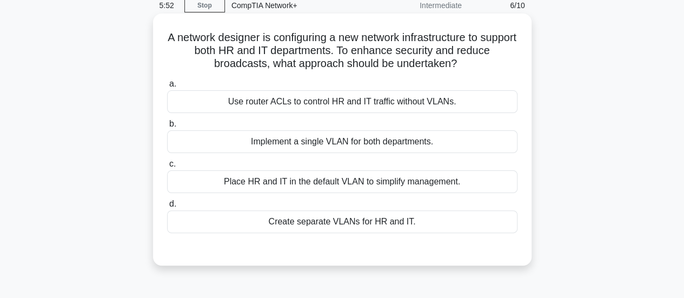
click at [371, 221] on div "Create separate VLANs for HR and IT." at bounding box center [342, 221] width 351 height 23
click at [167, 208] on input "d. Create separate VLANs for HR and IT." at bounding box center [167, 204] width 0 height 7
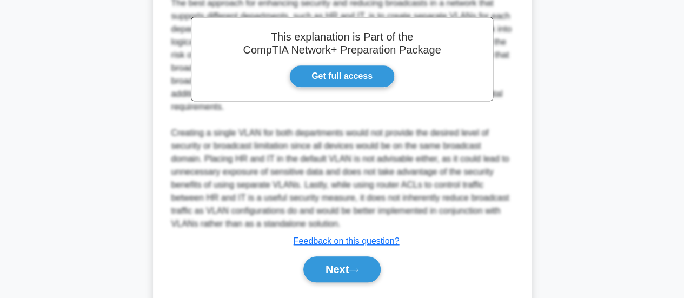
scroll to position [354, 0]
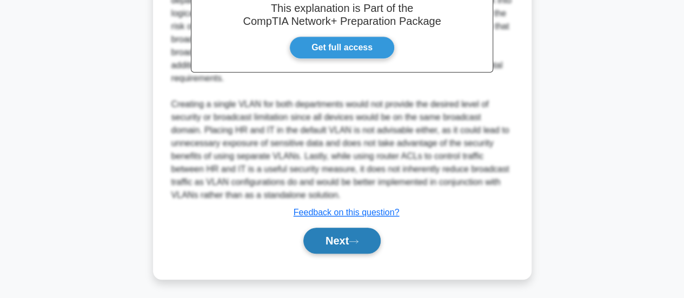
click at [342, 235] on button "Next" at bounding box center [342, 241] width 77 height 26
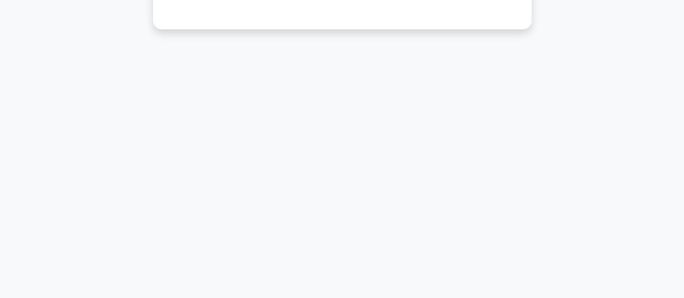
scroll to position [25, 0]
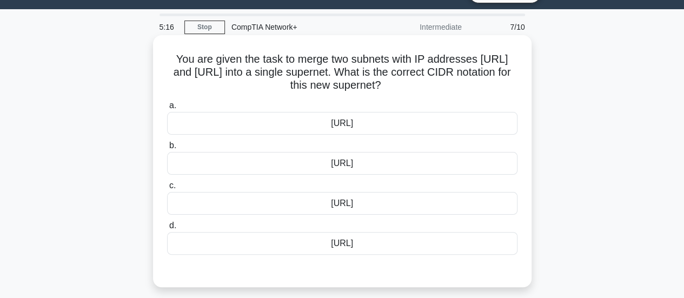
click at [347, 164] on div "192.168.5.0/23" at bounding box center [342, 163] width 351 height 23
click at [167, 149] on input "b. 192.168.5.0/23" at bounding box center [167, 145] width 0 height 7
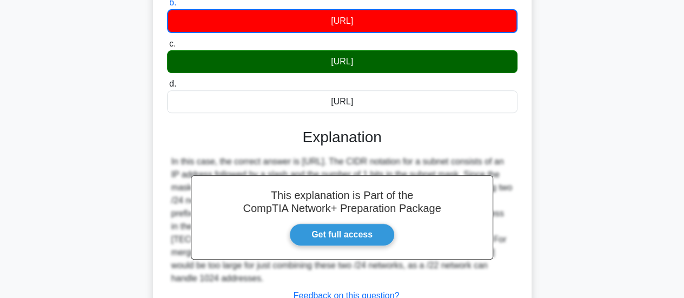
scroll to position [286, 0]
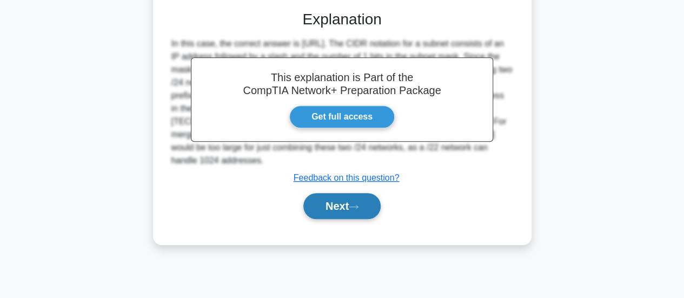
click at [352, 203] on button "Next" at bounding box center [342, 206] width 77 height 26
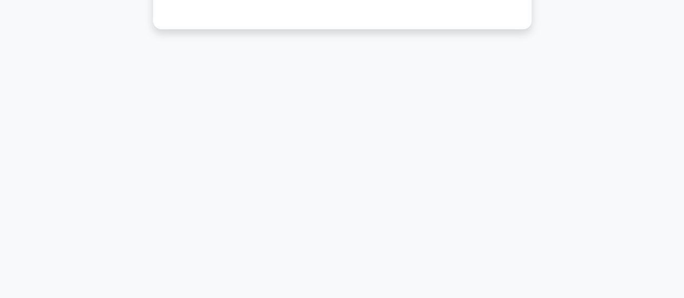
scroll to position [25, 0]
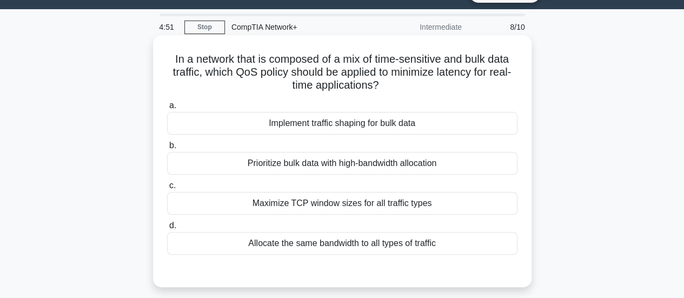
click at [377, 58] on h5 "In a network that is composed of a mix of time-sensitive and bulk data traffic,…" at bounding box center [342, 72] width 353 height 40
click at [335, 243] on div "Allocate the same bandwidth to all types of traffic" at bounding box center [342, 243] width 351 height 23
click at [167, 229] on input "d. Allocate the same bandwidth to all types of traffic" at bounding box center [167, 225] width 0 height 7
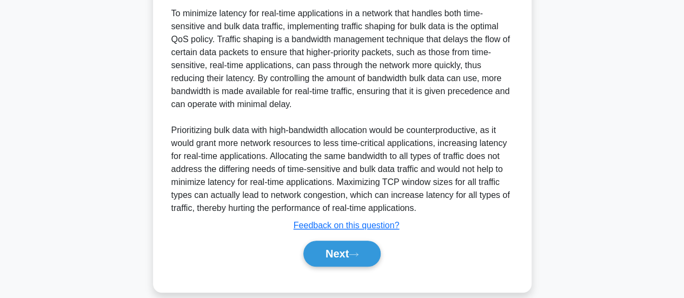
scroll to position [330, 0]
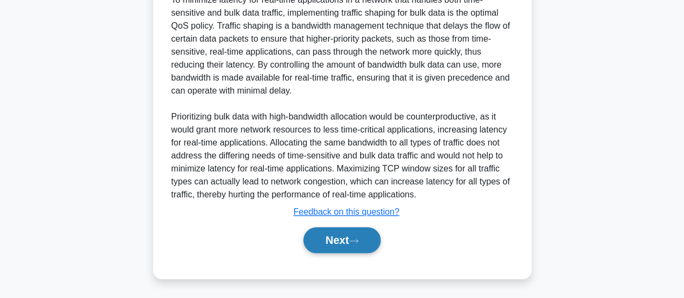
click at [354, 238] on icon at bounding box center [354, 241] width 10 height 6
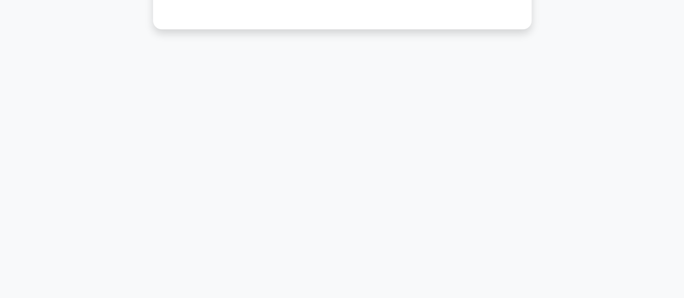
scroll to position [25, 0]
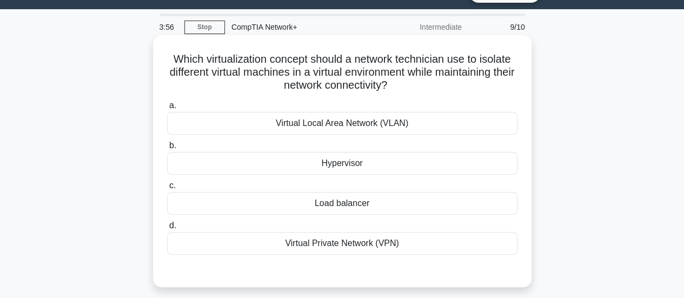
click at [342, 125] on div "Virtual Local Area Network (VLAN)" at bounding box center [342, 123] width 351 height 23
click at [167, 109] on input "a. Virtual Local Area Network (VLAN)" at bounding box center [167, 105] width 0 height 7
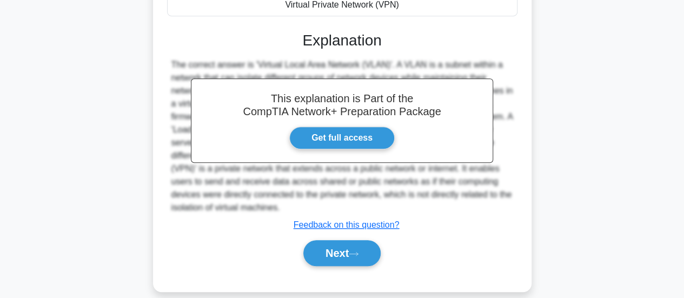
scroll to position [278, 0]
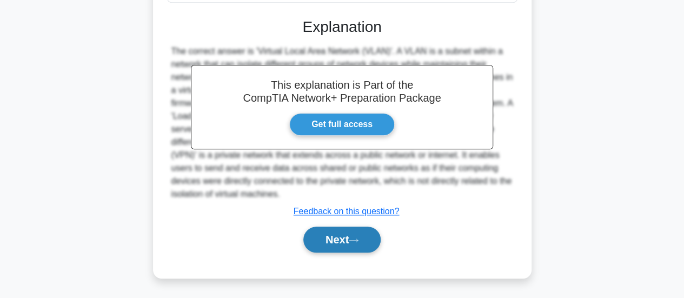
click at [353, 239] on button "Next" at bounding box center [342, 240] width 77 height 26
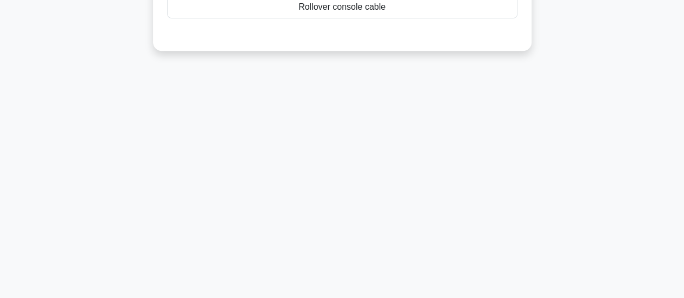
scroll to position [17, 0]
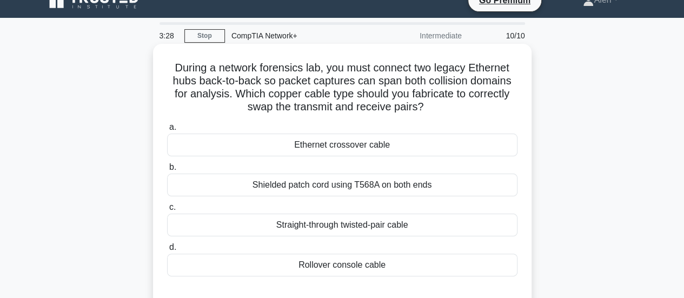
click at [409, 225] on div "Straight-through twisted-pair cable" at bounding box center [342, 225] width 351 height 23
click at [167, 211] on input "c. Straight-through twisted-pair cable" at bounding box center [167, 207] width 0 height 7
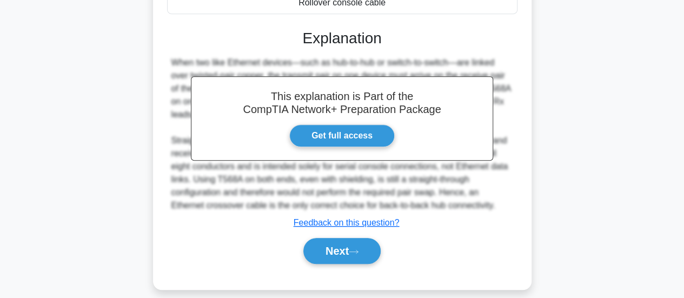
scroll to position [291, 0]
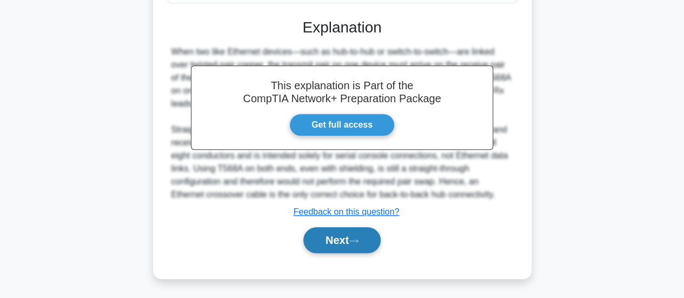
click at [351, 242] on button "Next" at bounding box center [342, 240] width 77 height 26
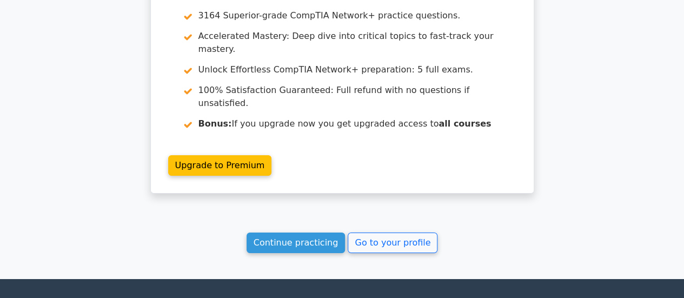
scroll to position [1856, 0]
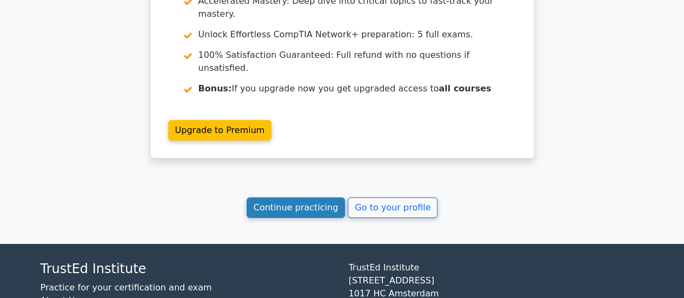
click at [303, 197] on link "Continue practicing" at bounding box center [296, 207] width 99 height 21
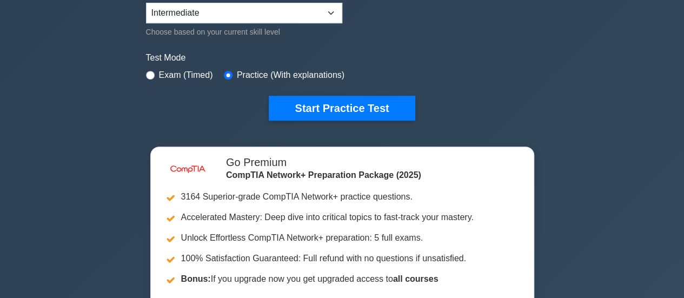
scroll to position [292, 0]
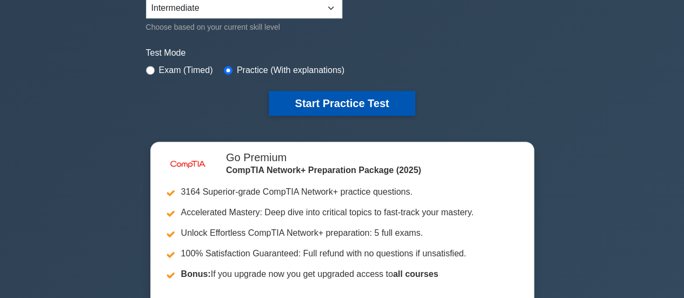
click at [353, 94] on button "Start Practice Test" at bounding box center [342, 103] width 146 height 25
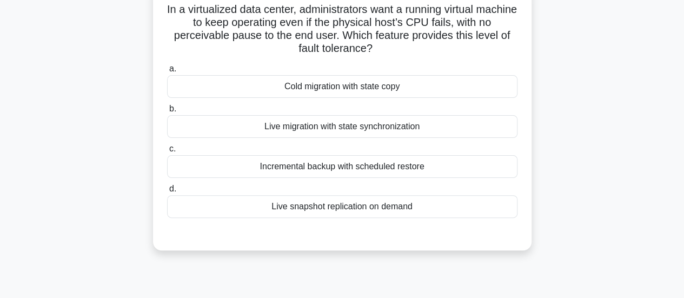
scroll to position [68, 0]
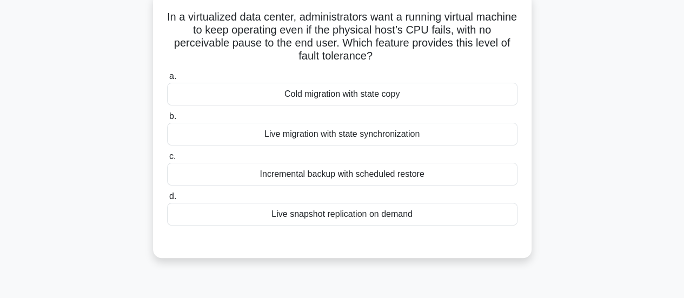
click at [373, 130] on div "Live migration with state synchronization" at bounding box center [342, 134] width 351 height 23
click at [167, 120] on input "b. Live migration with state synchronization" at bounding box center [167, 116] width 0 height 7
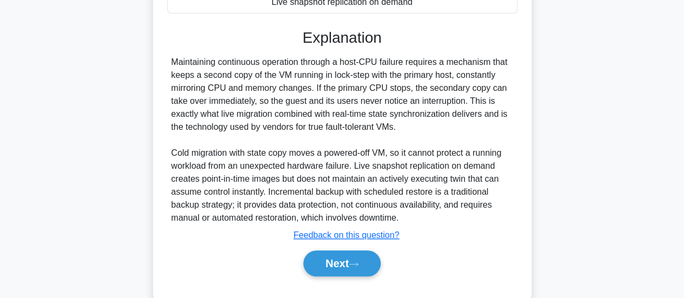
scroll to position [283, 0]
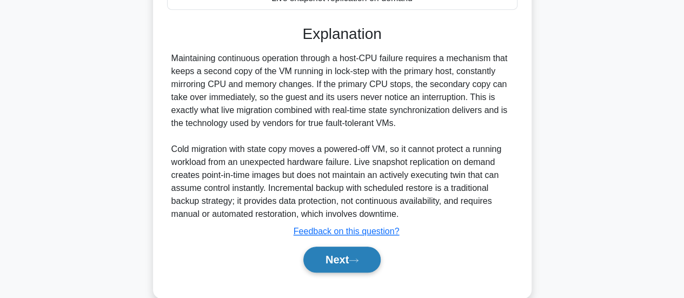
click at [367, 252] on button "Next" at bounding box center [342, 260] width 77 height 26
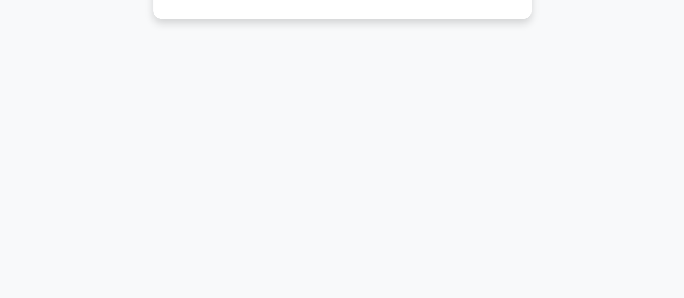
scroll to position [23, 0]
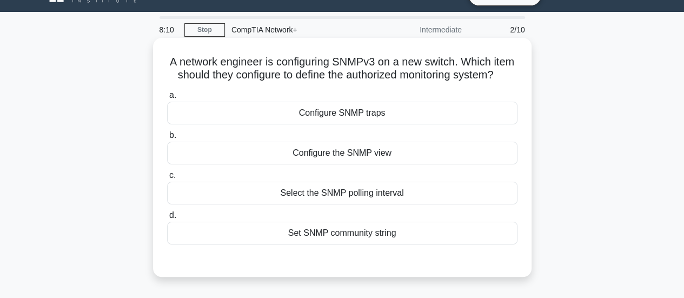
click at [370, 124] on div "Configure SNMP traps" at bounding box center [342, 113] width 351 height 23
click at [167, 99] on input "a. Configure SNMP traps" at bounding box center [167, 95] width 0 height 7
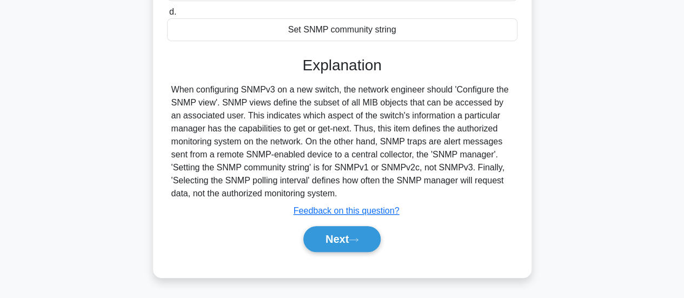
scroll to position [235, 0]
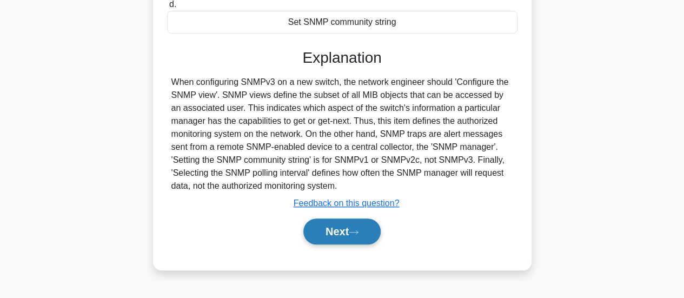
click at [359, 240] on button "Next" at bounding box center [342, 232] width 77 height 26
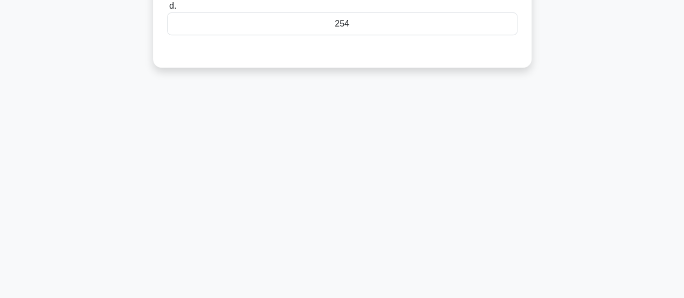
scroll to position [0, 0]
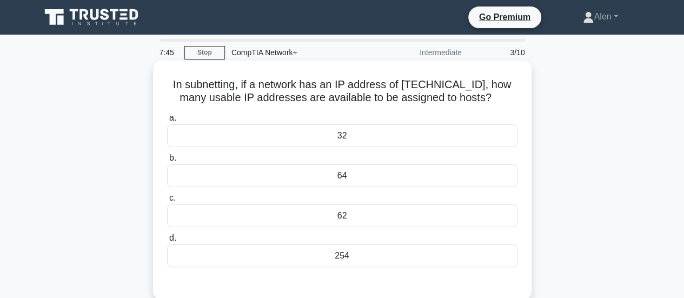
click at [400, 256] on div "254" at bounding box center [342, 256] width 351 height 23
click at [167, 242] on input "d. 254" at bounding box center [167, 238] width 0 height 7
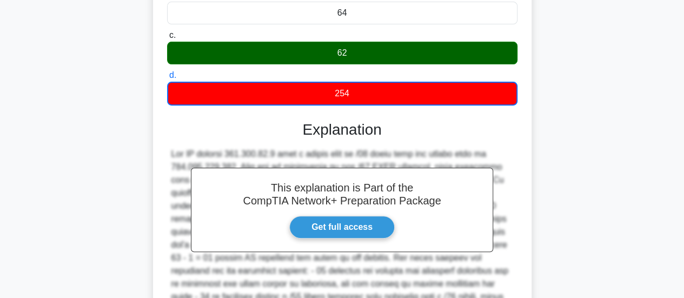
scroll to position [291, 0]
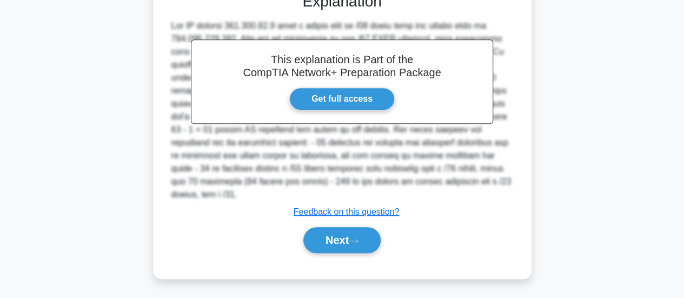
click at [350, 223] on div "Next" at bounding box center [342, 240] width 351 height 35
click at [343, 236] on button "Next" at bounding box center [342, 240] width 77 height 26
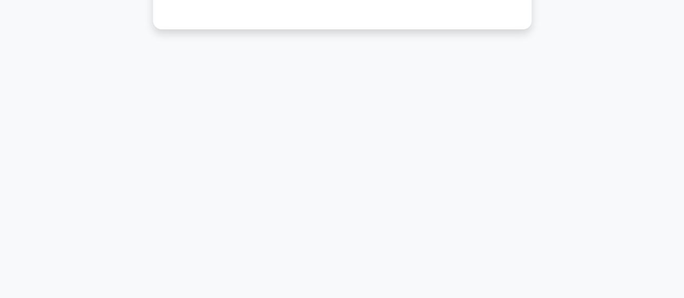
scroll to position [25, 0]
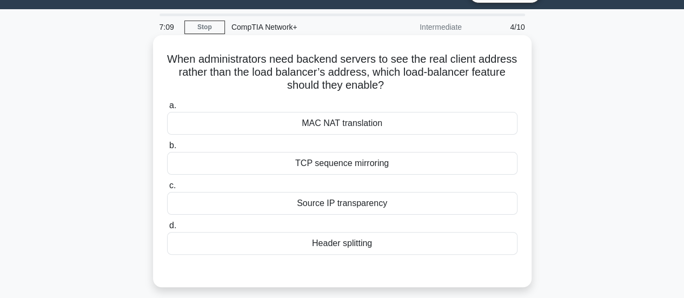
click at [341, 126] on div "MAC NAT translation" at bounding box center [342, 123] width 351 height 23
click at [167, 109] on input "a. MAC NAT translation" at bounding box center [167, 105] width 0 height 7
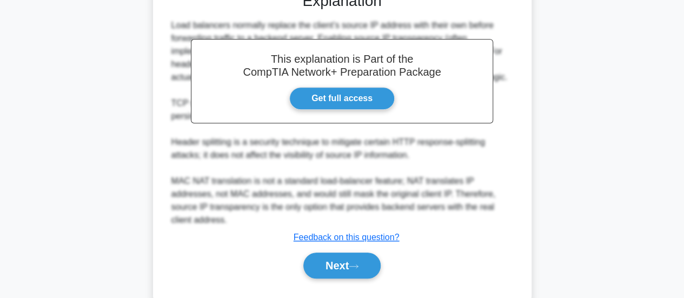
scroll to position [308, 0]
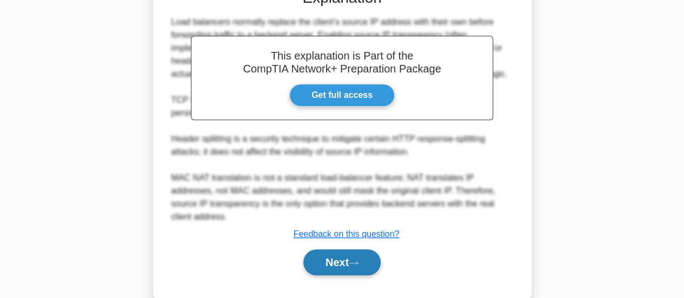
click at [352, 249] on button "Next" at bounding box center [342, 262] width 77 height 26
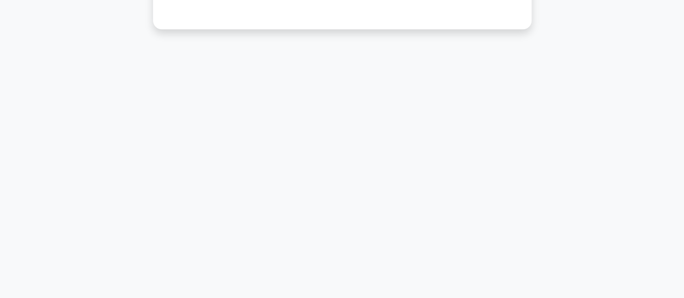
scroll to position [25, 0]
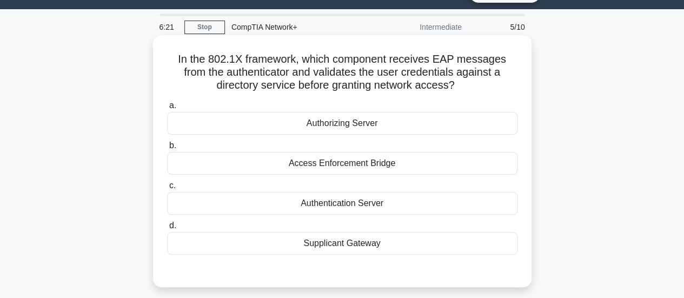
click at [392, 130] on div "Authorizing Server" at bounding box center [342, 123] width 351 height 23
click at [167, 109] on input "a. Authorizing Server" at bounding box center [167, 105] width 0 height 7
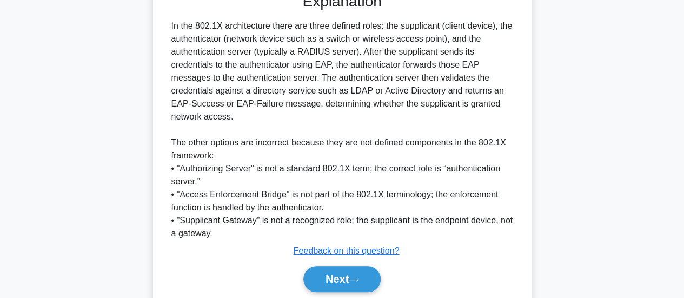
scroll to position [313, 0]
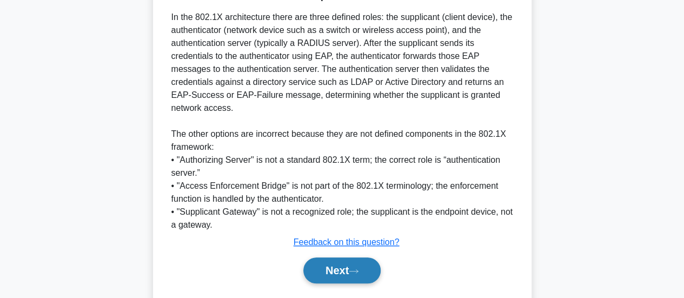
click at [359, 258] on button "Next" at bounding box center [342, 271] width 77 height 26
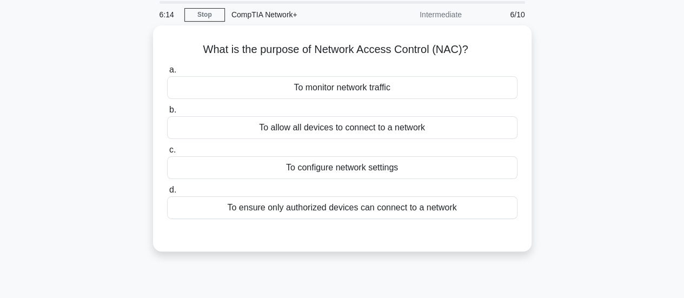
scroll to position [25, 0]
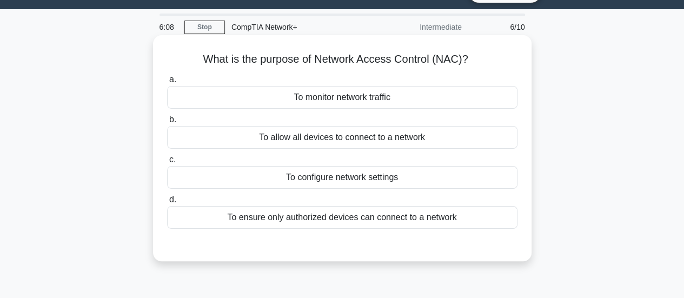
click at [327, 225] on div "To ensure only authorized devices can connect to a network" at bounding box center [342, 217] width 351 height 23
click at [167, 203] on input "d. To ensure only authorized devices can connect to a network" at bounding box center [167, 199] width 0 height 7
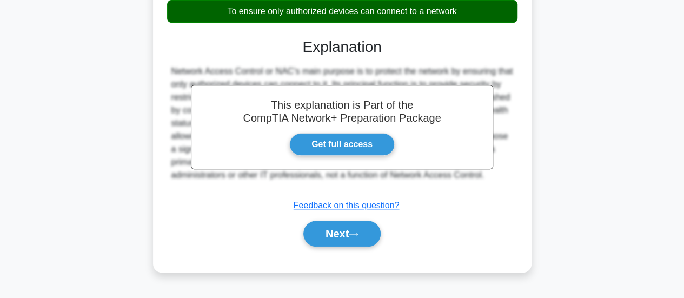
scroll to position [286, 0]
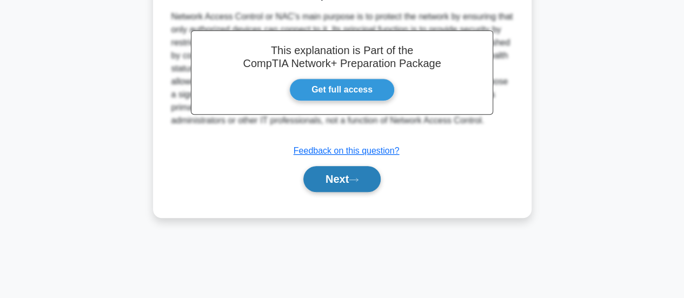
click at [357, 174] on button "Next" at bounding box center [342, 179] width 77 height 26
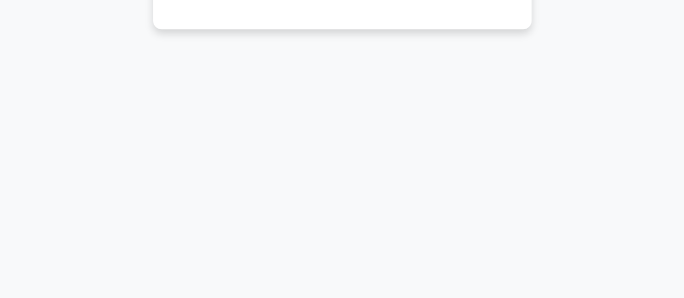
scroll to position [25, 0]
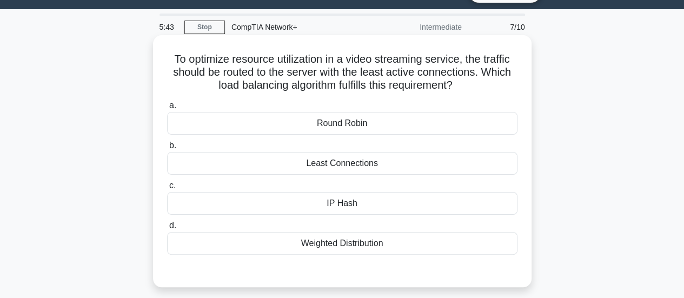
click at [353, 164] on div "Least Connections" at bounding box center [342, 163] width 351 height 23
click at [167, 149] on input "b. Least Connections" at bounding box center [167, 145] width 0 height 7
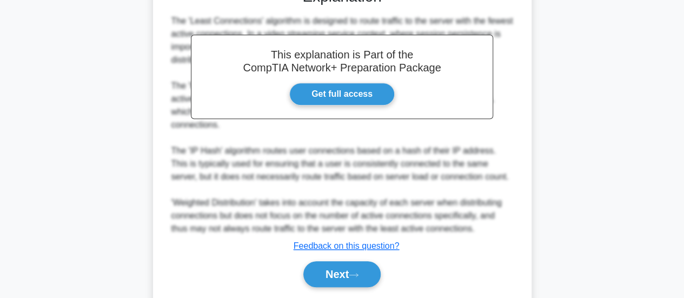
scroll to position [328, 0]
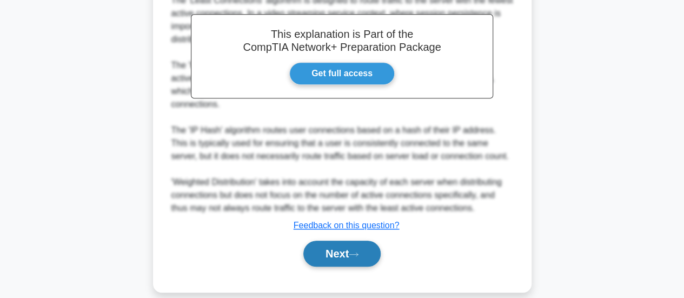
click at [340, 244] on button "Next" at bounding box center [342, 254] width 77 height 26
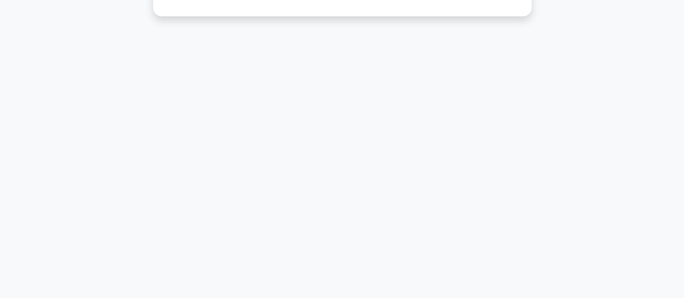
scroll to position [25, 0]
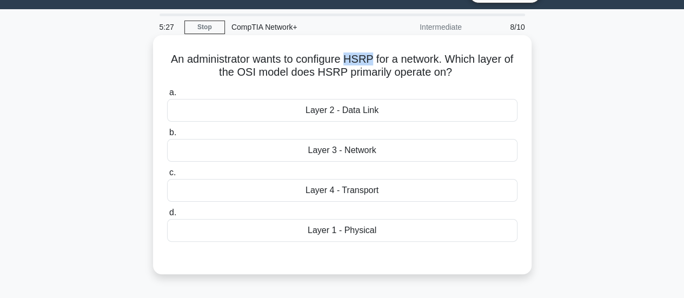
drag, startPoint x: 355, startPoint y: 62, endPoint x: 378, endPoint y: 54, distance: 24.1
click at [378, 54] on h5 "An administrator wants to configure HSRP for a network. Which layer of the OSI …" at bounding box center [342, 65] width 353 height 27
copy h5 "HSRP"
click at [350, 154] on div "Layer 3 - Network" at bounding box center [342, 150] width 351 height 23
click at [167, 136] on input "b. Layer 3 - Network" at bounding box center [167, 132] width 0 height 7
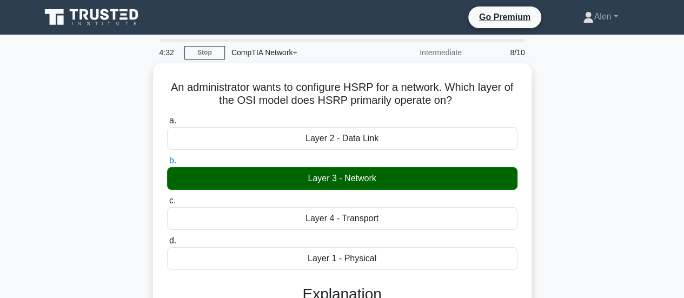
scroll to position [236, 0]
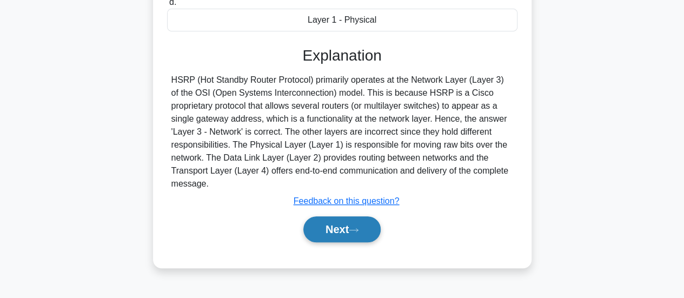
click at [366, 238] on button "Next" at bounding box center [342, 229] width 77 height 26
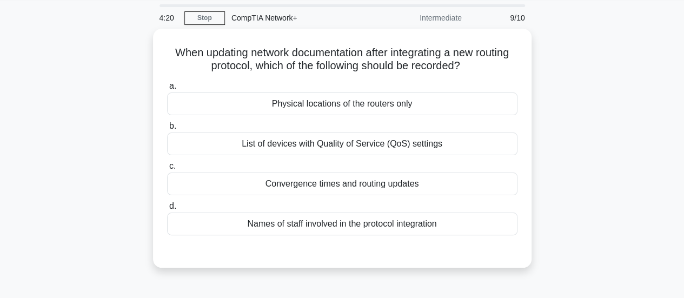
scroll to position [42, 0]
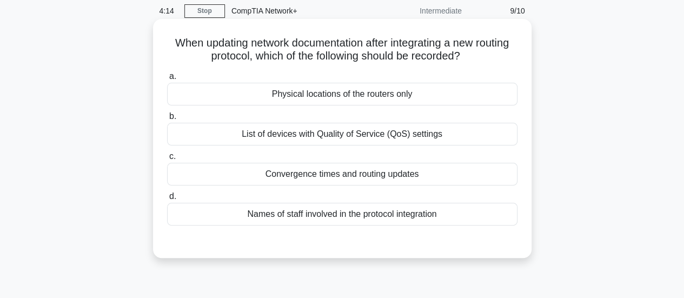
click at [357, 178] on div "Convergence times and routing updates" at bounding box center [342, 174] width 351 height 23
click at [167, 160] on input "c. Convergence times and routing updates" at bounding box center [167, 156] width 0 height 7
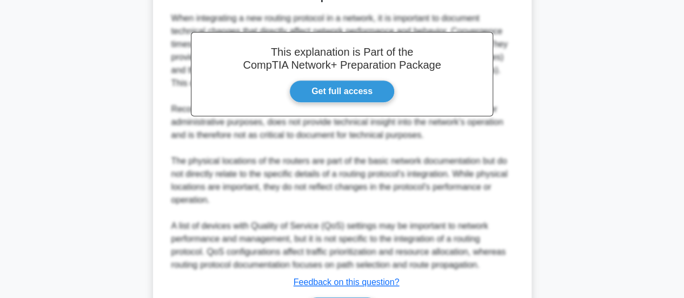
scroll to position [361, 0]
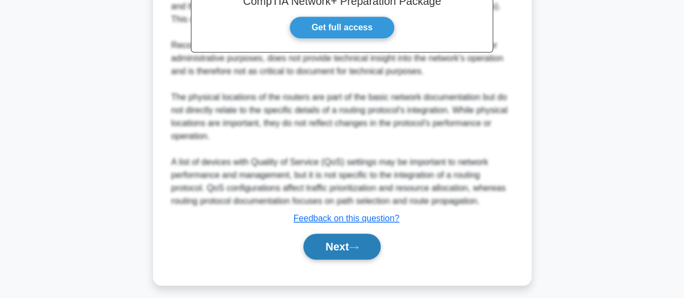
click at [349, 235] on button "Next" at bounding box center [342, 247] width 77 height 26
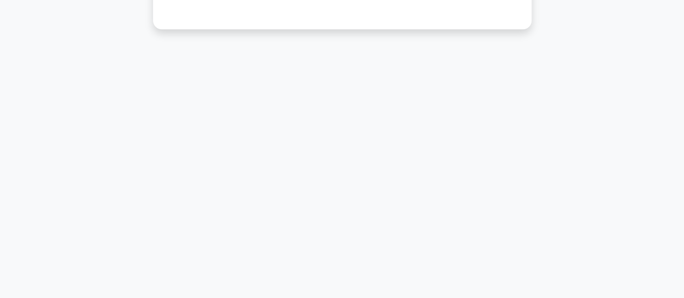
scroll to position [25, 0]
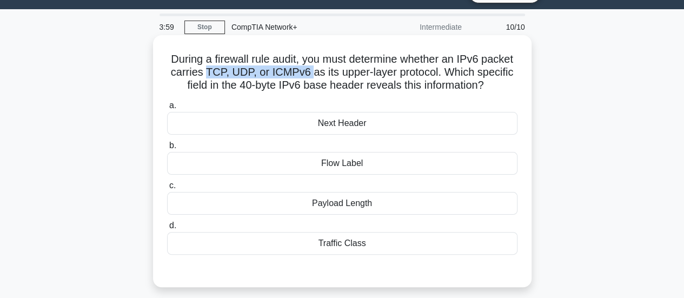
drag, startPoint x: 245, startPoint y: 71, endPoint x: 345, endPoint y: 75, distance: 100.7
click at [345, 75] on h5 "During a firewall rule audit, you must determine whether an IPv6 packet carries…" at bounding box center [342, 72] width 353 height 40
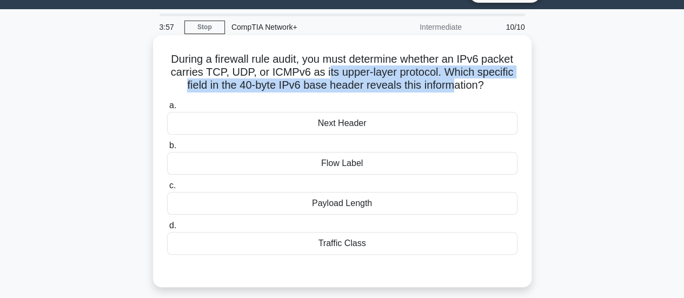
drag, startPoint x: 361, startPoint y: 74, endPoint x: 479, endPoint y: 88, distance: 118.8
click at [479, 88] on h5 "During a firewall rule audit, you must determine whether an IPv6 packet carries…" at bounding box center [342, 72] width 353 height 40
click at [348, 86] on h5 "During a firewall rule audit, you must determine whether an IPv6 packet carries…" at bounding box center [342, 72] width 353 height 40
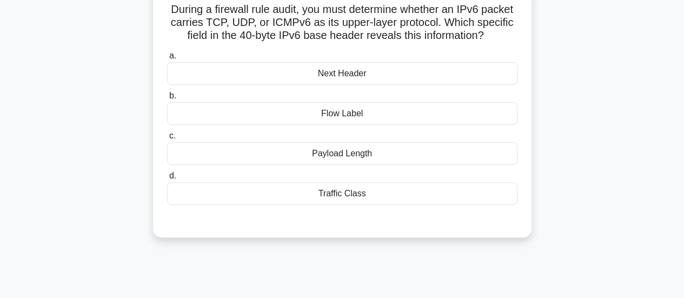
scroll to position [89, 0]
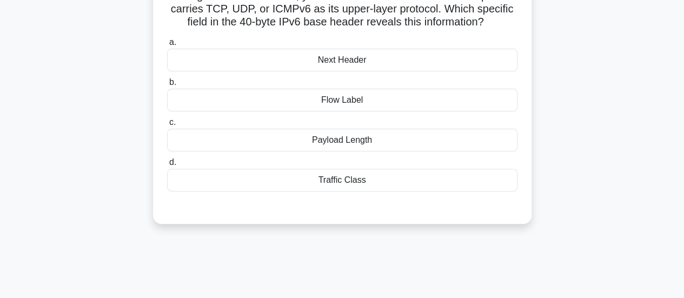
click at [374, 192] on div "Traffic Class" at bounding box center [342, 180] width 351 height 23
click at [167, 166] on input "d. Traffic Class" at bounding box center [167, 162] width 0 height 7
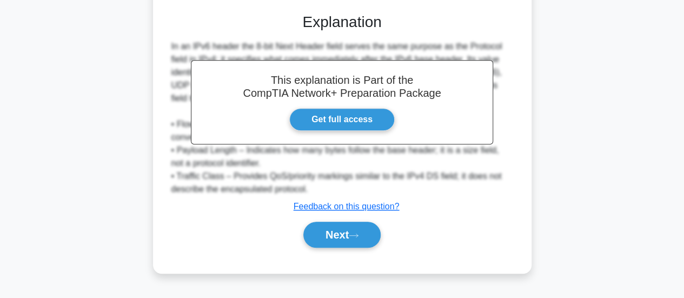
scroll to position [291, 0]
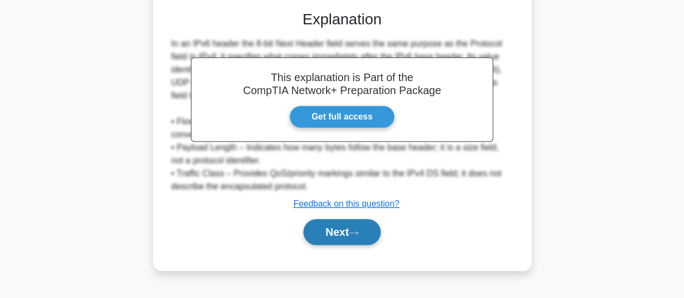
click at [357, 245] on button "Next" at bounding box center [342, 232] width 77 height 26
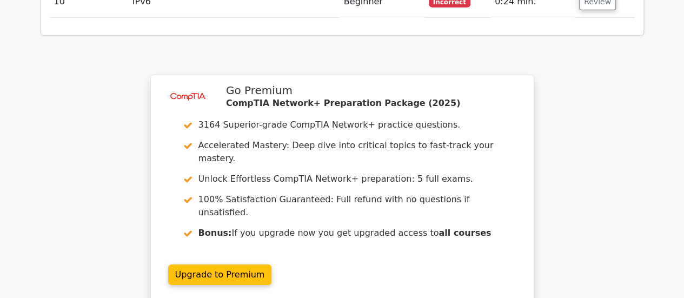
scroll to position [1719, 0]
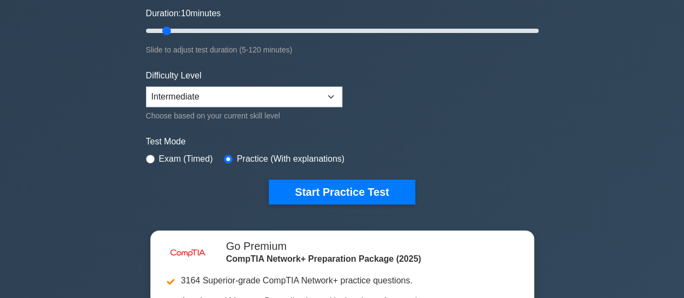
scroll to position [208, 0]
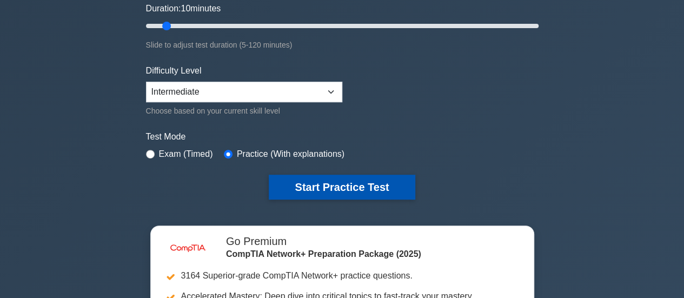
click at [325, 176] on button "Start Practice Test" at bounding box center [342, 187] width 146 height 25
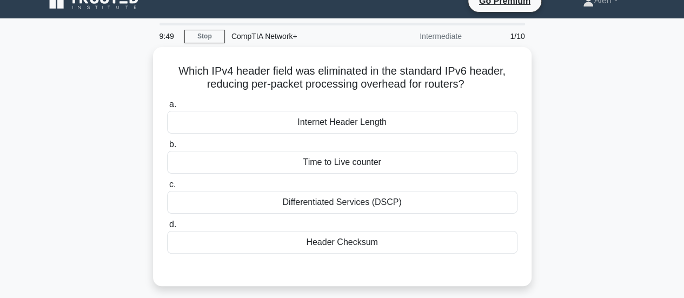
scroll to position [23, 0]
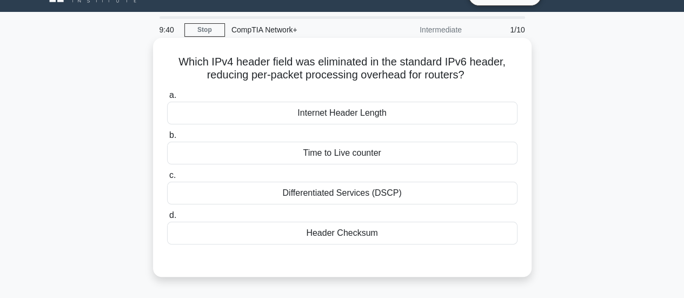
click at [304, 192] on div "Differentiated Services (DSCP)" at bounding box center [342, 193] width 351 height 23
click at [167, 179] on input "c. Differentiated Services (DSCP)" at bounding box center [167, 175] width 0 height 7
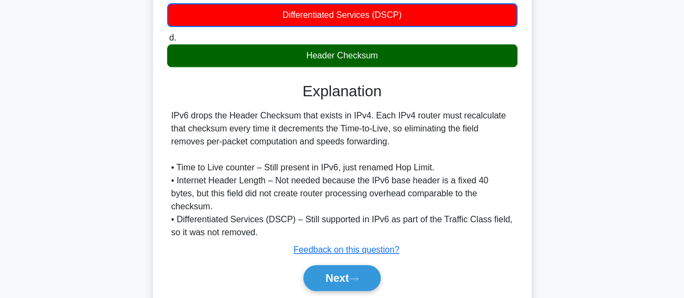
scroll to position [207, 0]
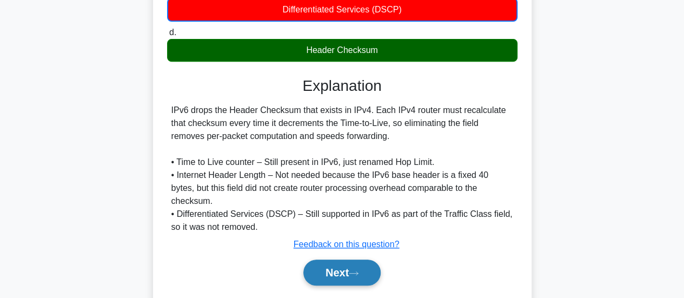
click at [361, 271] on button "Next" at bounding box center [342, 273] width 77 height 26
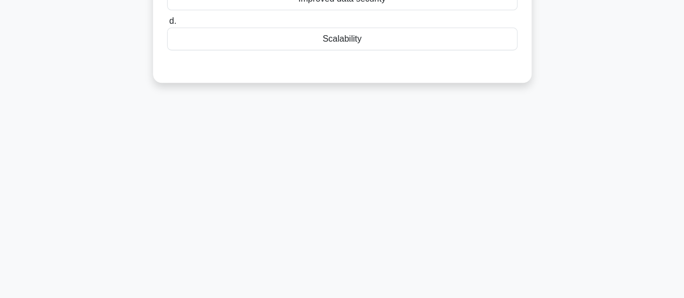
scroll to position [0, 0]
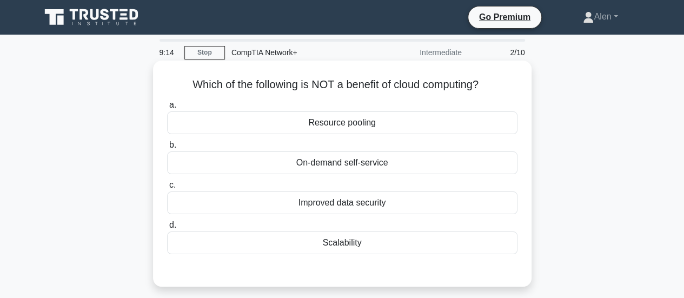
click at [352, 204] on div "Improved data security" at bounding box center [342, 203] width 351 height 23
click at [167, 189] on input "c. Improved data security" at bounding box center [167, 185] width 0 height 7
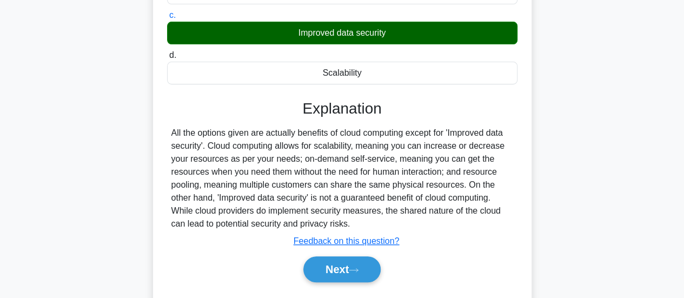
scroll to position [197, 0]
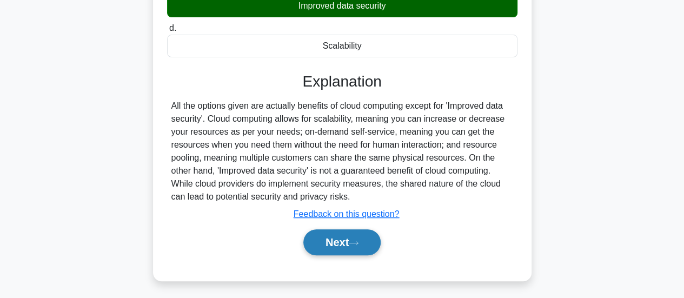
click at [341, 232] on button "Next" at bounding box center [342, 242] width 77 height 26
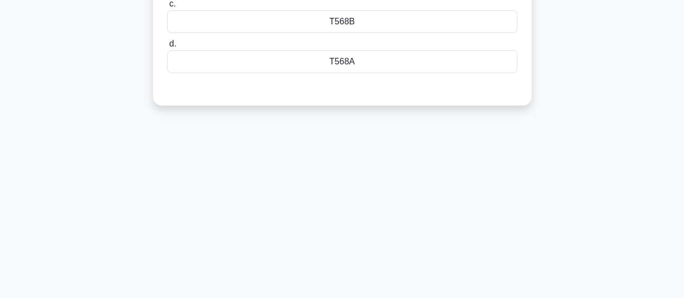
scroll to position [0, 0]
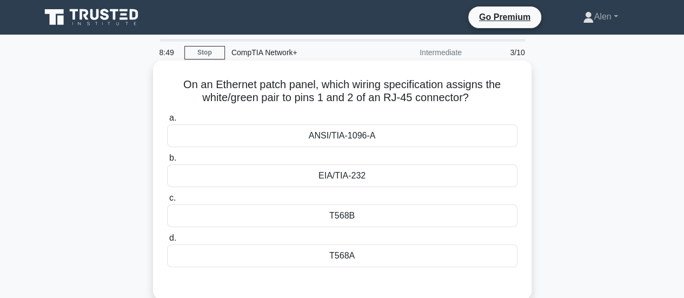
click at [348, 223] on div "T568B" at bounding box center [342, 216] width 351 height 23
click at [167, 202] on input "c. T568B" at bounding box center [167, 198] width 0 height 7
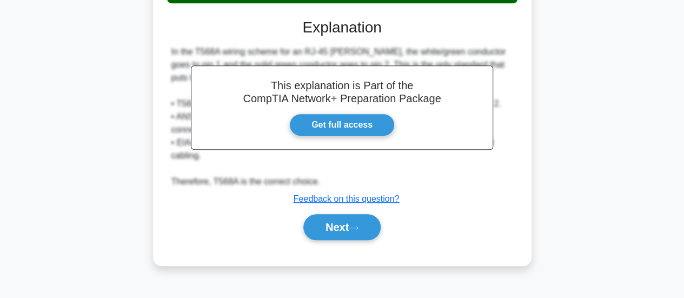
scroll to position [286, 0]
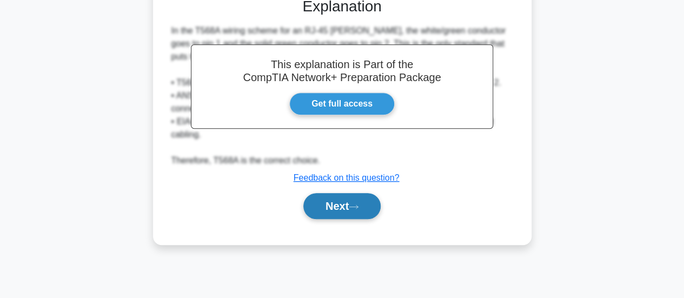
click at [352, 205] on button "Next" at bounding box center [342, 206] width 77 height 26
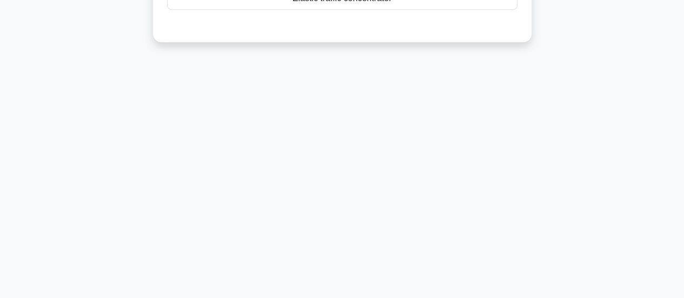
scroll to position [25, 0]
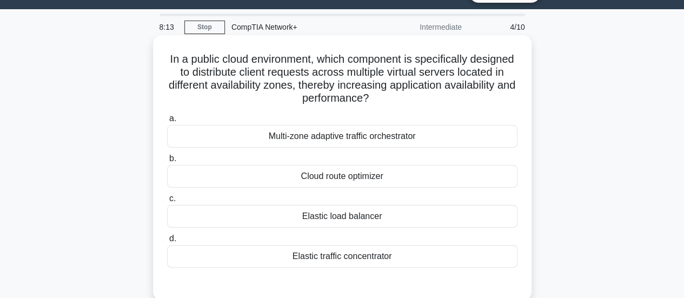
click at [377, 136] on div "Multi-zone adaptive traffic orchestrator" at bounding box center [342, 136] width 351 height 23
click at [167, 122] on input "a. Multi-zone adaptive traffic orchestrator" at bounding box center [167, 118] width 0 height 7
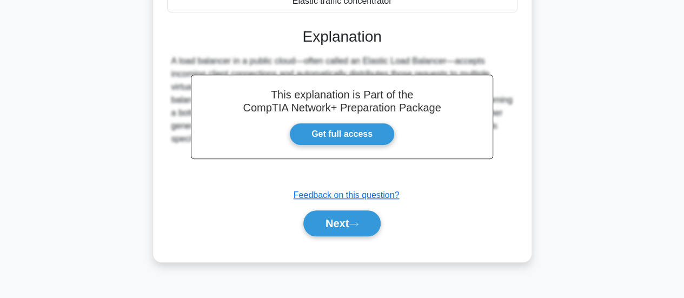
scroll to position [286, 0]
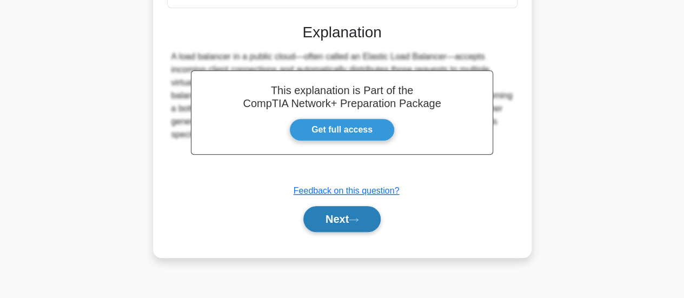
click at [350, 216] on button "Next" at bounding box center [342, 219] width 77 height 26
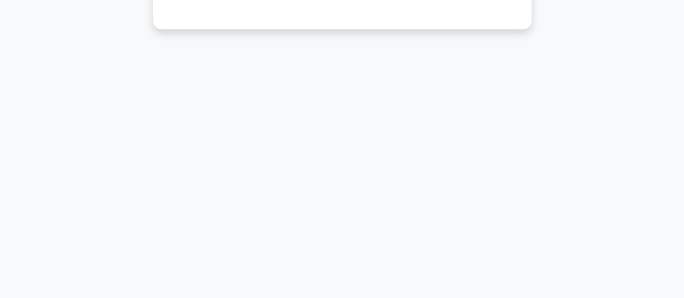
click at [682, 20] on main "8:08 Stop CompTIA Network+ Intermediate 5/10 A small business wants to deploy a…" at bounding box center [342, 23] width 684 height 550
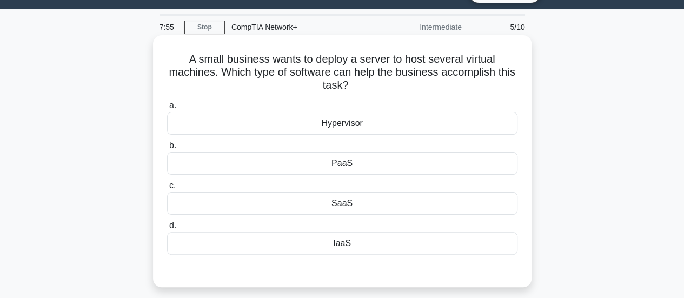
click at [345, 207] on div "SaaS" at bounding box center [342, 203] width 351 height 23
click at [167, 189] on input "c. SaaS" at bounding box center [167, 185] width 0 height 7
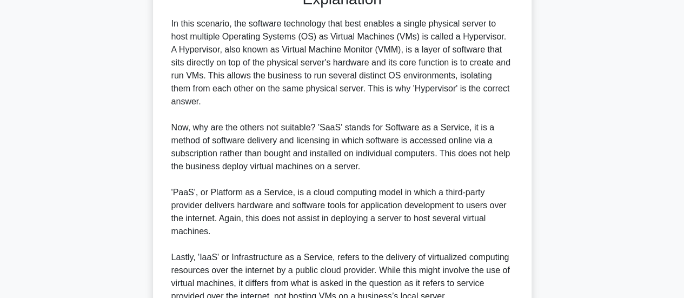
scroll to position [366, 0]
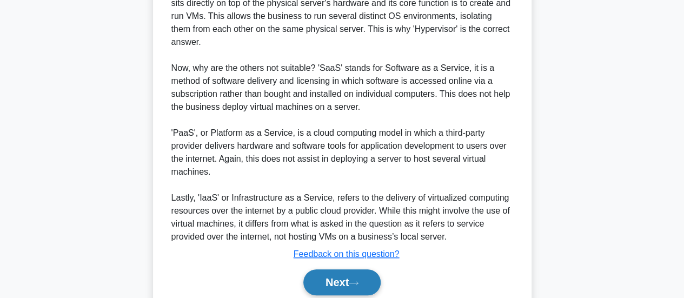
click at [342, 285] on button "Next" at bounding box center [342, 282] width 77 height 26
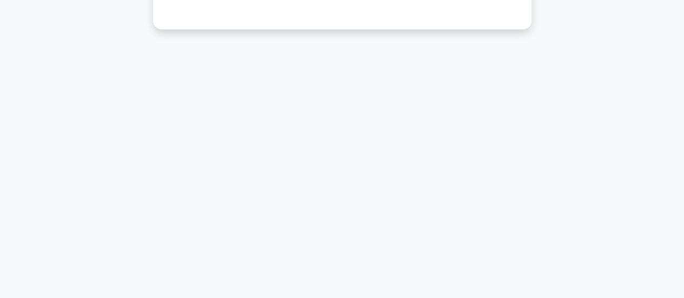
scroll to position [25, 0]
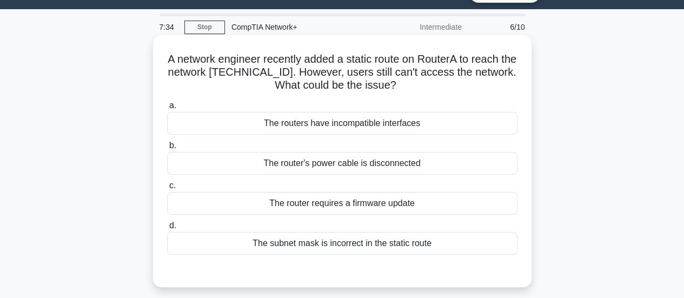
click at [388, 244] on div "The subnet mask is incorrect in the static route" at bounding box center [342, 243] width 351 height 23
click at [167, 229] on input "d. The subnet mask is incorrect in the static route" at bounding box center [167, 225] width 0 height 7
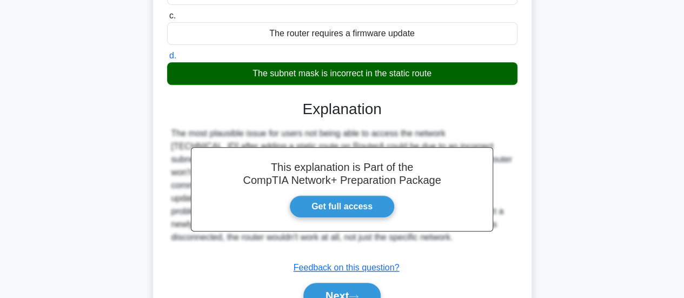
scroll to position [286, 0]
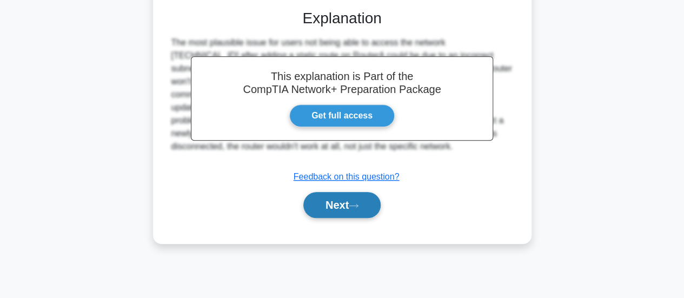
click at [345, 205] on button "Next" at bounding box center [342, 205] width 77 height 26
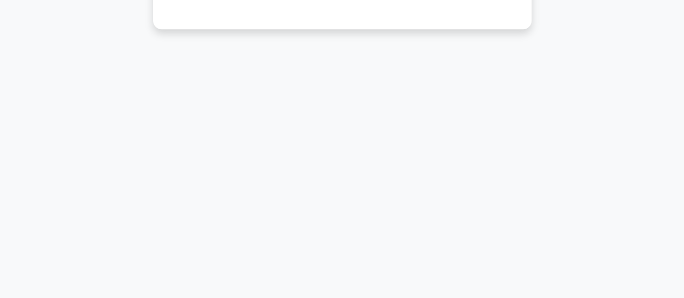
scroll to position [25, 0]
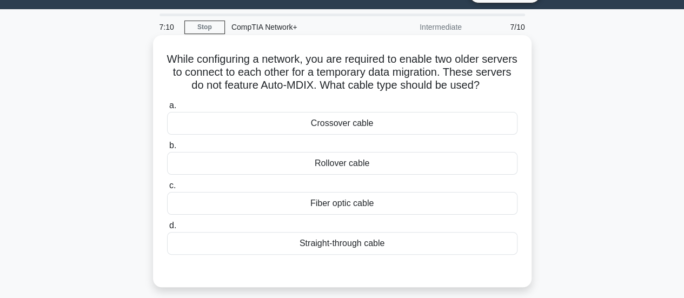
click at [365, 246] on div "Straight-through cable" at bounding box center [342, 243] width 351 height 23
click at [167, 229] on input "d. Straight-through cable" at bounding box center [167, 225] width 0 height 7
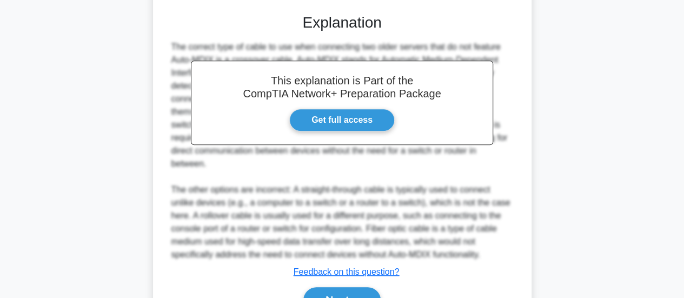
scroll to position [330, 0]
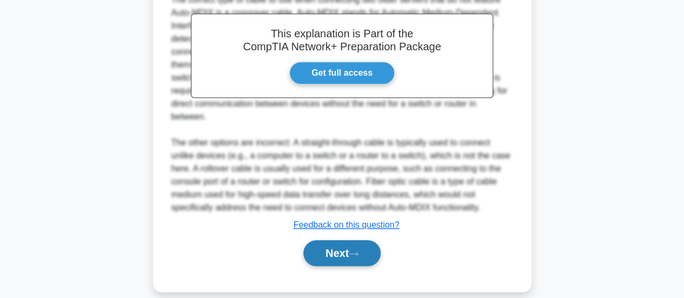
click at [359, 240] on button "Next" at bounding box center [342, 253] width 77 height 26
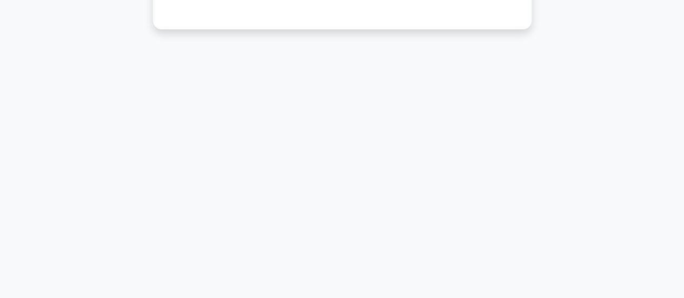
scroll to position [25, 0]
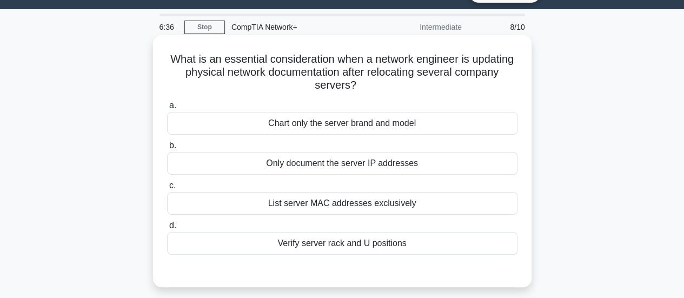
click at [345, 247] on div "Verify server rack and U positions" at bounding box center [342, 243] width 351 height 23
click at [167, 229] on input "d. Verify server rack and U positions" at bounding box center [167, 225] width 0 height 7
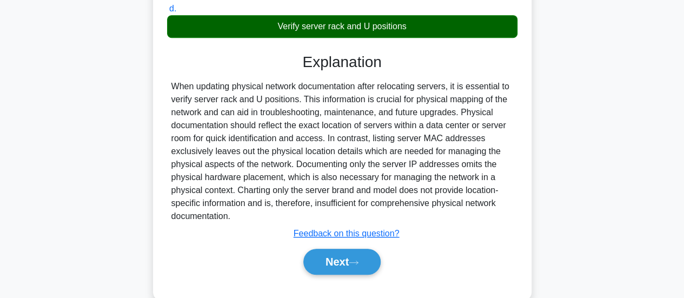
scroll to position [253, 0]
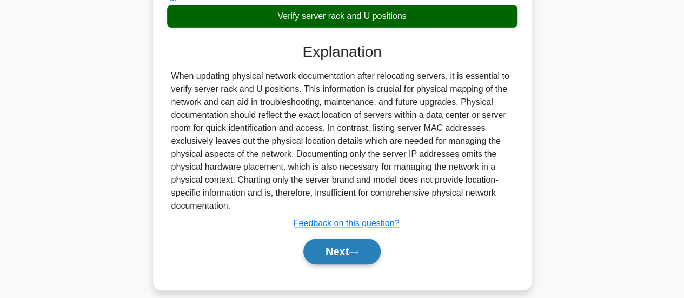
click at [333, 255] on button "Next" at bounding box center [342, 252] width 77 height 26
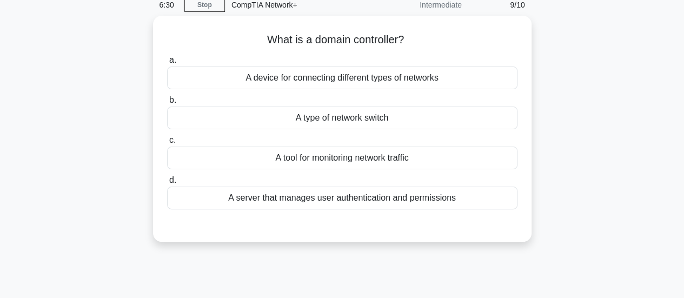
scroll to position [0, 0]
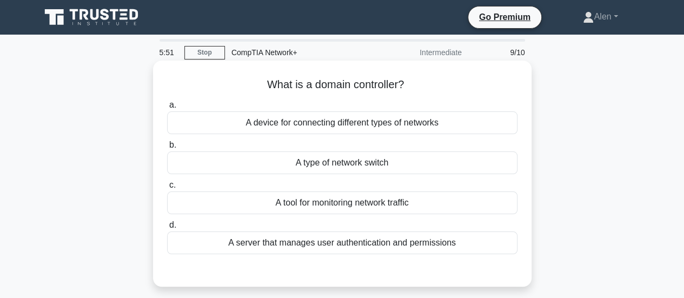
click at [315, 243] on div "A server that manages user authentication and permissions" at bounding box center [342, 243] width 351 height 23
click at [167, 229] on input "d. A server that manages user authentication and permissions" at bounding box center [167, 225] width 0 height 7
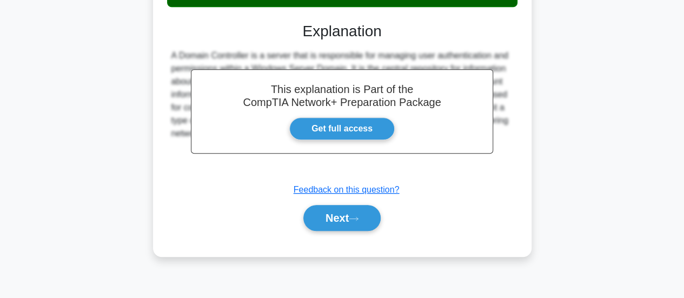
scroll to position [234, 0]
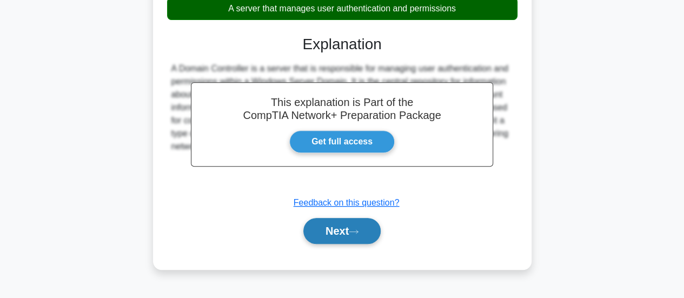
click at [342, 227] on button "Next" at bounding box center [342, 231] width 77 height 26
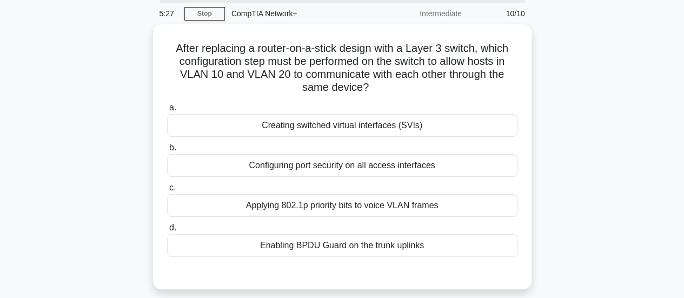
scroll to position [43, 0]
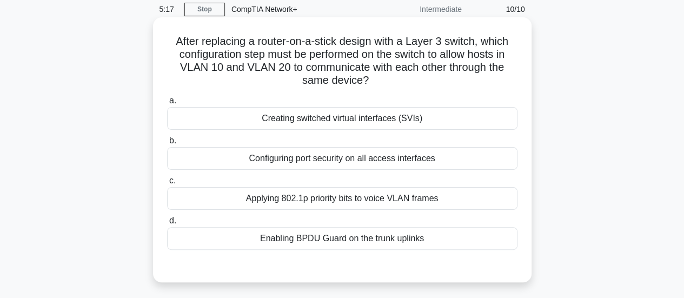
click at [354, 121] on div "Creating switched virtual interfaces (SVIs)" at bounding box center [342, 118] width 351 height 23
click at [167, 104] on input "a. Creating switched virtual interfaces (SVIs)" at bounding box center [167, 100] width 0 height 7
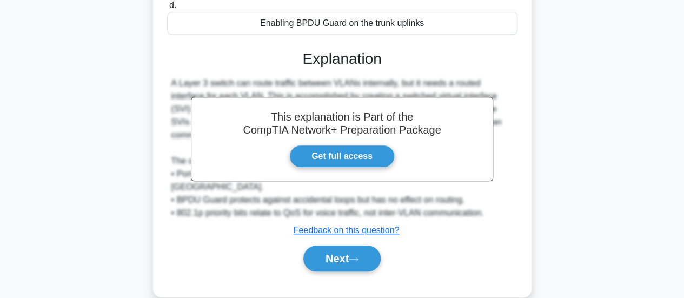
scroll to position [286, 0]
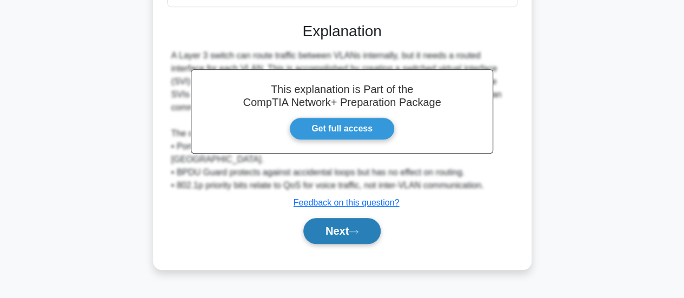
click at [332, 221] on button "Next" at bounding box center [342, 231] width 77 height 26
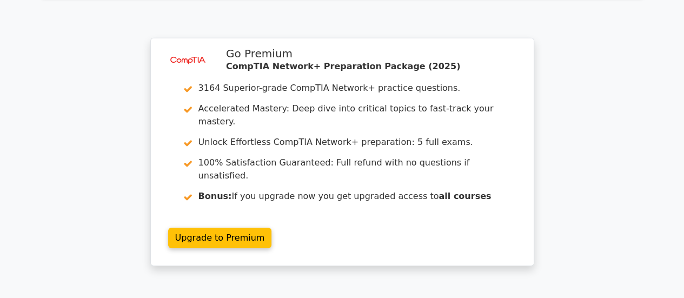
scroll to position [1656, 0]
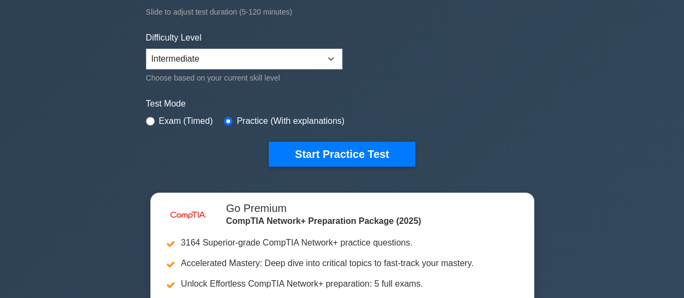
scroll to position [277, 0]
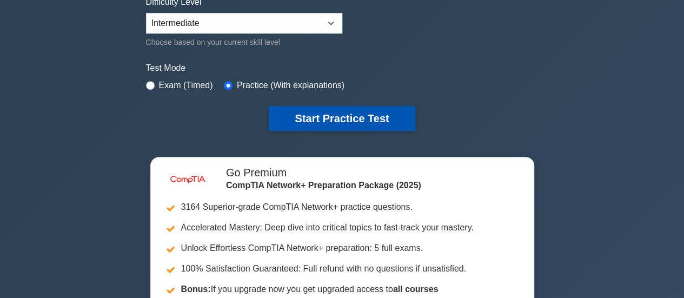
click at [353, 120] on button "Start Practice Test" at bounding box center [342, 118] width 146 height 25
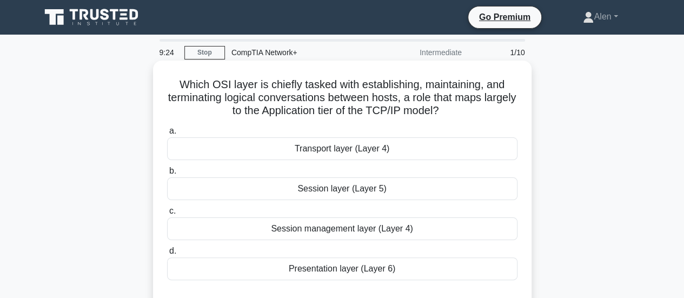
click at [352, 195] on div "Session layer (Layer 5)" at bounding box center [342, 188] width 351 height 23
click at [167, 175] on input "b. Session layer (Layer 5)" at bounding box center [167, 171] width 0 height 7
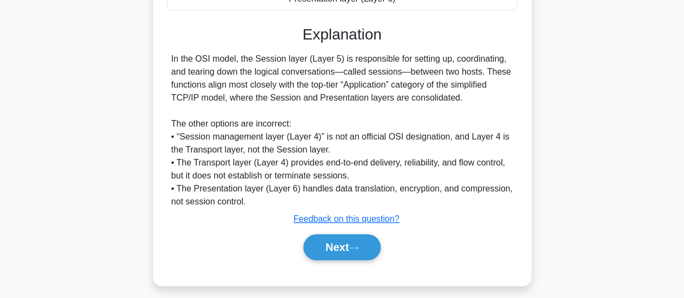
scroll to position [273, 0]
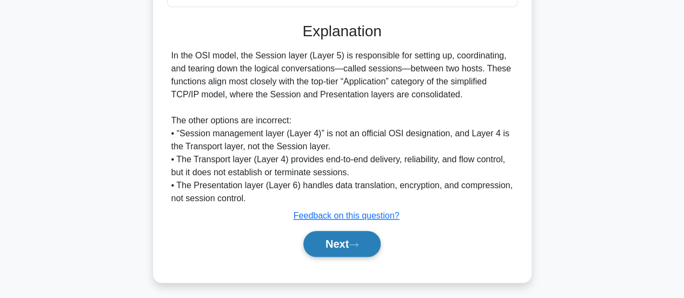
click at [347, 243] on button "Next" at bounding box center [342, 244] width 77 height 26
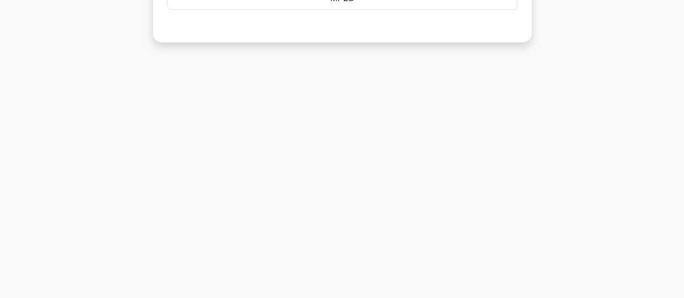
scroll to position [12, 0]
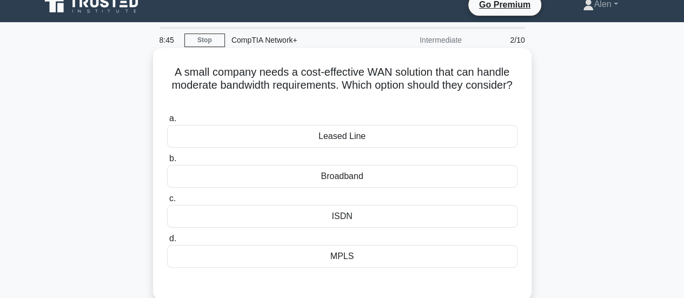
click at [342, 252] on div "MPLS" at bounding box center [342, 256] width 351 height 23
click at [167, 242] on input "d. MPLS" at bounding box center [167, 238] width 0 height 7
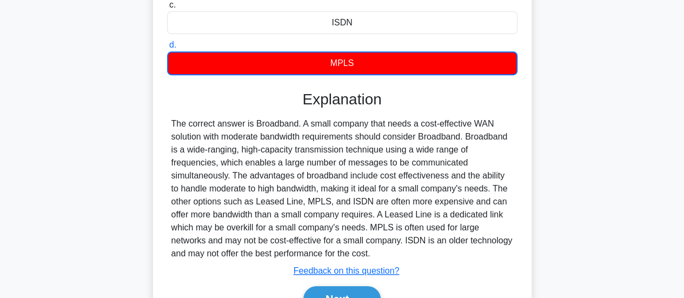
scroll to position [214, 0]
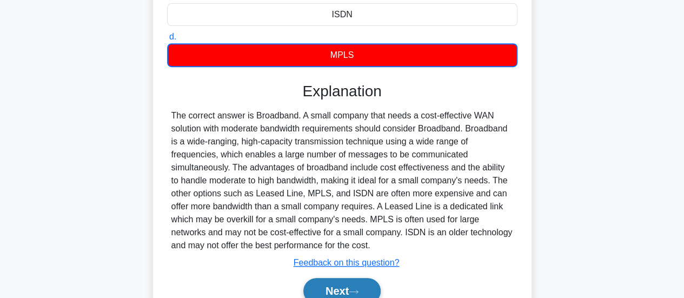
click at [345, 283] on button "Next" at bounding box center [342, 291] width 77 height 26
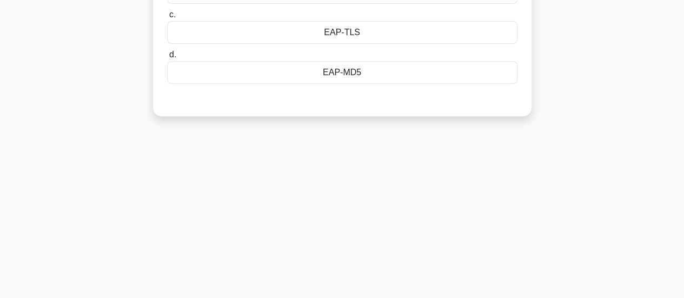
scroll to position [0, 0]
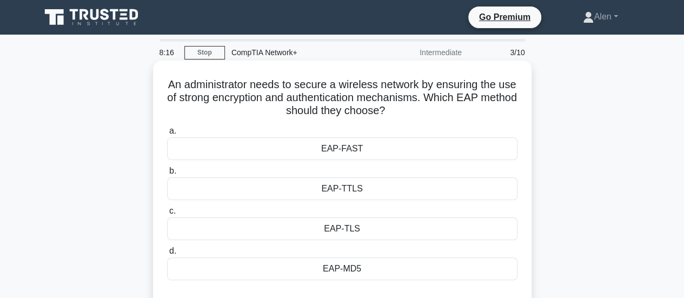
click at [356, 231] on div "EAP-TLS" at bounding box center [342, 228] width 351 height 23
click at [167, 215] on input "c. EAP-TLS" at bounding box center [167, 211] width 0 height 7
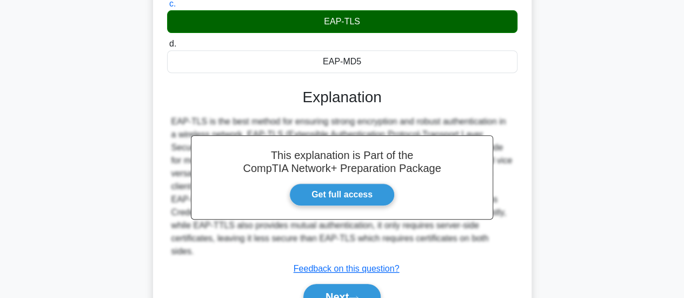
scroll to position [286, 0]
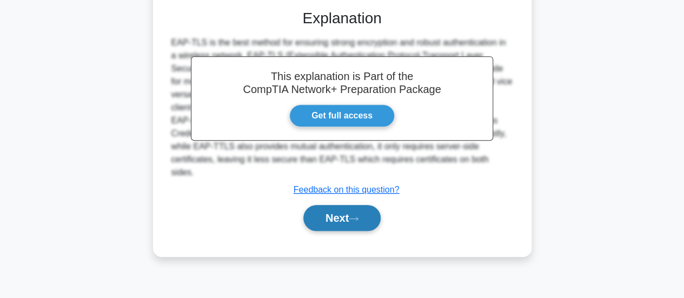
click at [351, 205] on button "Next" at bounding box center [342, 218] width 77 height 26
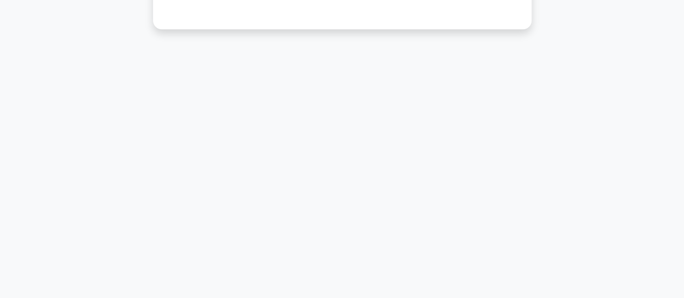
scroll to position [25, 0]
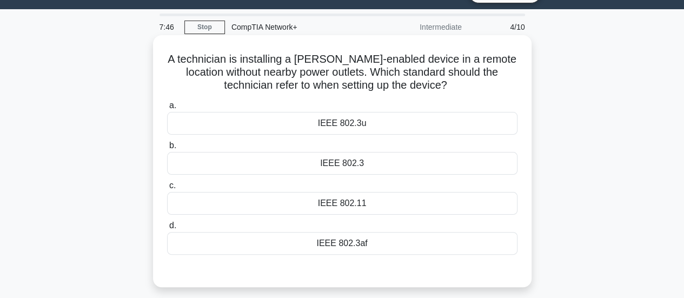
click at [333, 245] on div "IEEE 802.3af" at bounding box center [342, 243] width 351 height 23
click at [167, 229] on input "d. IEEE 802.3af" at bounding box center [167, 225] width 0 height 7
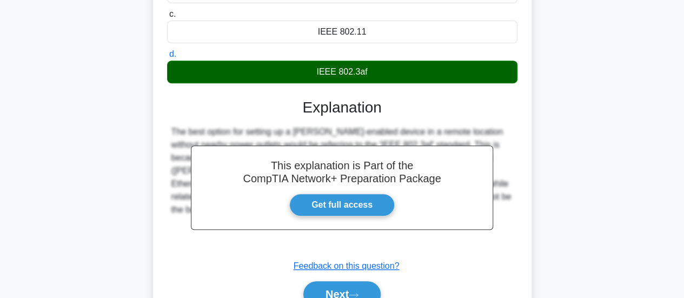
scroll to position [286, 0]
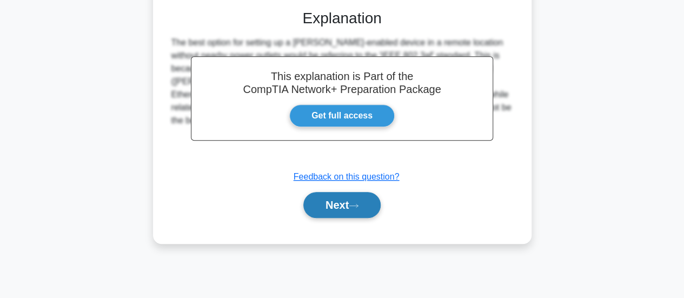
click at [355, 197] on button "Next" at bounding box center [342, 205] width 77 height 26
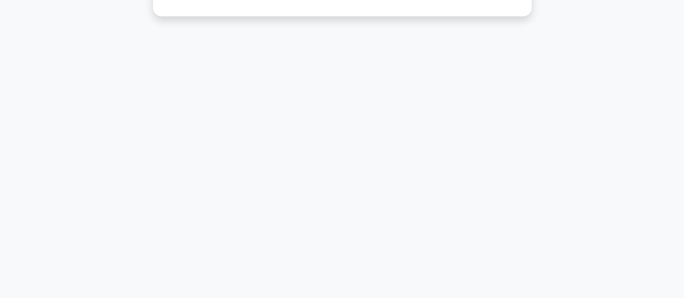
scroll to position [25, 0]
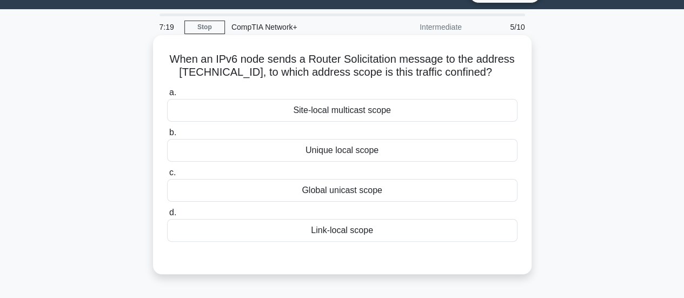
click at [348, 189] on div "Global unicast scope" at bounding box center [342, 190] width 351 height 23
click at [167, 176] on input "c. Global unicast scope" at bounding box center [167, 172] width 0 height 7
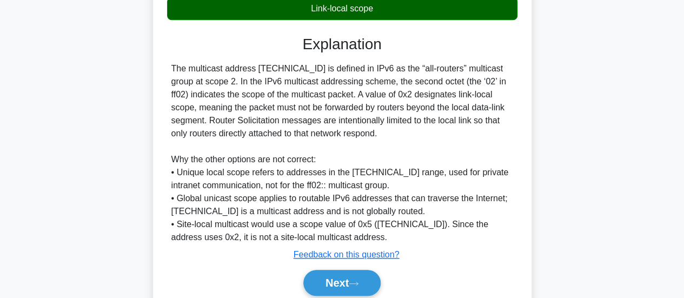
scroll to position [255, 0]
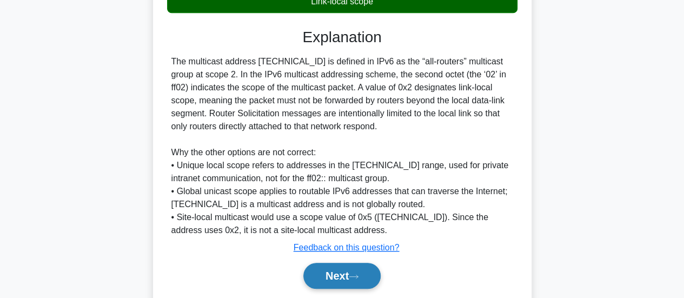
click at [366, 277] on button "Next" at bounding box center [342, 276] width 77 height 26
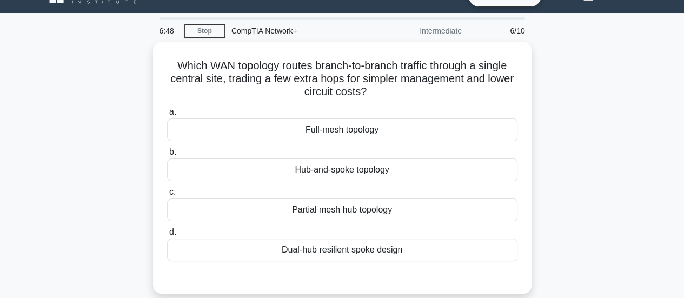
scroll to position [24, 0]
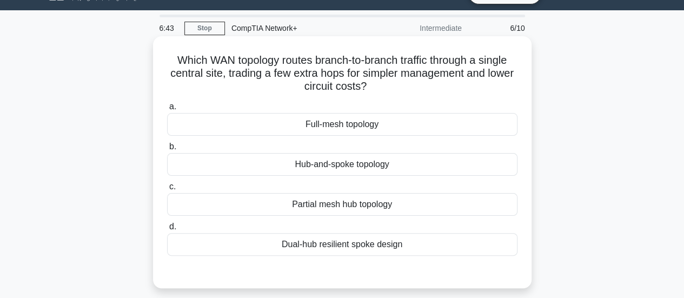
drag, startPoint x: 400, startPoint y: 62, endPoint x: 496, endPoint y: 87, distance: 98.3
click at [496, 87] on h5 "Which WAN topology routes branch-to-branch traffic through a single central sit…" at bounding box center [342, 74] width 353 height 40
click at [356, 129] on div "Full-mesh topology" at bounding box center [342, 124] width 351 height 23
click at [167, 110] on input "a. Full-mesh topology" at bounding box center [167, 106] width 0 height 7
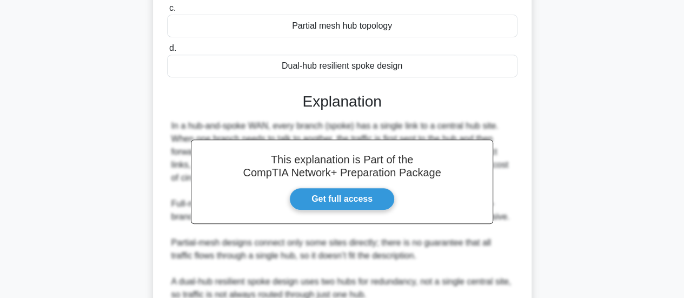
scroll to position [304, 0]
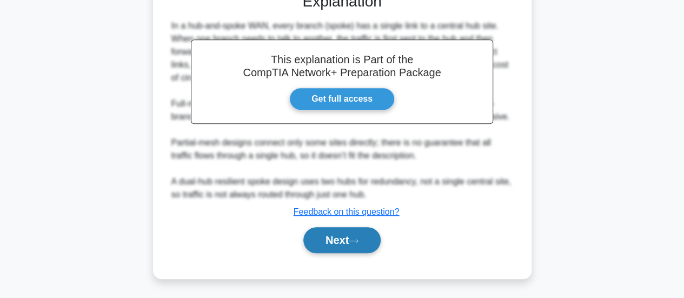
click at [346, 239] on button "Next" at bounding box center [342, 240] width 77 height 26
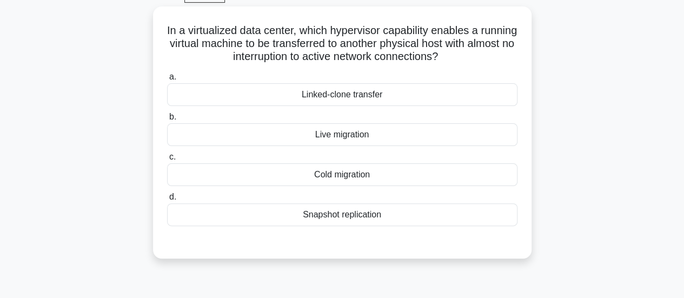
scroll to position [25, 0]
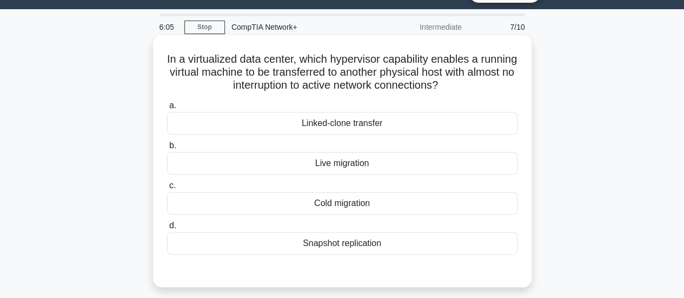
click at [366, 163] on div "Live migration" at bounding box center [342, 163] width 351 height 23
click at [167, 149] on input "b. Live migration" at bounding box center [167, 145] width 0 height 7
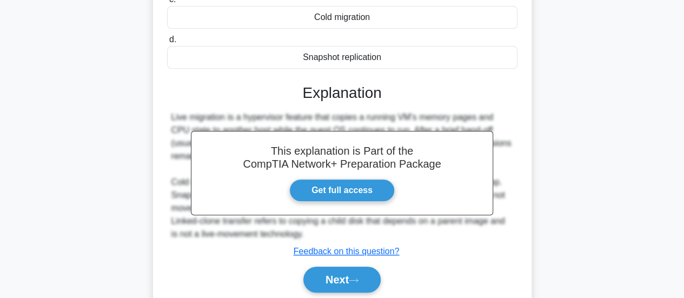
scroll to position [286, 0]
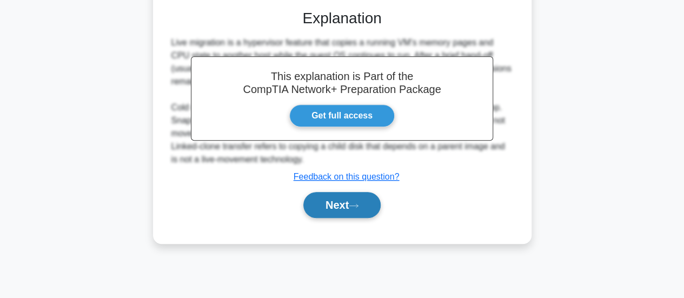
click at [353, 210] on button "Next" at bounding box center [342, 205] width 77 height 26
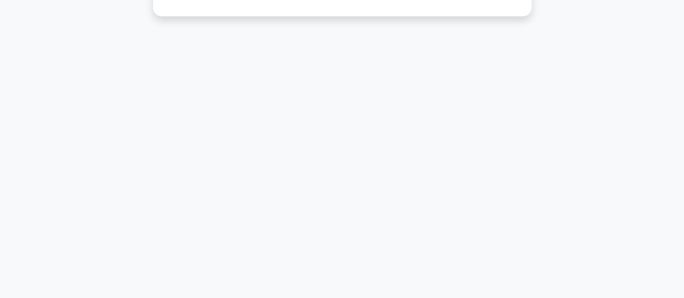
scroll to position [25, 0]
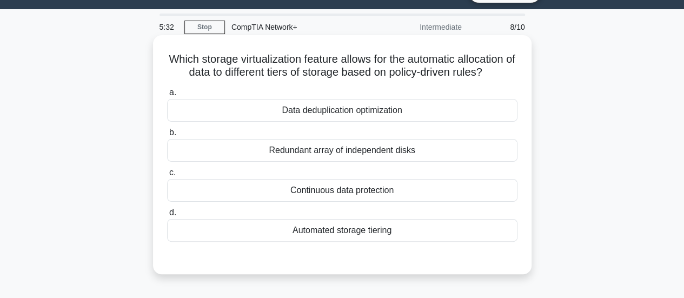
click at [343, 151] on div "Redundant array of independent disks" at bounding box center [342, 150] width 351 height 23
click at [167, 136] on input "b. Redundant array of independent disks" at bounding box center [167, 132] width 0 height 7
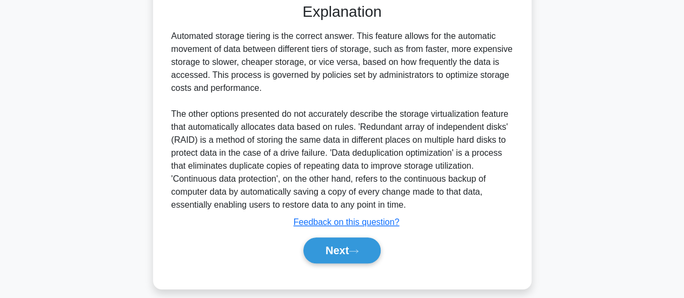
scroll to position [291, 0]
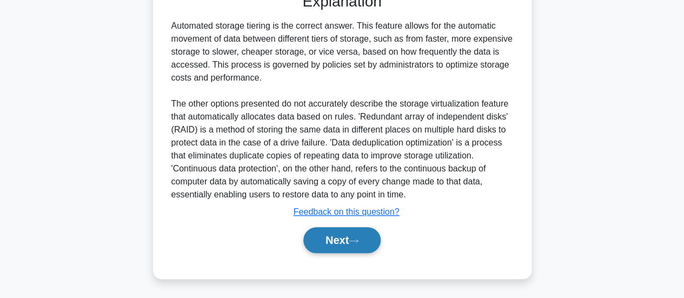
click at [358, 232] on button "Next" at bounding box center [342, 240] width 77 height 26
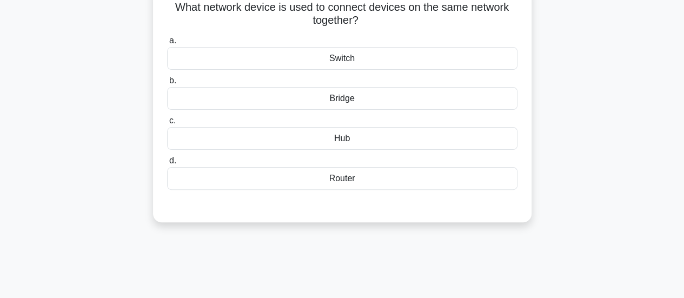
scroll to position [25, 0]
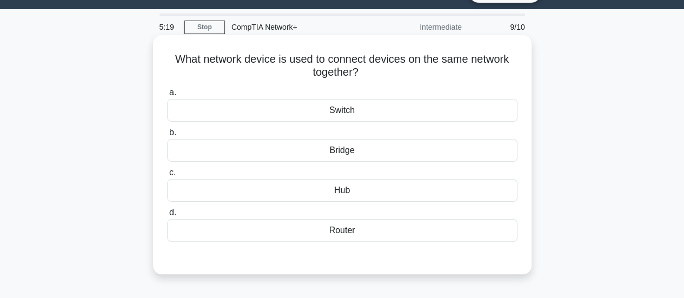
click at [373, 115] on div "Switch" at bounding box center [342, 110] width 351 height 23
click at [167, 96] on input "a. Switch" at bounding box center [167, 92] width 0 height 7
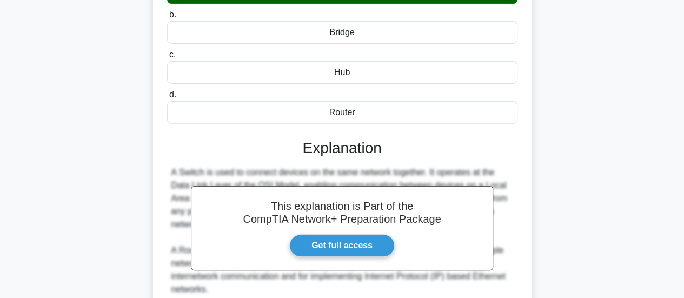
scroll to position [354, 0]
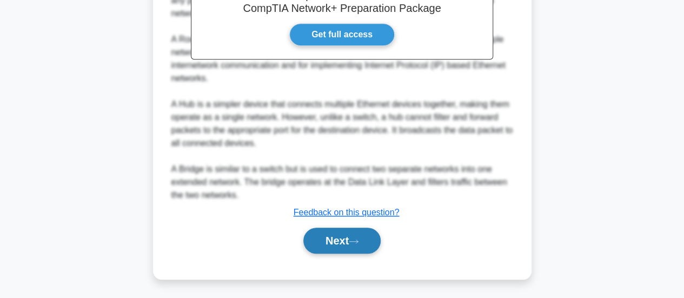
click at [359, 241] on icon at bounding box center [354, 242] width 10 height 6
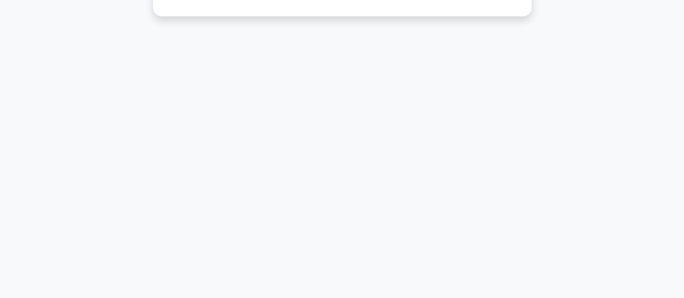
scroll to position [25, 0]
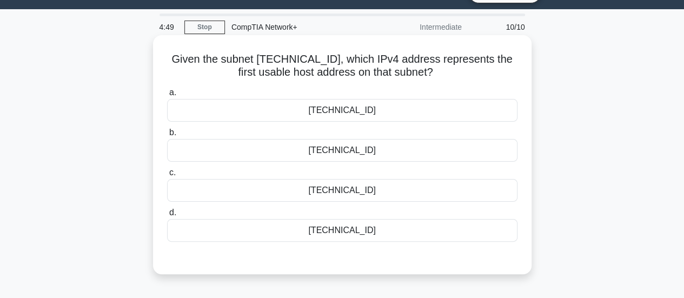
click at [344, 228] on div "192.168.5.33" at bounding box center [342, 230] width 351 height 23
click at [167, 216] on input "d. 192.168.5.33" at bounding box center [167, 212] width 0 height 7
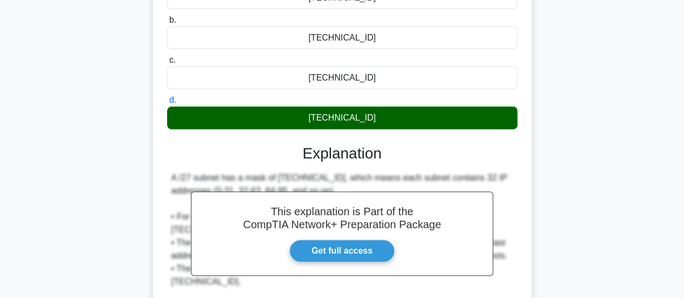
scroll to position [283, 0]
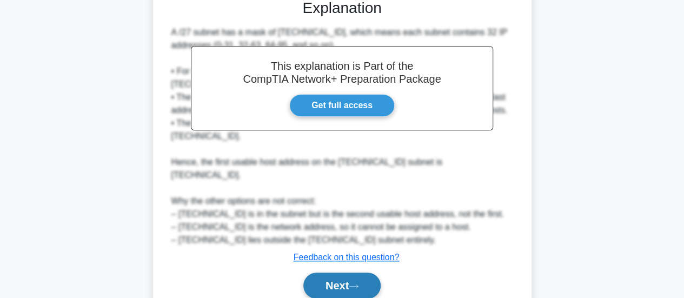
click at [364, 273] on button "Next" at bounding box center [342, 286] width 77 height 26
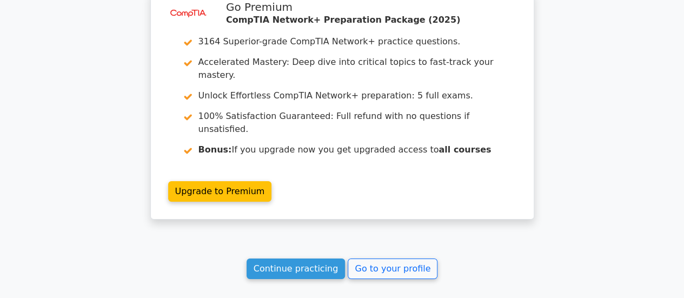
scroll to position [1776, 0]
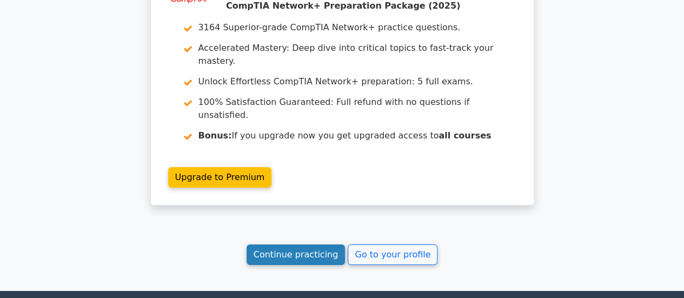
click at [300, 245] on link "Continue practicing" at bounding box center [296, 255] width 99 height 21
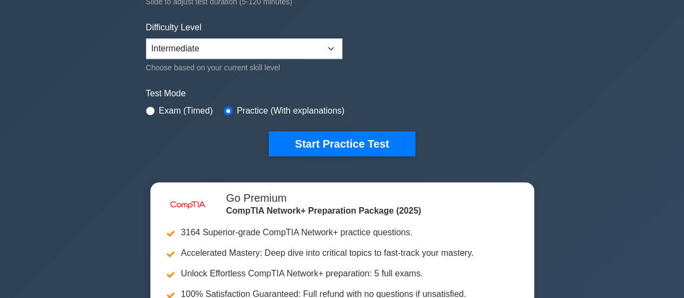
scroll to position [282, 0]
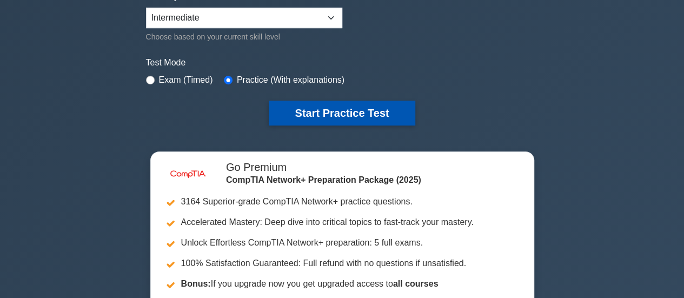
click at [335, 103] on button "Start Practice Test" at bounding box center [342, 113] width 146 height 25
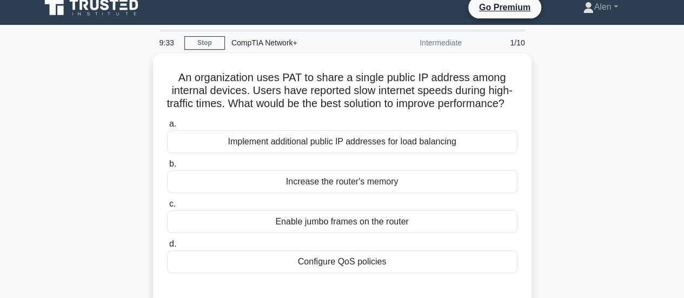
scroll to position [11, 0]
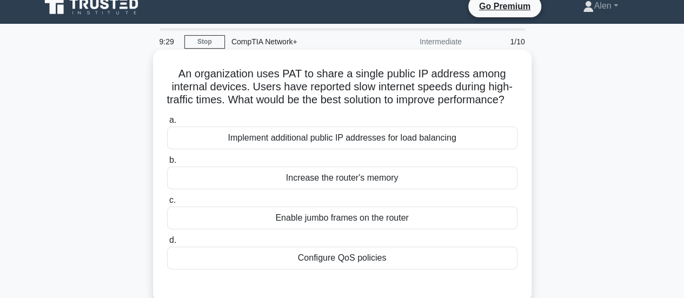
click at [460, 149] on div "Implement additional public IP addresses for load balancing" at bounding box center [342, 138] width 351 height 23
click at [167, 124] on input "a. Implement additional public IP addresses for load balancing" at bounding box center [167, 120] width 0 height 7
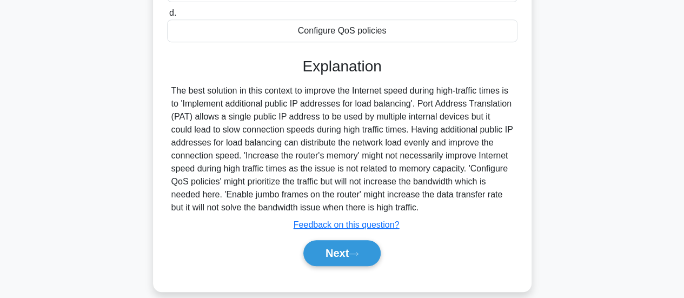
scroll to position [261, 0]
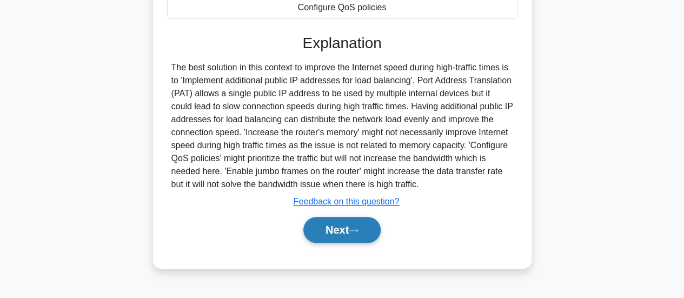
click at [344, 242] on button "Next" at bounding box center [342, 230] width 77 height 26
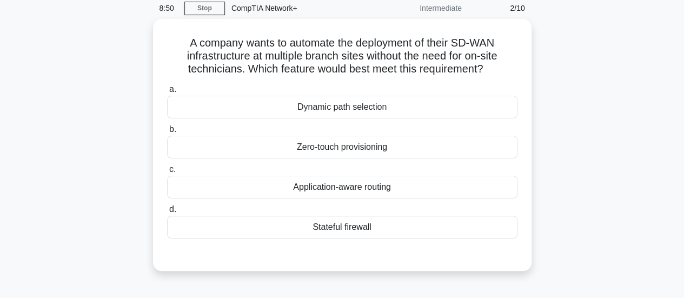
scroll to position [21, 0]
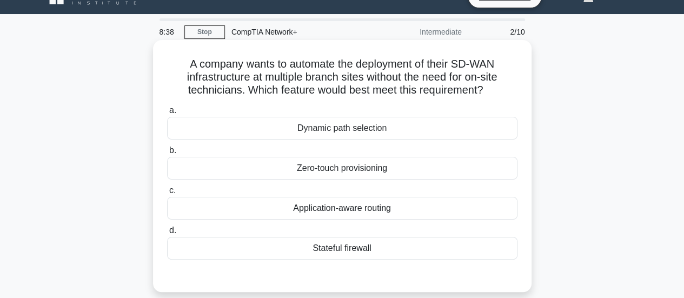
click at [353, 174] on div "Zero-touch provisioning" at bounding box center [342, 168] width 351 height 23
click at [167, 154] on input "b. Zero-touch provisioning" at bounding box center [167, 150] width 0 height 7
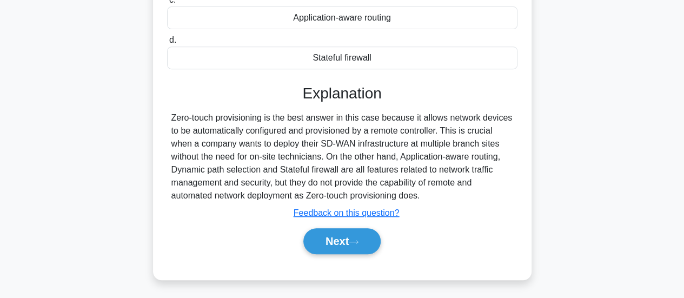
scroll to position [217, 0]
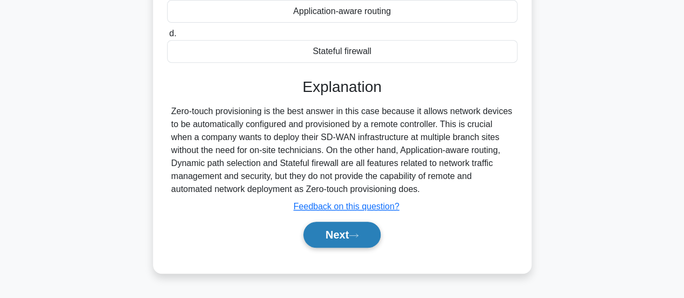
click at [348, 231] on button "Next" at bounding box center [342, 235] width 77 height 26
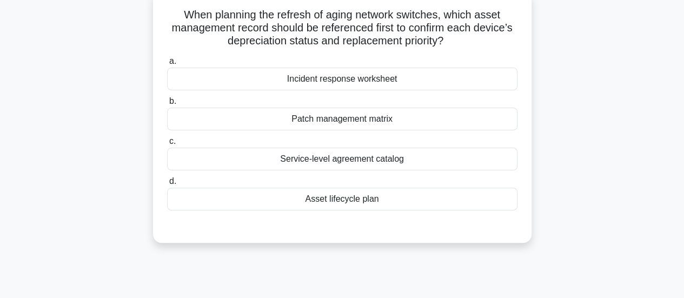
scroll to position [74, 0]
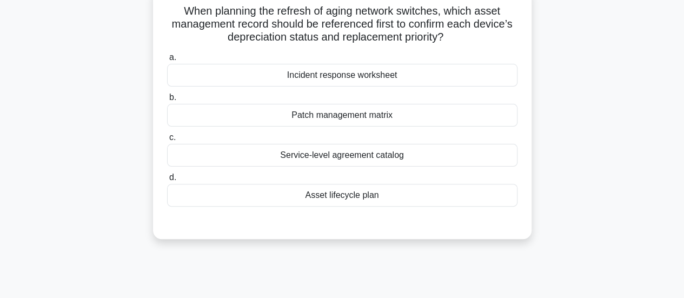
click at [375, 196] on div "Asset lifecycle plan" at bounding box center [342, 195] width 351 height 23
click at [167, 181] on input "d. Asset lifecycle plan" at bounding box center [167, 177] width 0 height 7
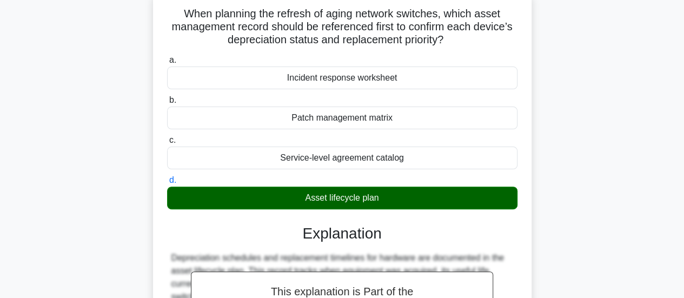
scroll to position [286, 0]
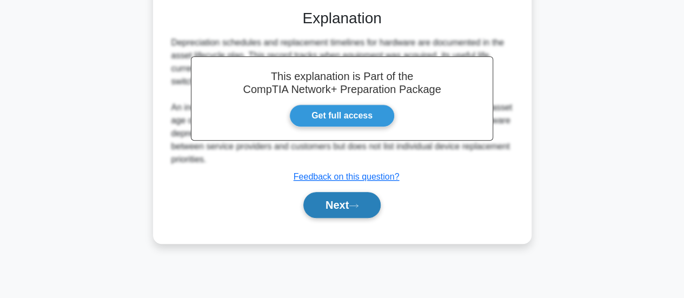
click at [317, 196] on button "Next" at bounding box center [342, 205] width 77 height 26
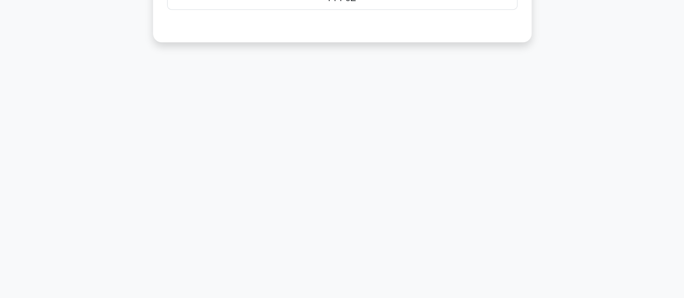
scroll to position [25, 0]
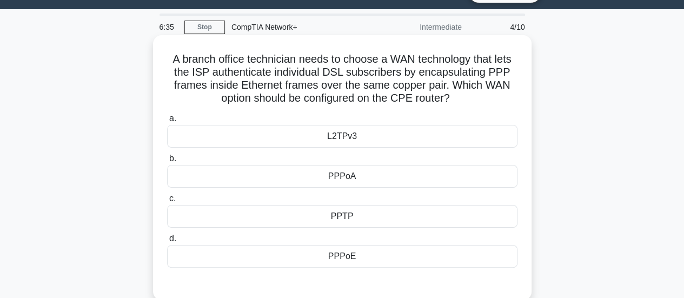
click at [385, 216] on div "PPTP" at bounding box center [342, 216] width 351 height 23
click at [167, 202] on input "c. PPTP" at bounding box center [167, 198] width 0 height 7
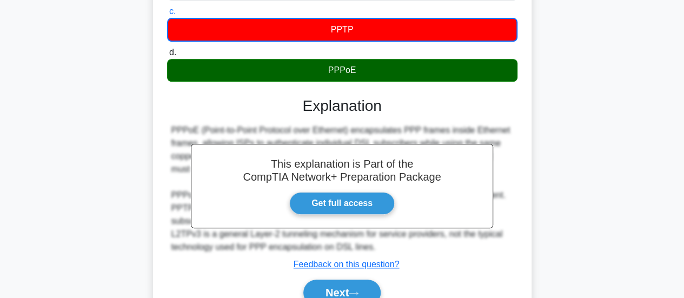
scroll to position [286, 0]
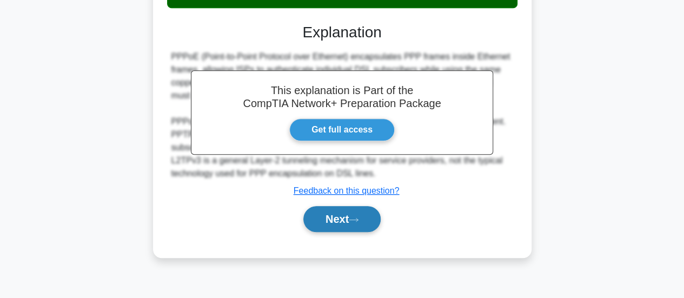
click at [359, 221] on icon at bounding box center [354, 220] width 10 height 6
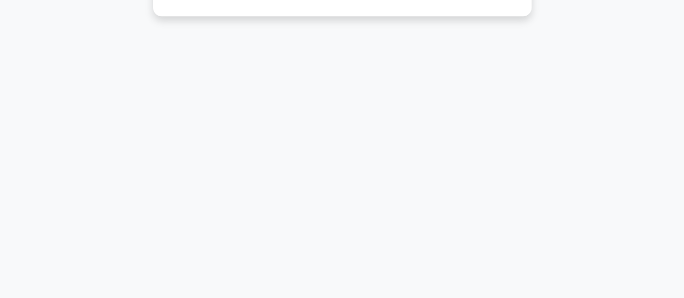
scroll to position [25, 0]
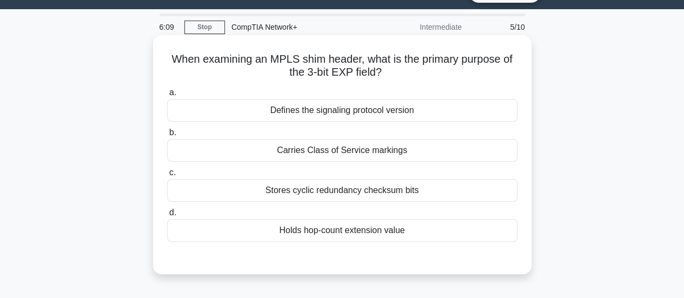
click at [339, 113] on div "Defines the signaling protocol version" at bounding box center [342, 110] width 351 height 23
click at [167, 96] on input "a. Defines the signaling protocol version" at bounding box center [167, 92] width 0 height 7
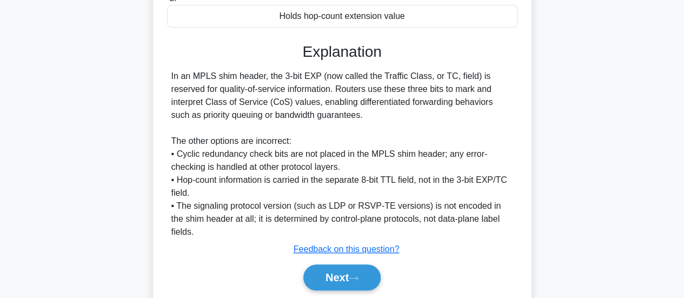
scroll to position [247, 0]
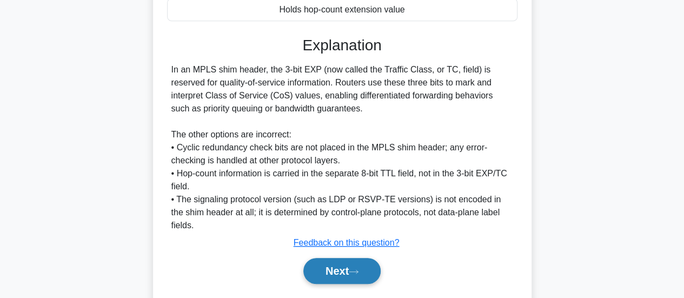
click at [341, 258] on button "Next" at bounding box center [342, 271] width 77 height 26
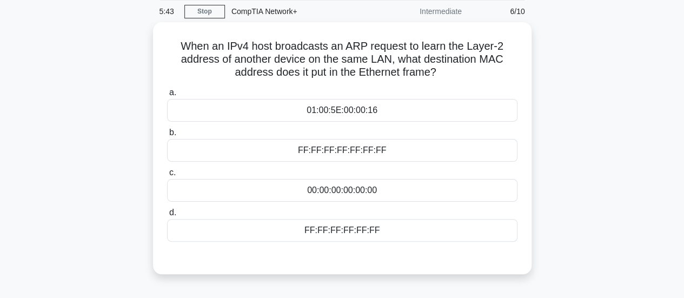
scroll to position [39, 0]
click at [378, 227] on div "FF:FF:FF:FF:FF:FF" at bounding box center [342, 229] width 351 height 23
click at [167, 215] on input "d. FF:FF:FF:FF:FF:FF" at bounding box center [167, 211] width 0 height 7
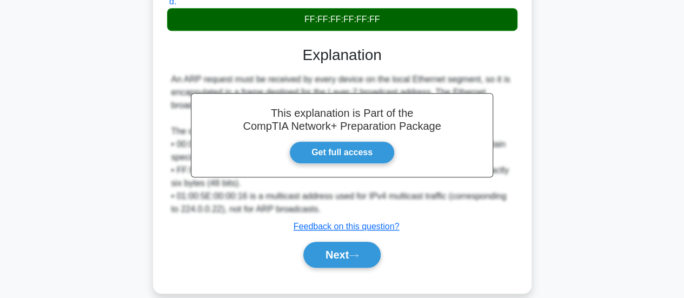
scroll to position [286, 0]
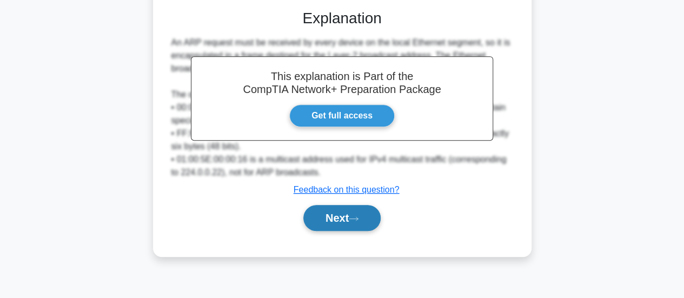
click at [334, 216] on button "Next" at bounding box center [342, 218] width 77 height 26
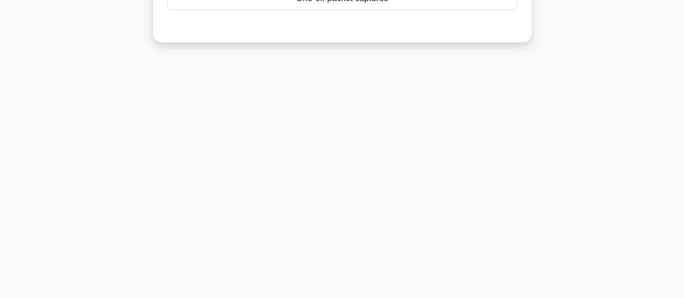
scroll to position [25, 0]
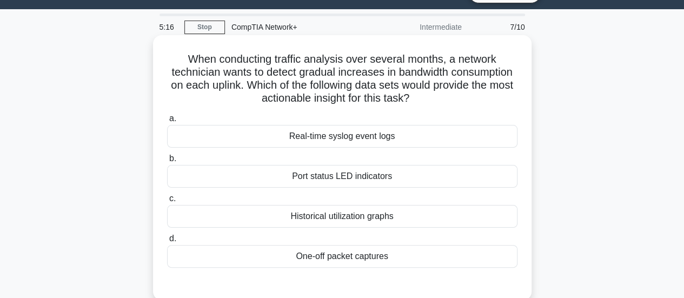
click at [348, 141] on div "Real-time syslog event logs" at bounding box center [342, 136] width 351 height 23
click at [167, 122] on input "a. Real-time syslog event logs" at bounding box center [167, 118] width 0 height 7
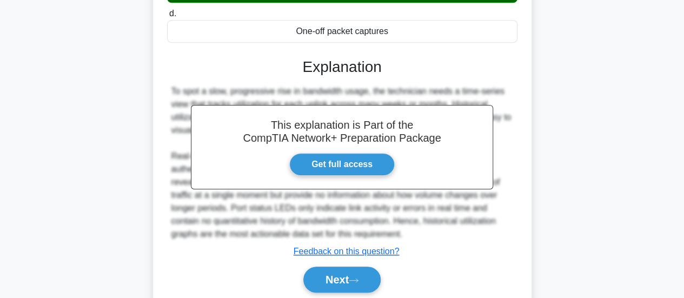
scroll to position [266, 0]
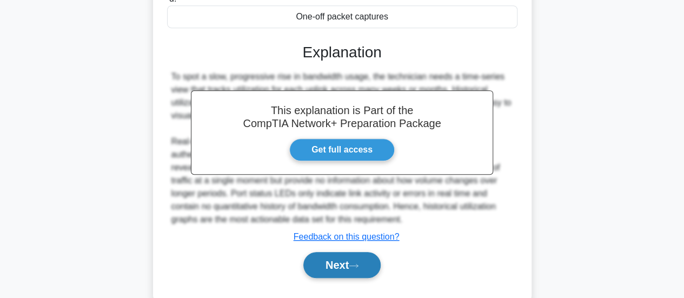
click at [342, 259] on button "Next" at bounding box center [342, 265] width 77 height 26
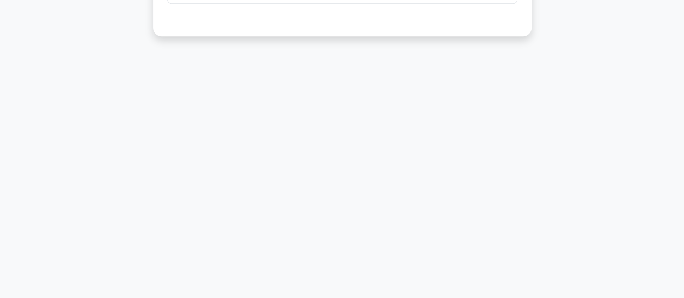
scroll to position [5, 0]
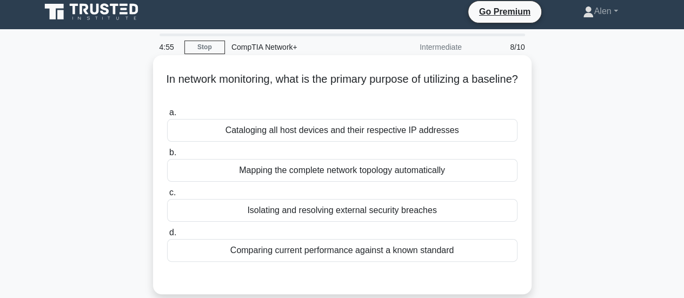
click at [332, 123] on div "Cataloging all host devices and their respective IP addresses" at bounding box center [342, 130] width 351 height 23
click at [167, 116] on input "a. Cataloging all host devices and their respective IP addresses" at bounding box center [167, 112] width 0 height 7
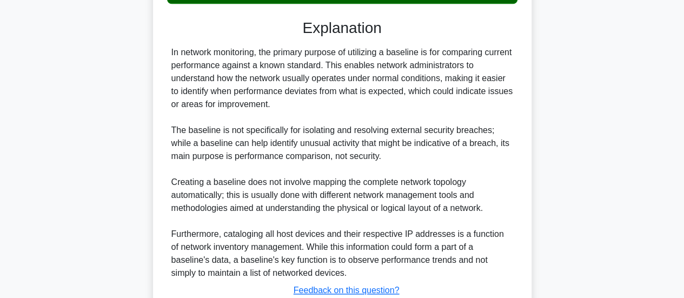
scroll to position [296, 0]
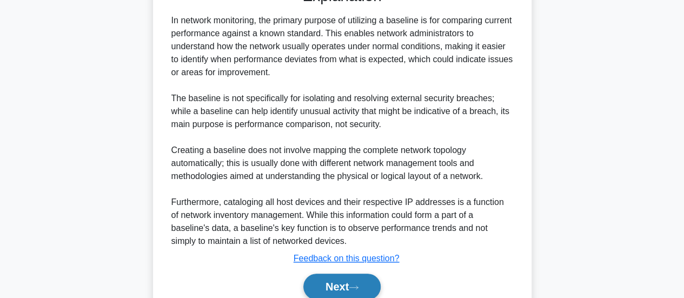
click at [362, 281] on button "Next" at bounding box center [342, 287] width 77 height 26
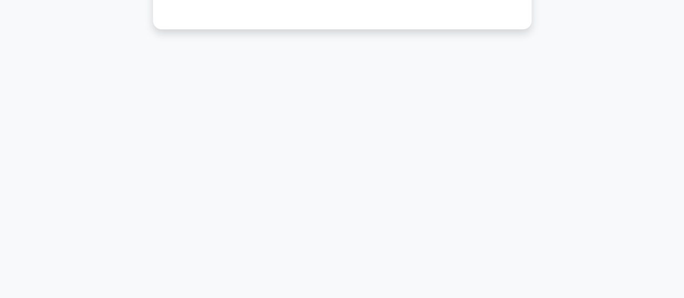
scroll to position [25, 0]
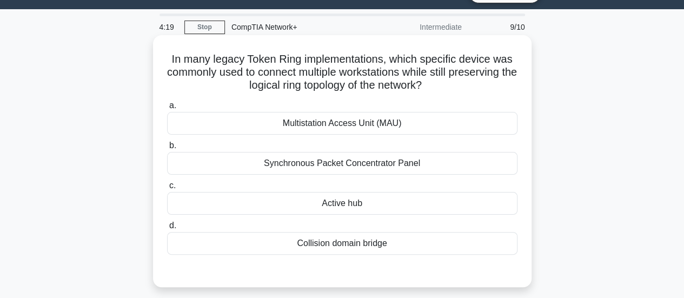
click at [351, 200] on div "Active hub" at bounding box center [342, 203] width 351 height 23
click at [167, 189] on input "c. Active hub" at bounding box center [167, 185] width 0 height 7
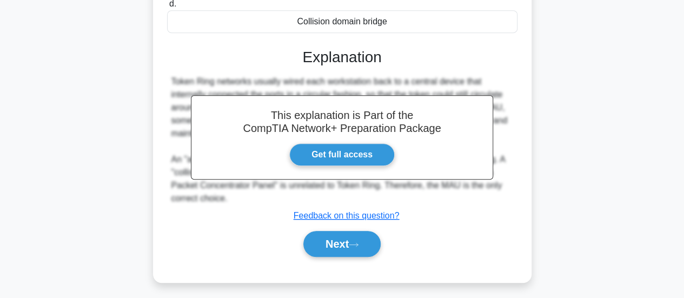
scroll to position [286, 0]
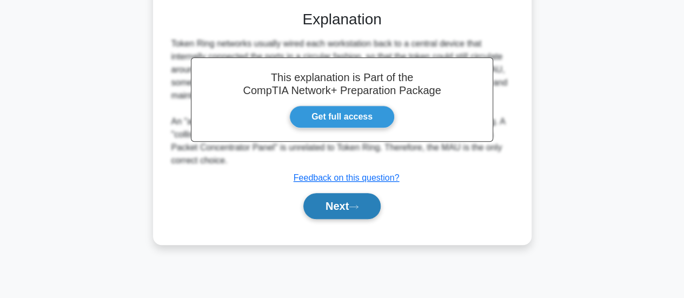
click at [335, 203] on button "Next" at bounding box center [342, 206] width 77 height 26
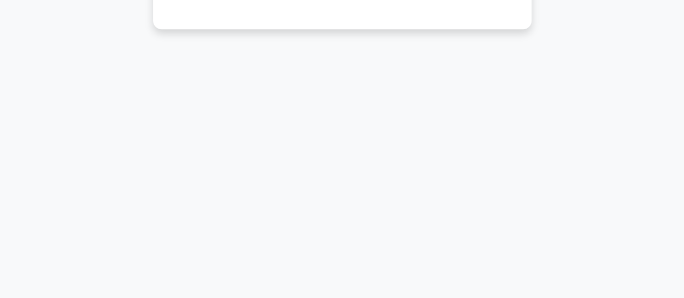
scroll to position [25, 0]
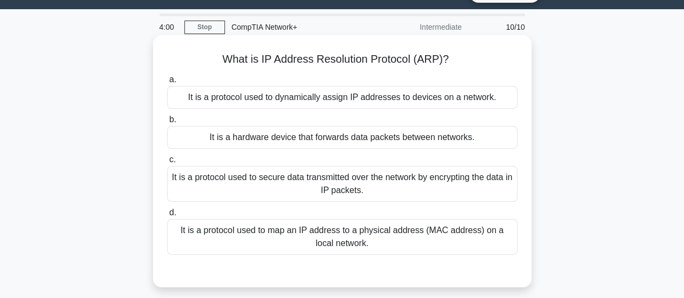
click at [368, 231] on div "It is a protocol used to map an IP address to a physical address (MAC address) …" at bounding box center [342, 237] width 351 height 36
click at [167, 216] on input "d. It is a protocol used to map an IP address to a physical address (MAC addres…" at bounding box center [167, 212] width 0 height 7
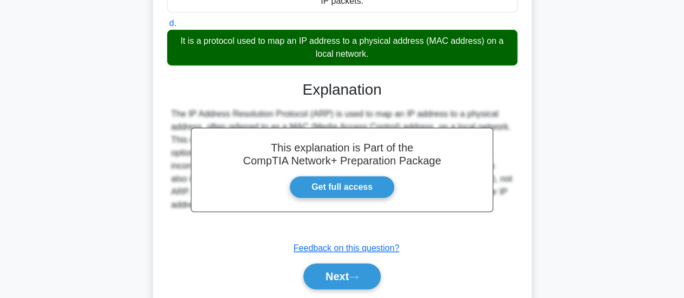
scroll to position [286, 0]
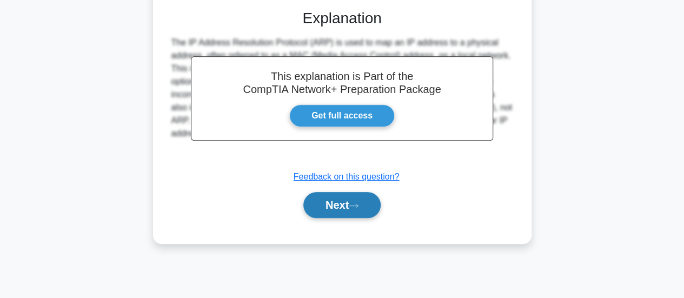
click at [344, 200] on button "Next" at bounding box center [342, 205] width 77 height 26
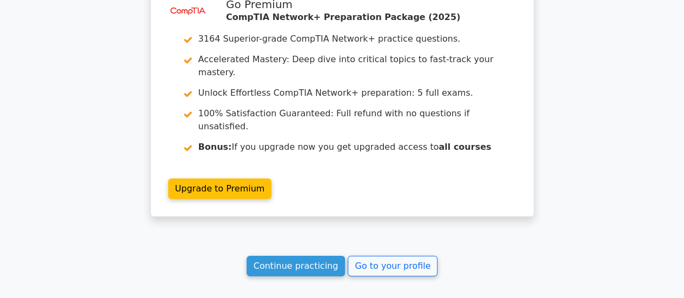
scroll to position [1775, 0]
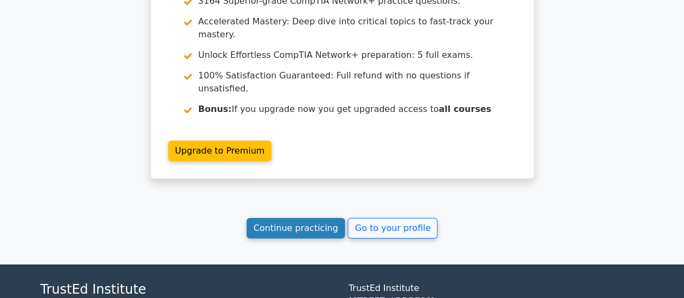
click at [299, 218] on link "Continue practicing" at bounding box center [296, 228] width 99 height 21
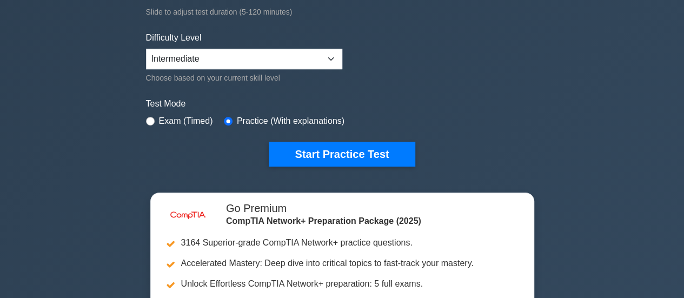
scroll to position [292, 0]
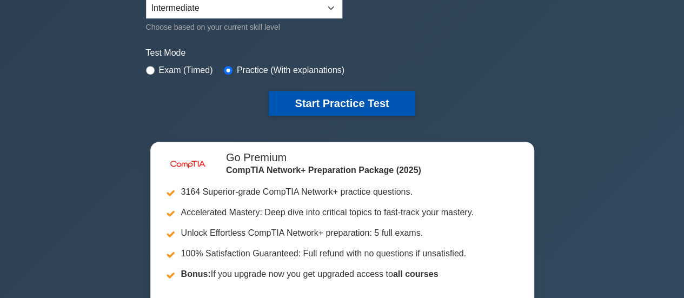
click at [359, 101] on button "Start Practice Test" at bounding box center [342, 103] width 146 height 25
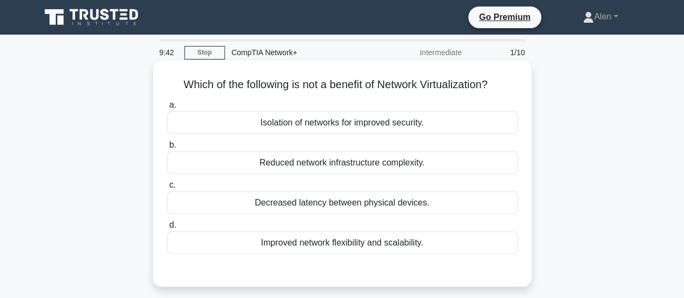
click at [350, 209] on div "Decreased latency between physical devices." at bounding box center [342, 203] width 351 height 23
click at [167, 189] on input "c. Decreased latency between physical devices." at bounding box center [167, 185] width 0 height 7
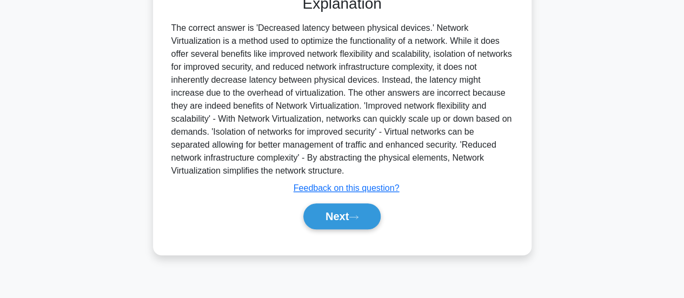
scroll to position [286, 0]
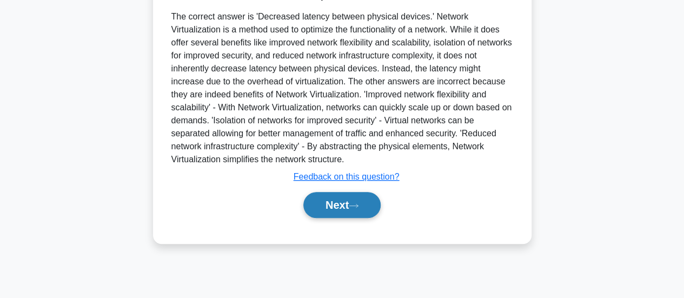
click at [338, 206] on button "Next" at bounding box center [342, 205] width 77 height 26
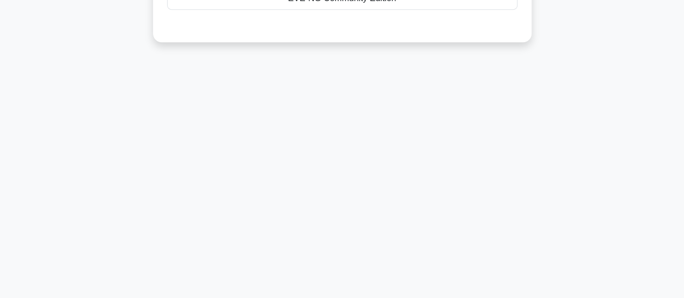
scroll to position [25, 0]
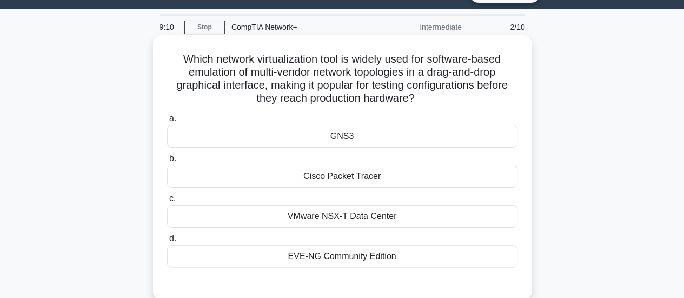
click at [356, 176] on div "Cisco Packet Tracer" at bounding box center [342, 176] width 351 height 23
click at [167, 162] on input "b. Cisco Packet Tracer" at bounding box center [167, 158] width 0 height 7
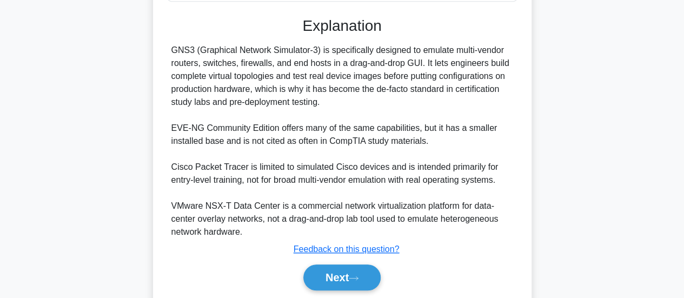
scroll to position [330, 0]
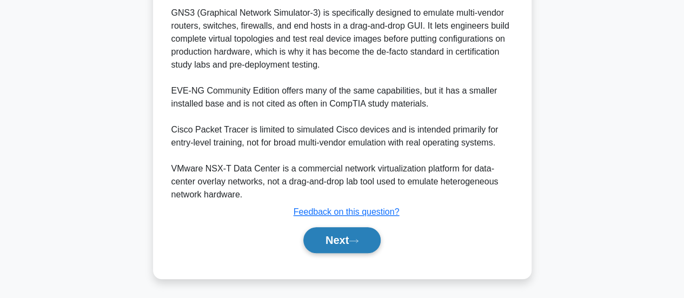
click at [346, 231] on button "Next" at bounding box center [342, 240] width 77 height 26
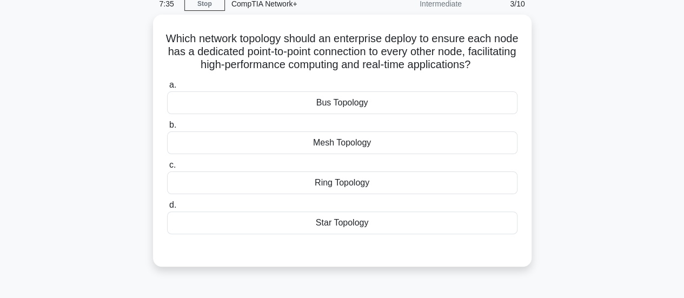
scroll to position [49, 0]
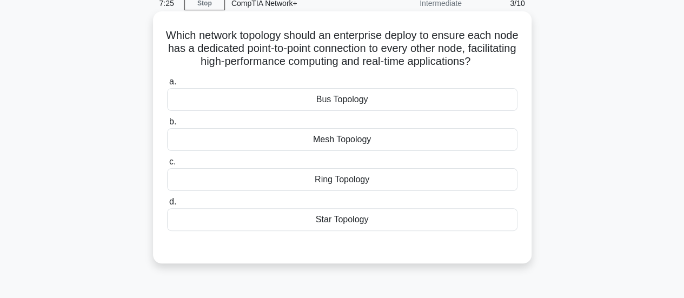
click at [358, 151] on div "Mesh Topology" at bounding box center [342, 139] width 351 height 23
click at [167, 126] on input "b. Mesh Topology" at bounding box center [167, 121] width 0 height 7
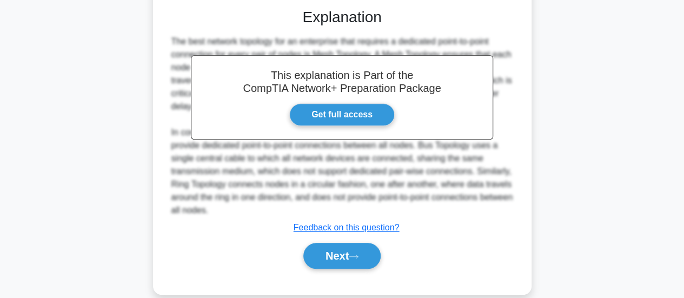
scroll to position [302, 0]
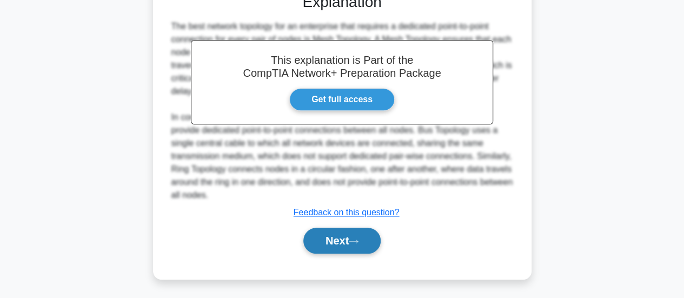
click at [339, 253] on button "Next" at bounding box center [342, 241] width 77 height 26
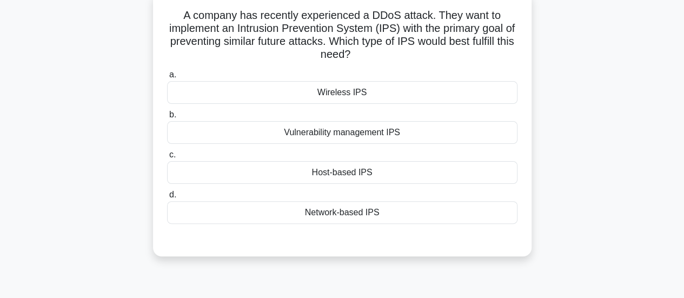
scroll to position [70, 0]
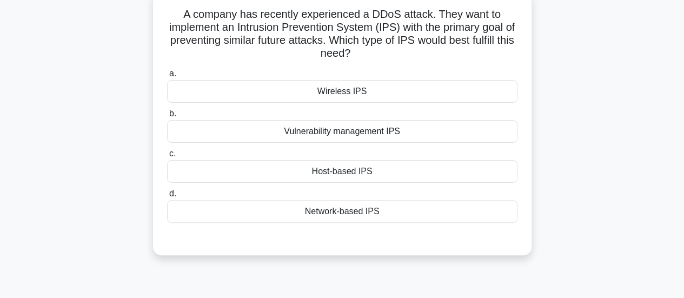
click at [373, 131] on div "Vulnerability management IPS" at bounding box center [342, 131] width 351 height 23
click at [167, 117] on input "b. Vulnerability management IPS" at bounding box center [167, 113] width 0 height 7
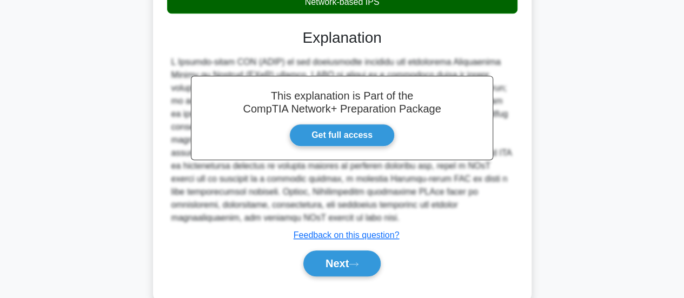
scroll to position [291, 0]
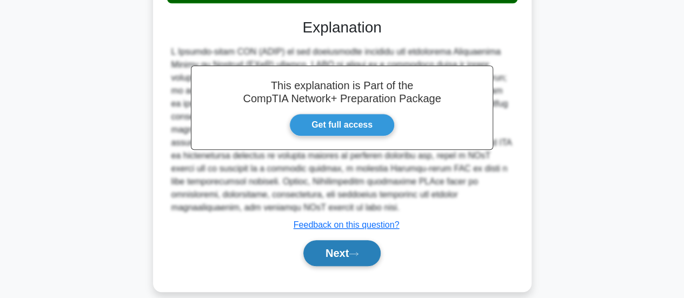
click at [356, 251] on icon at bounding box center [354, 254] width 10 height 6
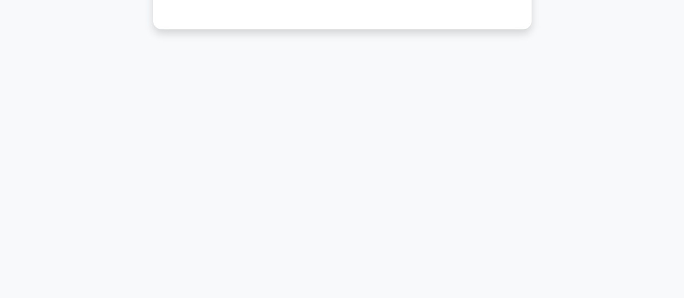
scroll to position [25, 0]
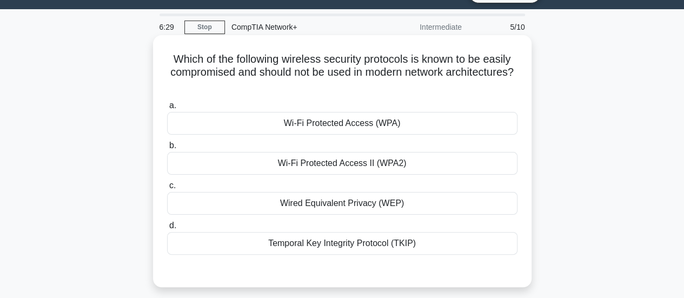
click at [327, 127] on div "Wi-Fi Protected Access (WPA)" at bounding box center [342, 123] width 351 height 23
click at [167, 109] on input "a. Wi-Fi Protected Access (WPA)" at bounding box center [167, 105] width 0 height 7
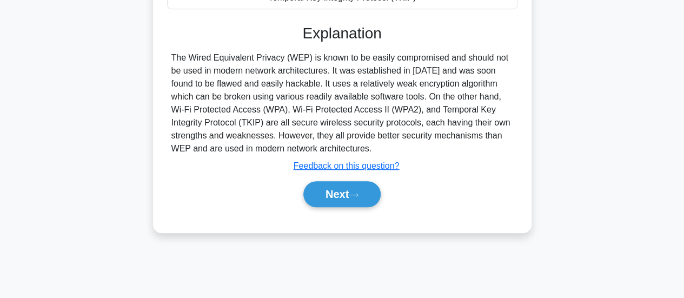
scroll to position [286, 0]
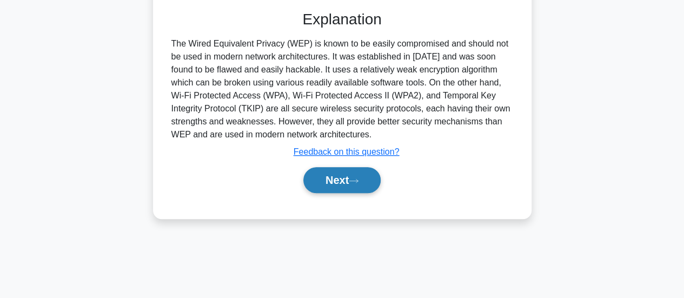
click at [342, 183] on button "Next" at bounding box center [342, 180] width 77 height 26
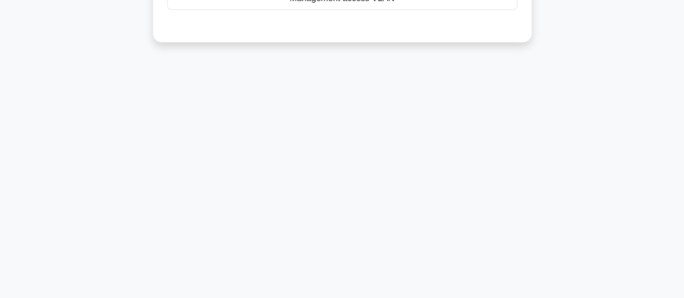
scroll to position [25, 0]
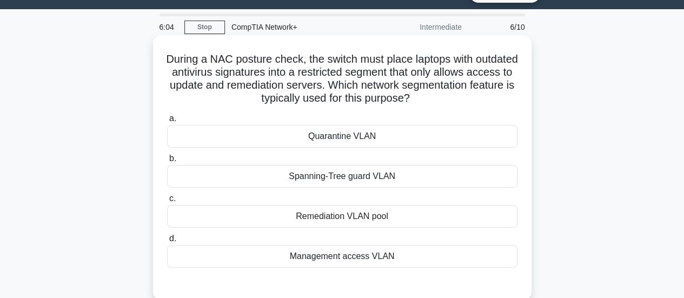
click at [350, 135] on div "Quarantine VLAN" at bounding box center [342, 136] width 351 height 23
click at [167, 122] on input "a. Quarantine VLAN" at bounding box center [167, 118] width 0 height 7
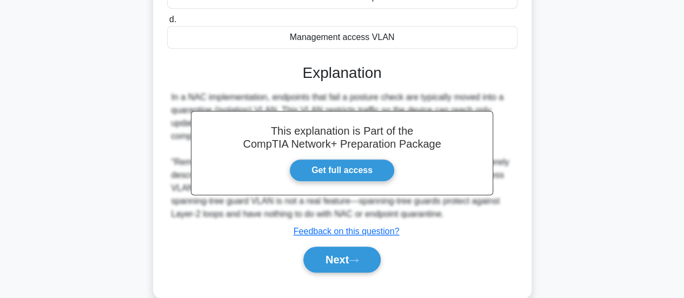
scroll to position [286, 0]
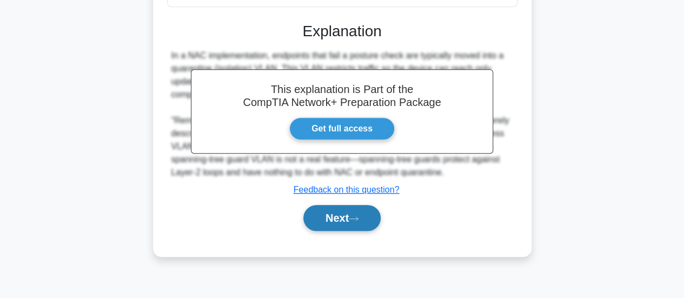
click at [313, 207] on button "Next" at bounding box center [342, 218] width 77 height 26
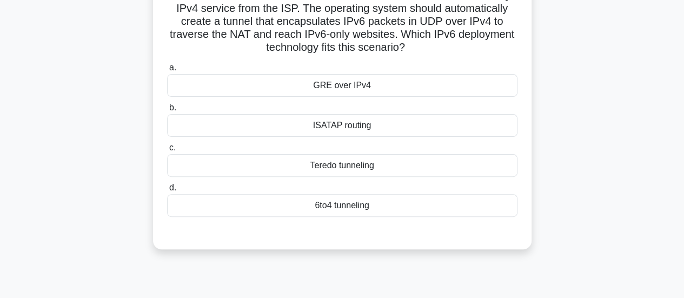
scroll to position [93, 0]
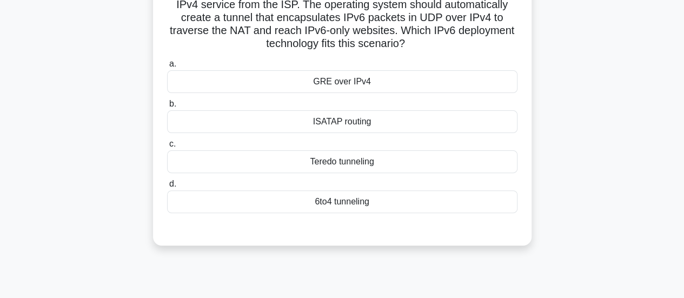
click at [361, 124] on div "ISATAP routing" at bounding box center [342, 121] width 351 height 23
click at [167, 108] on input "b. ISATAP routing" at bounding box center [167, 104] width 0 height 7
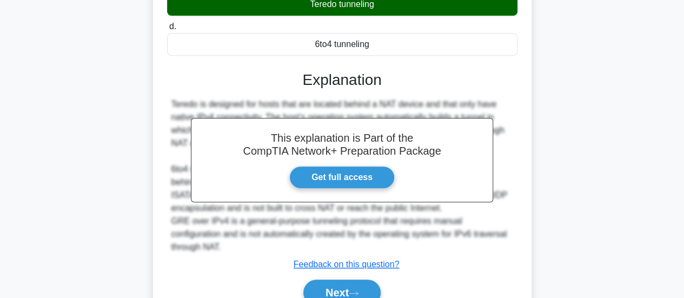
scroll to position [275, 0]
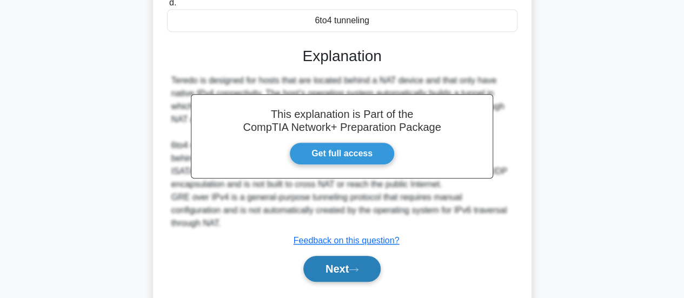
click at [339, 256] on button "Next" at bounding box center [342, 269] width 77 height 26
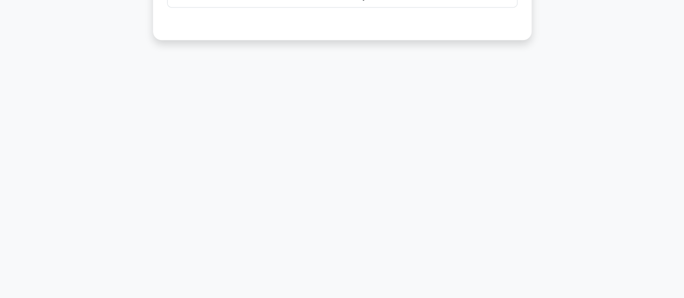
scroll to position [15, 0]
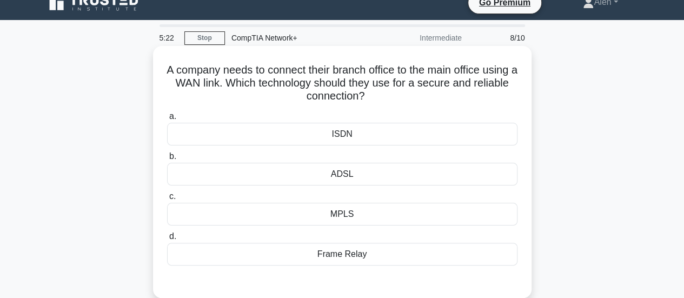
click at [358, 212] on div "MPLS" at bounding box center [342, 214] width 351 height 23
click at [167, 200] on input "c. MPLS" at bounding box center [167, 196] width 0 height 7
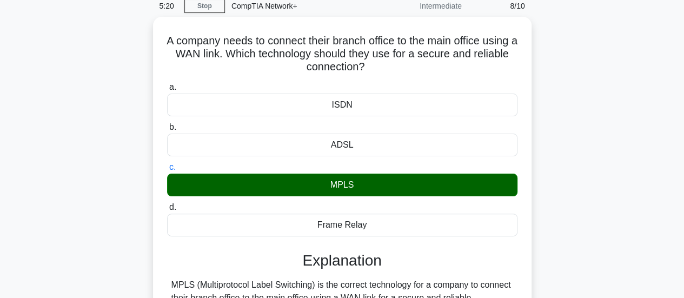
scroll to position [286, 0]
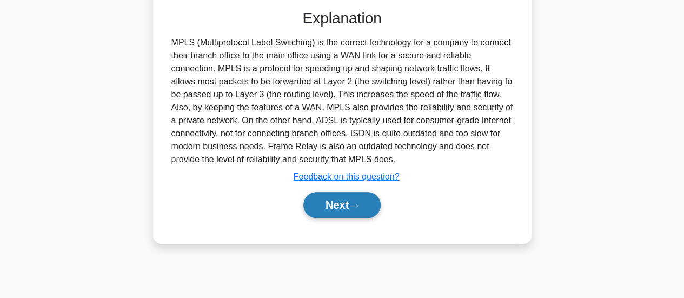
click at [348, 212] on button "Next" at bounding box center [342, 205] width 77 height 26
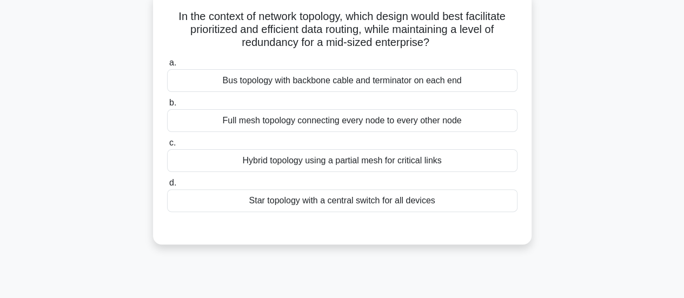
scroll to position [25, 0]
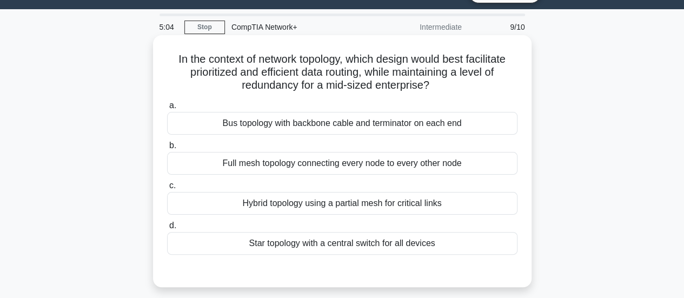
click at [354, 201] on div "Hybrid topology using a partial mesh for critical links" at bounding box center [342, 203] width 351 height 23
click at [167, 189] on input "c. Hybrid topology using a partial mesh for critical links" at bounding box center [167, 185] width 0 height 7
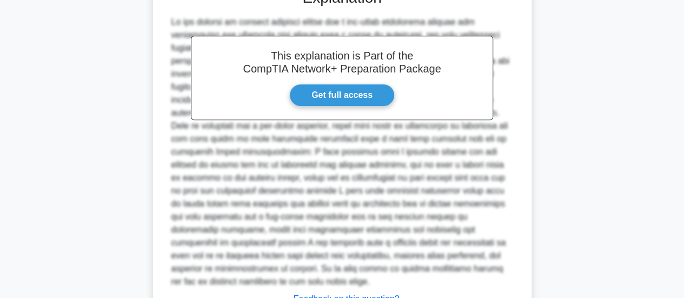
scroll to position [380, 0]
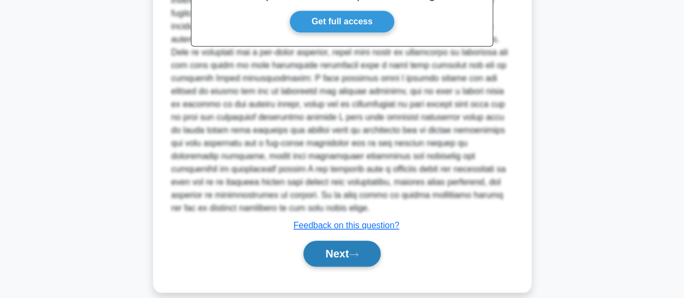
click at [333, 244] on button "Next" at bounding box center [342, 254] width 77 height 26
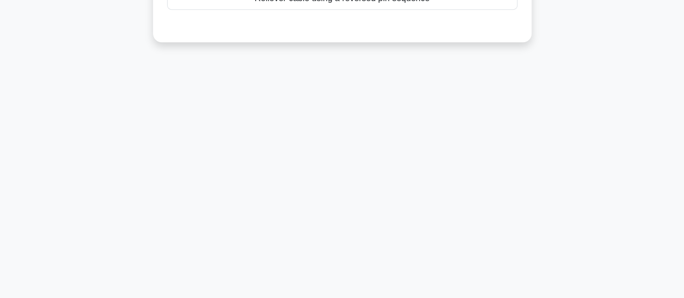
scroll to position [25, 0]
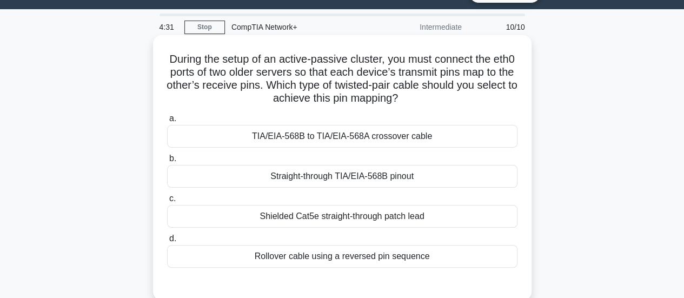
click at [308, 256] on div "Rollover cable using a reversed pin sequence" at bounding box center [342, 256] width 351 height 23
click at [167, 242] on input "d. Rollover cable using a reversed pin sequence" at bounding box center [167, 238] width 0 height 7
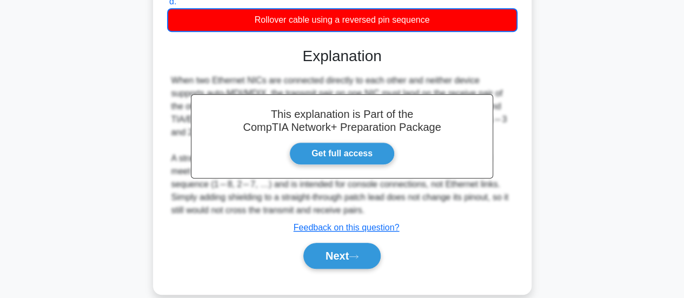
scroll to position [267, 0]
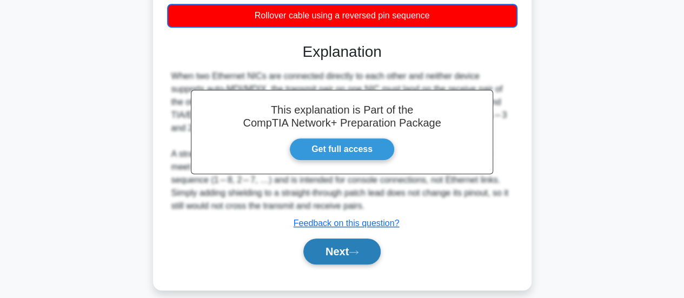
click at [329, 250] on button "Next" at bounding box center [342, 252] width 77 height 26
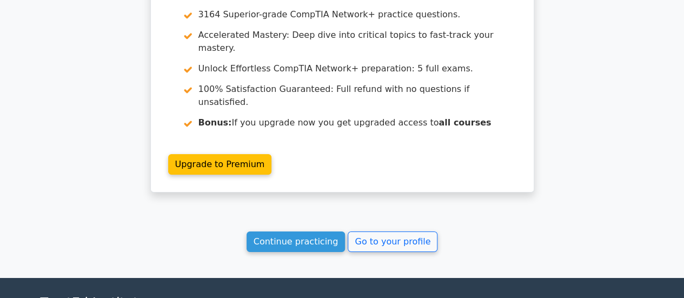
scroll to position [1767, 0]
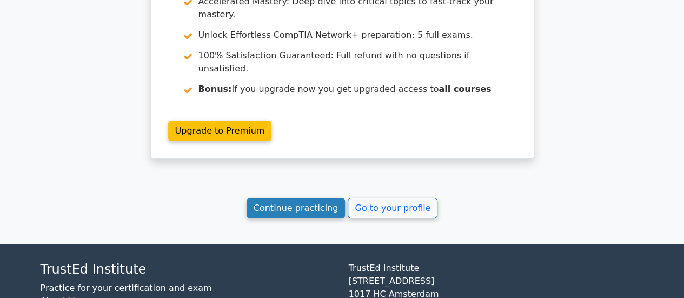
click at [314, 198] on link "Continue practicing" at bounding box center [296, 208] width 99 height 21
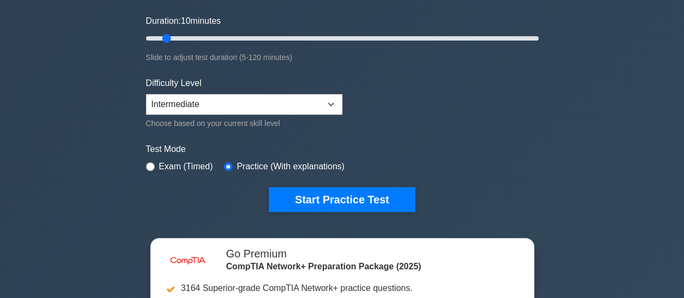
scroll to position [236, 0]
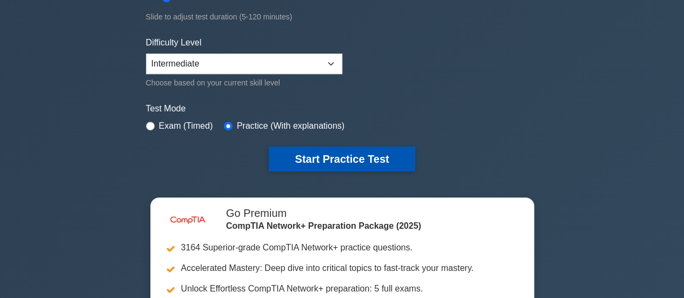
click at [371, 148] on button "Start Practice Test" at bounding box center [342, 159] width 146 height 25
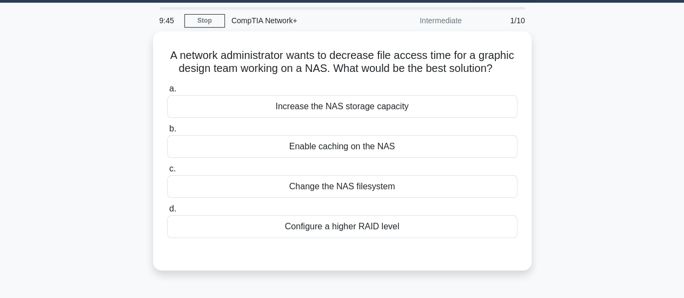
scroll to position [27, 0]
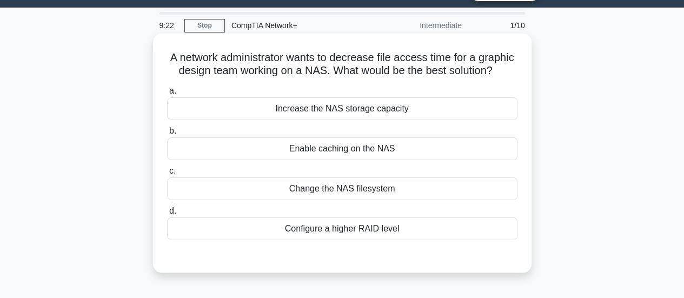
click at [321, 160] on div "Enable caching on the NAS" at bounding box center [342, 148] width 351 height 23
click at [167, 135] on input "b. Enable caching on the NAS" at bounding box center [167, 131] width 0 height 7
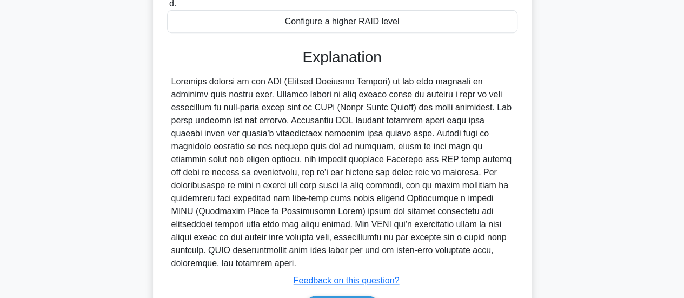
scroll to position [244, 0]
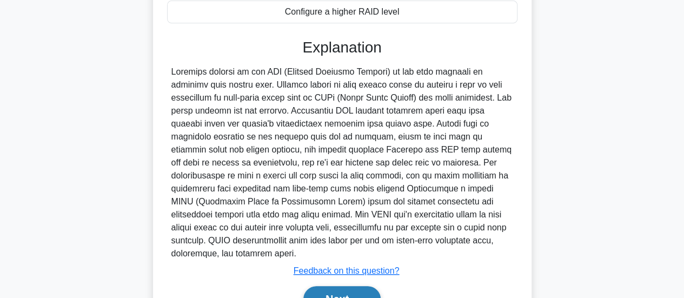
click at [348, 292] on button "Next" at bounding box center [342, 299] width 77 height 26
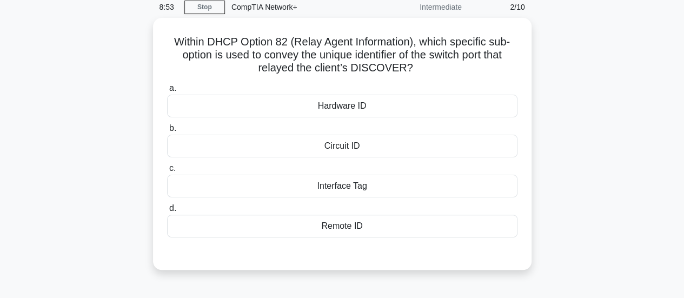
scroll to position [49, 0]
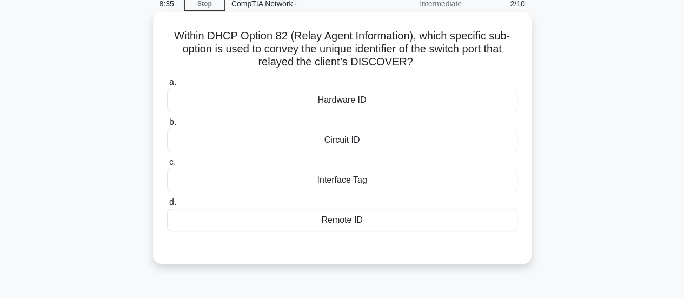
click at [368, 183] on div "Interface Tag" at bounding box center [342, 180] width 351 height 23
click at [167, 166] on input "c. Interface Tag" at bounding box center [167, 162] width 0 height 7
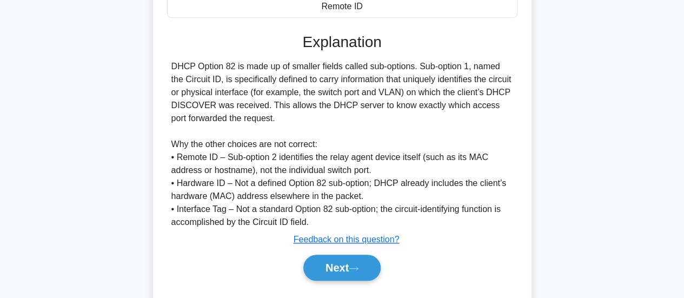
scroll to position [273, 0]
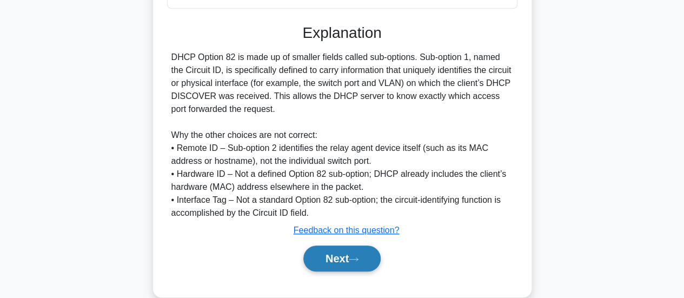
click at [342, 250] on button "Next" at bounding box center [342, 259] width 77 height 26
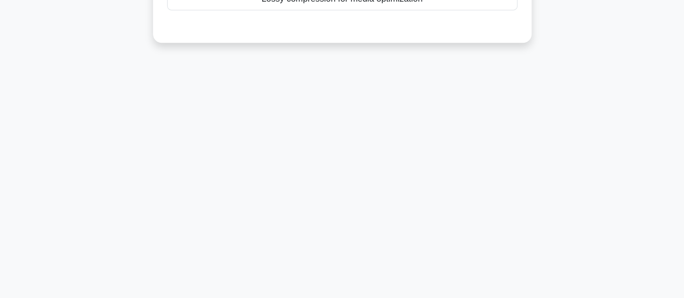
click at [684, 23] on main "8:20 Stop CompTIA Network+ Intermediate 3/10 What type of data compression shou…" at bounding box center [342, 37] width 684 height 550
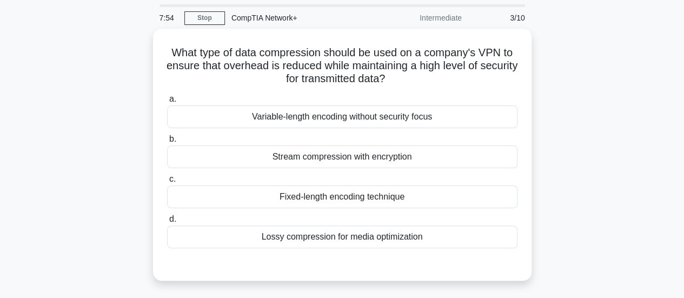
scroll to position [30, 0]
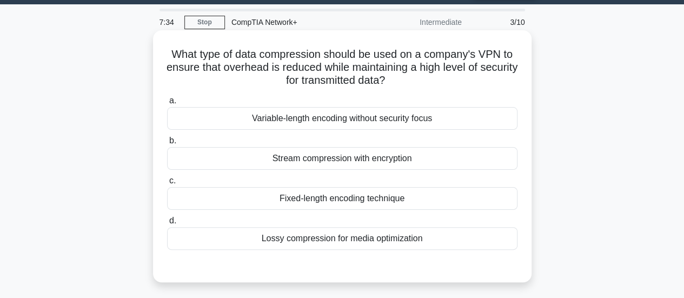
click at [351, 163] on div "Stream compression with encryption" at bounding box center [342, 158] width 351 height 23
click at [167, 144] on input "b. Stream compression with encryption" at bounding box center [167, 140] width 0 height 7
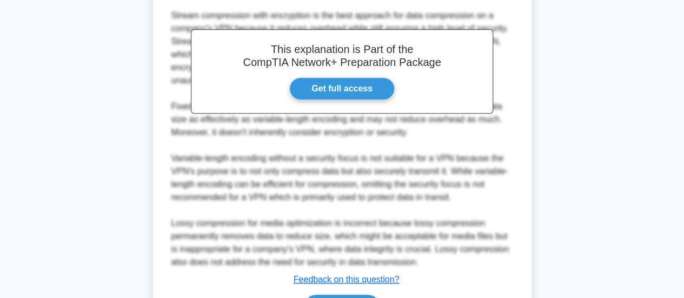
scroll to position [347, 0]
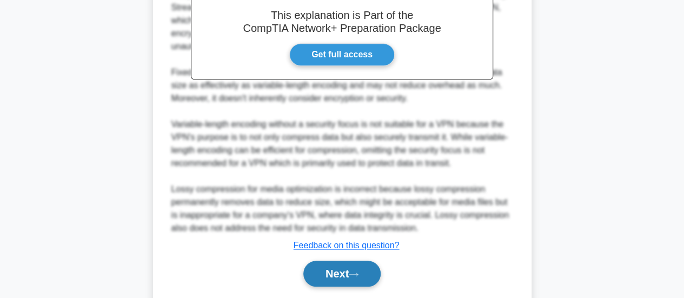
click at [365, 274] on button "Next" at bounding box center [342, 274] width 77 height 26
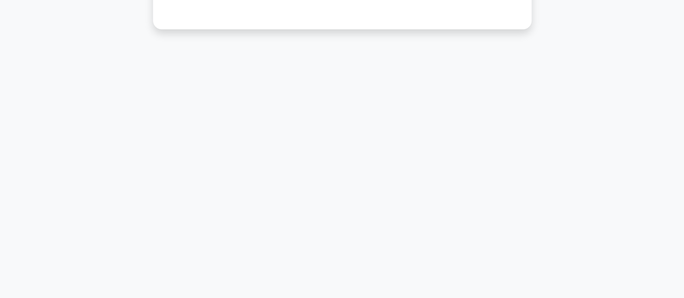
scroll to position [25, 0]
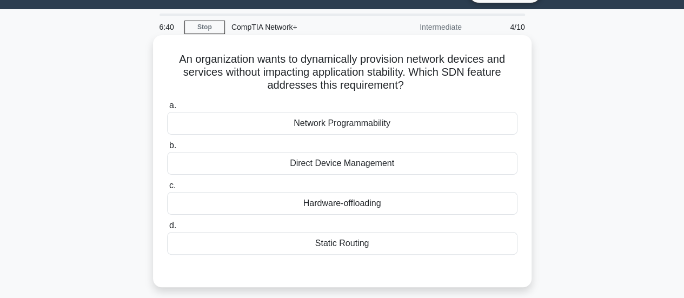
click at [362, 122] on div "Network Programmability" at bounding box center [342, 123] width 351 height 23
click at [167, 109] on input "a. Network Programmability" at bounding box center [167, 105] width 0 height 7
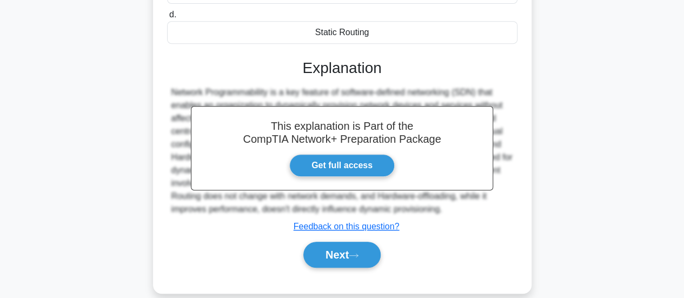
scroll to position [286, 0]
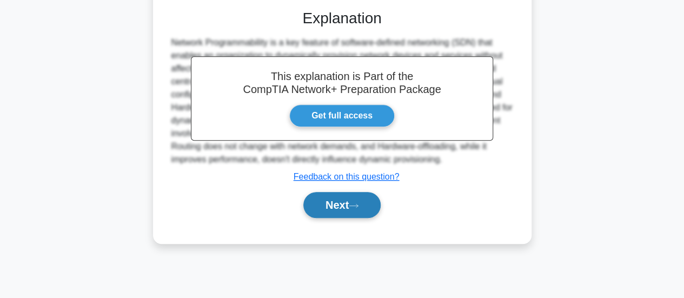
click at [313, 210] on button "Next" at bounding box center [342, 205] width 77 height 26
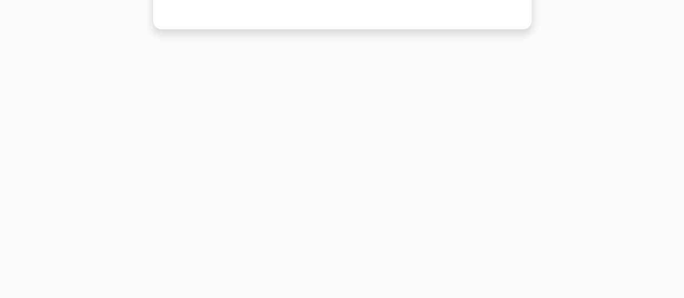
scroll to position [25, 0]
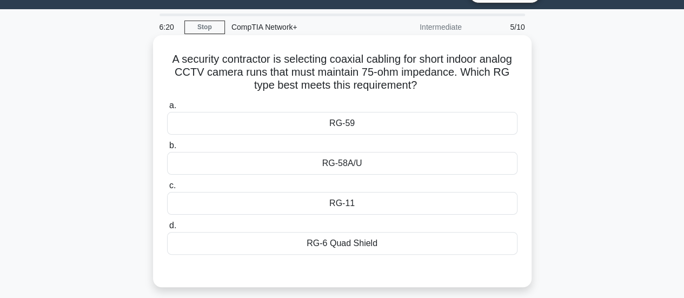
click at [357, 164] on div "RG-58A/U" at bounding box center [342, 163] width 351 height 23
click at [167, 149] on input "b. RG-58A/U" at bounding box center [167, 145] width 0 height 7
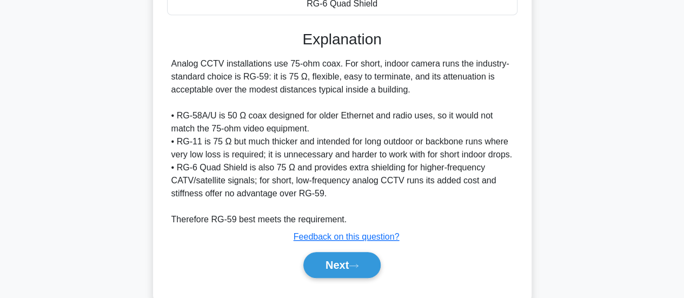
scroll to position [277, 0]
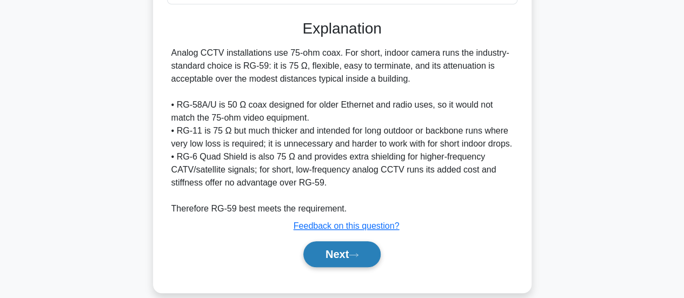
click at [353, 246] on button "Next" at bounding box center [342, 254] width 77 height 26
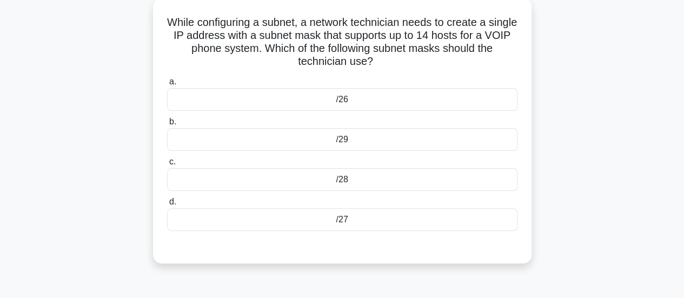
scroll to position [72, 0]
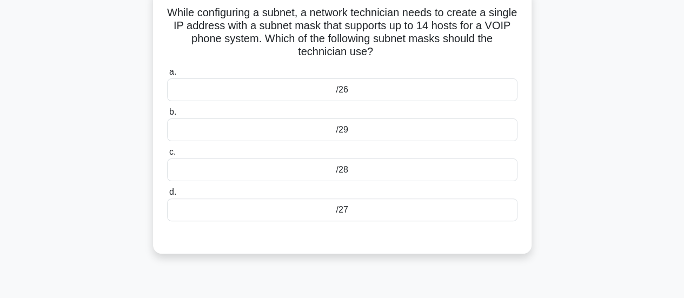
click at [428, 167] on div "/28" at bounding box center [342, 170] width 351 height 23
click at [167, 156] on input "c. /28" at bounding box center [167, 152] width 0 height 7
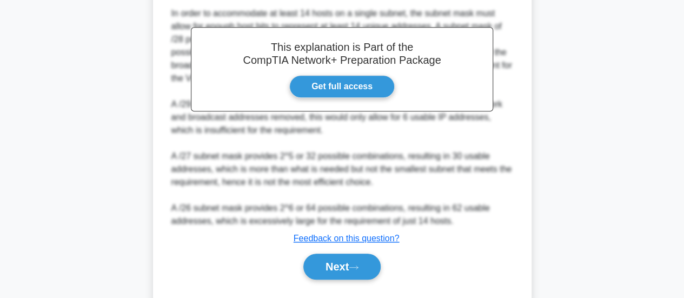
scroll to position [333, 0]
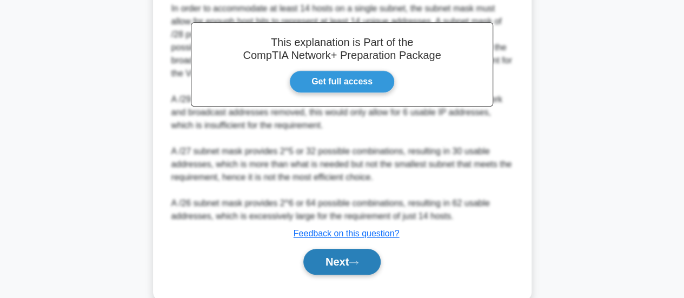
click at [361, 265] on button "Next" at bounding box center [342, 262] width 77 height 26
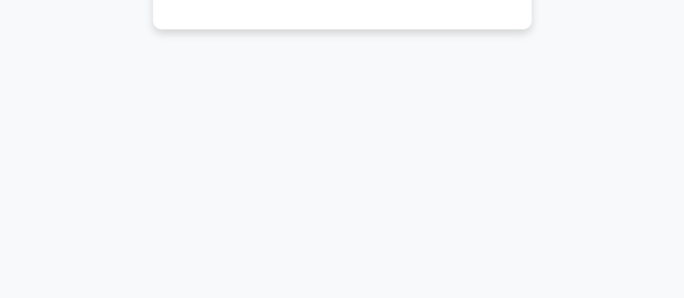
scroll to position [25, 0]
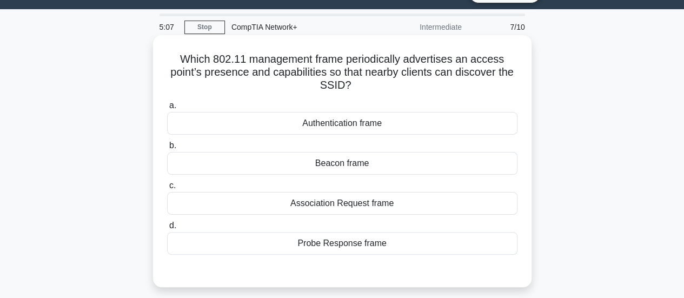
click at [336, 163] on div "Beacon frame" at bounding box center [342, 163] width 351 height 23
click at [167, 149] on input "b. Beacon frame" at bounding box center [167, 145] width 0 height 7
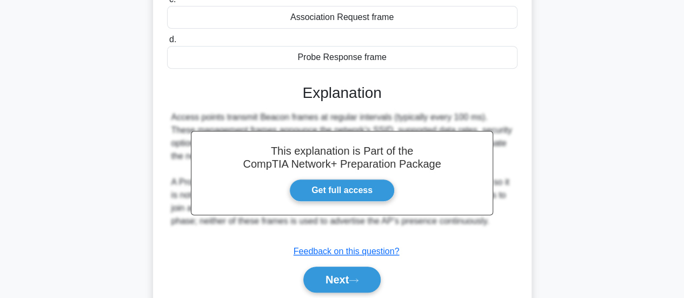
scroll to position [286, 0]
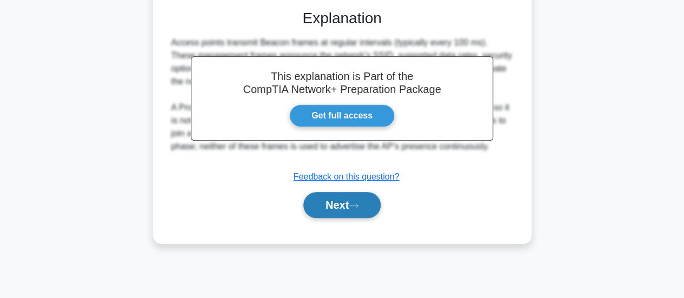
click at [333, 195] on button "Next" at bounding box center [342, 205] width 77 height 26
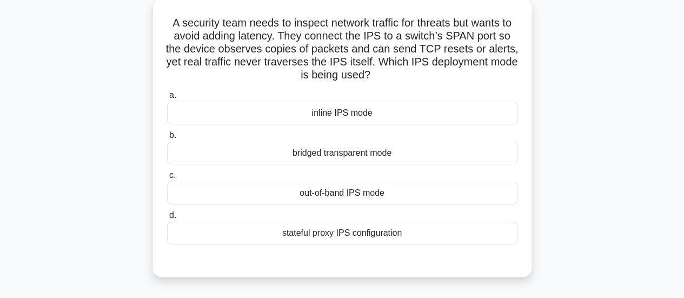
scroll to position [102, 0]
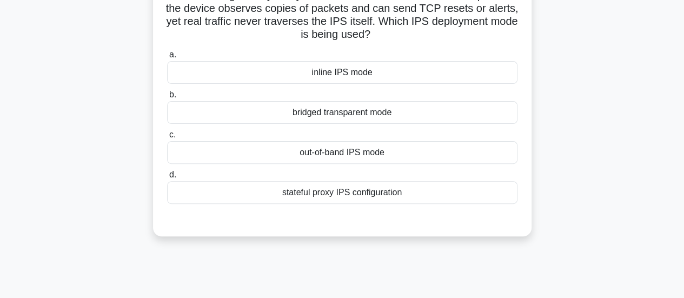
click at [384, 155] on div "out-of-band IPS mode" at bounding box center [342, 152] width 351 height 23
click at [167, 139] on input "c. out-of-band IPS mode" at bounding box center [167, 134] width 0 height 7
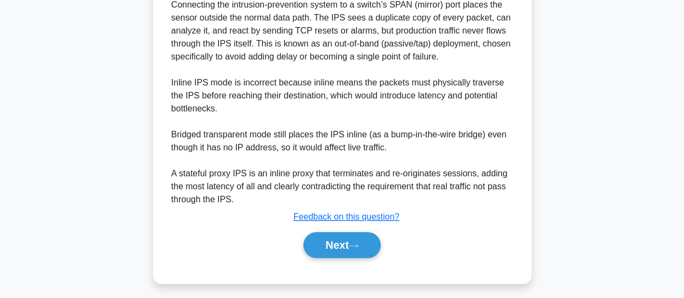
scroll to position [354, 0]
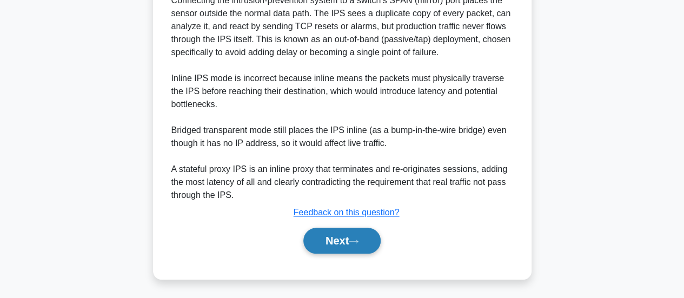
click at [355, 243] on icon at bounding box center [354, 242] width 10 height 6
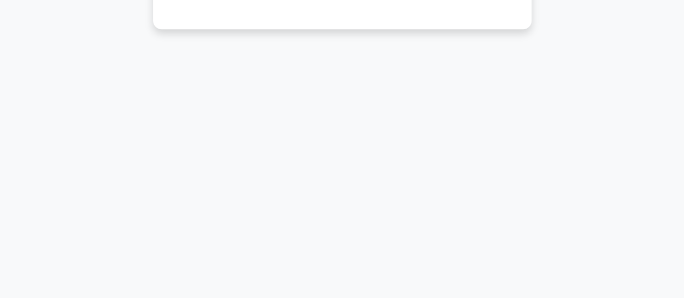
scroll to position [25, 0]
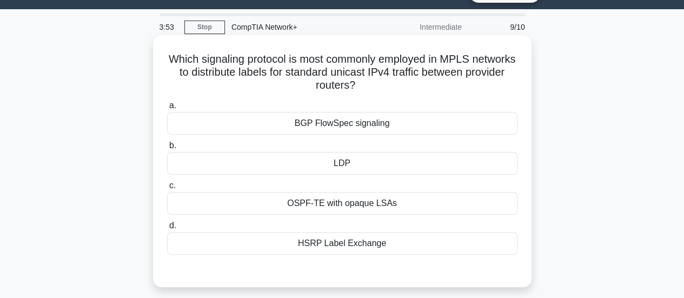
click at [342, 244] on div "HSRP Label Exchange" at bounding box center [342, 243] width 351 height 23
click at [167, 229] on input "d. HSRP Label Exchange" at bounding box center [167, 225] width 0 height 7
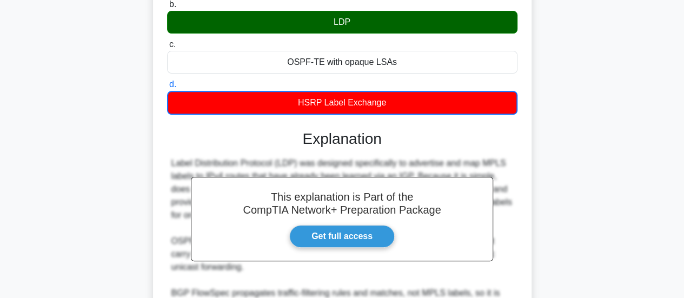
scroll to position [317, 0]
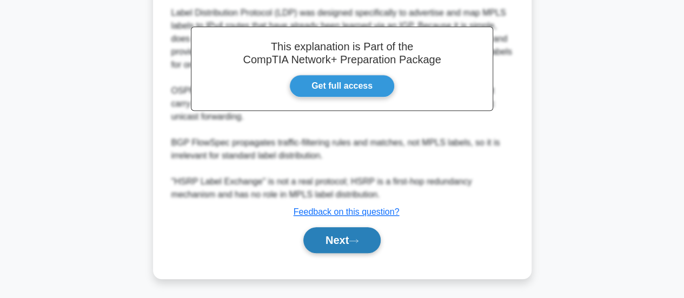
click at [360, 234] on button "Next" at bounding box center [342, 240] width 77 height 26
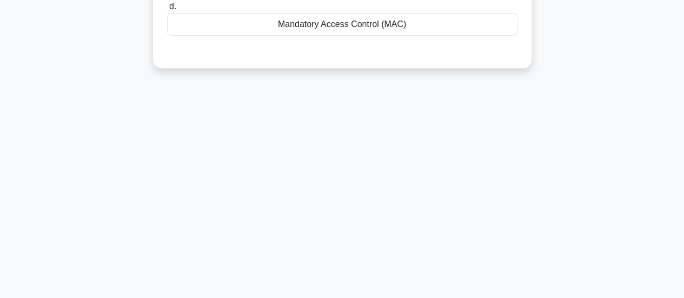
click at [683, 22] on main "3:47 Stop CompTIA Network+ Intermediate 10/10 On a classified government networ…" at bounding box center [342, 23] width 684 height 550
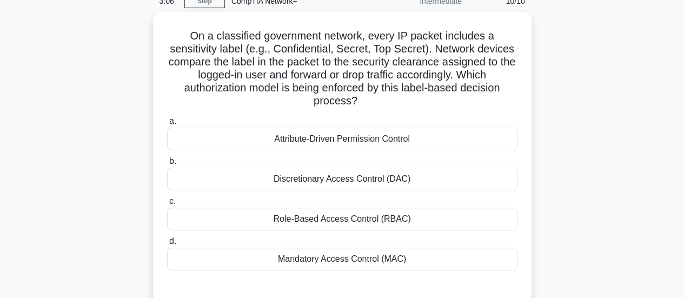
scroll to position [55, 0]
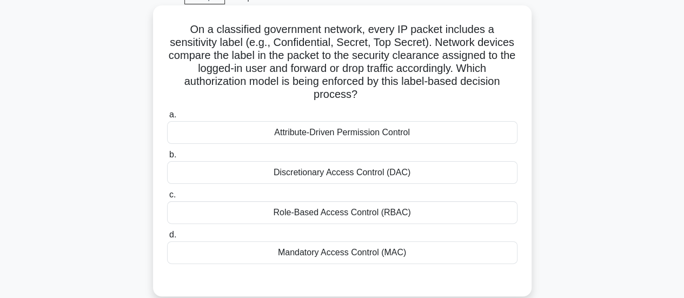
click at [306, 174] on div "Discretionary Access Control (DAC)" at bounding box center [342, 172] width 351 height 23
click at [167, 159] on input "b. Discretionary Access Control (DAC)" at bounding box center [167, 154] width 0 height 7
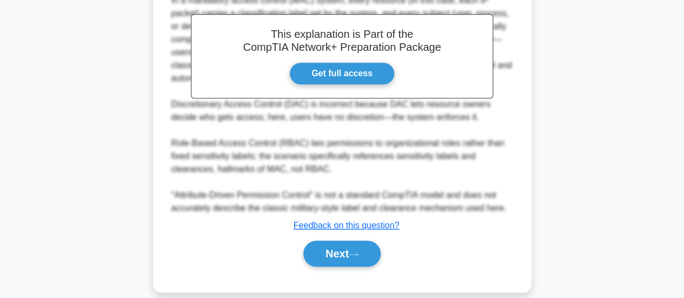
scroll to position [382, 0]
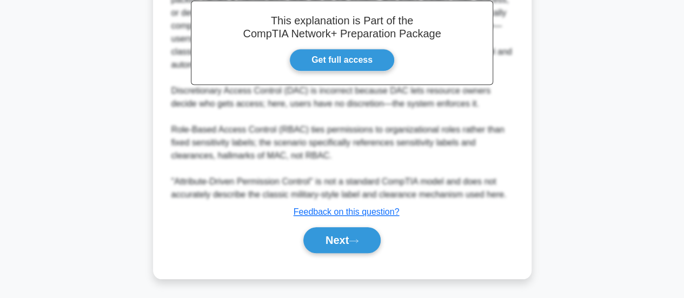
click at [321, 225] on div "Next" at bounding box center [342, 240] width 351 height 35
click at [324, 246] on button "Next" at bounding box center [342, 240] width 77 height 26
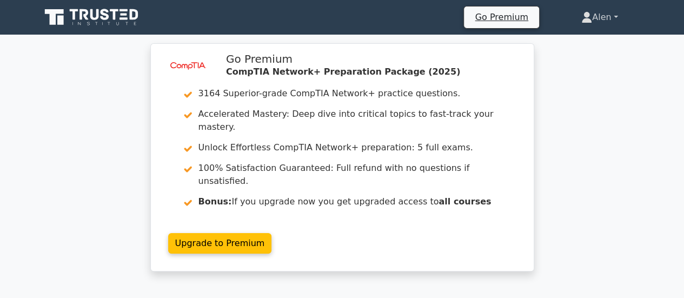
click at [585, 18] on icon at bounding box center [587, 17] width 11 height 11
click at [575, 43] on link "Profile" at bounding box center [598, 42] width 85 height 17
